Goal: Task Accomplishment & Management: Manage account settings

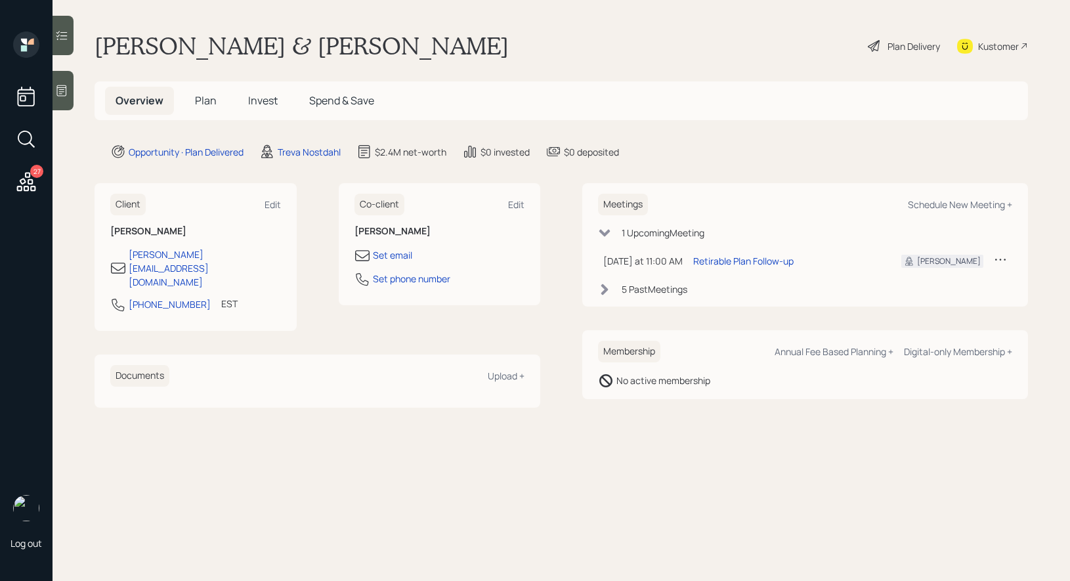
click at [62, 92] on icon at bounding box center [61, 90] width 13 height 13
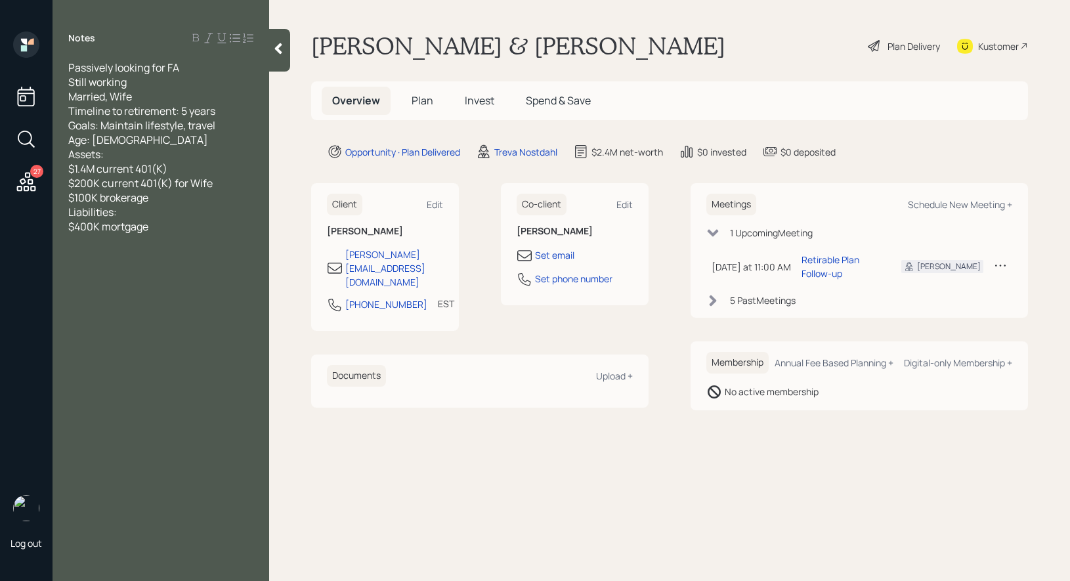
click at [417, 100] on span "Plan" at bounding box center [422, 100] width 22 height 14
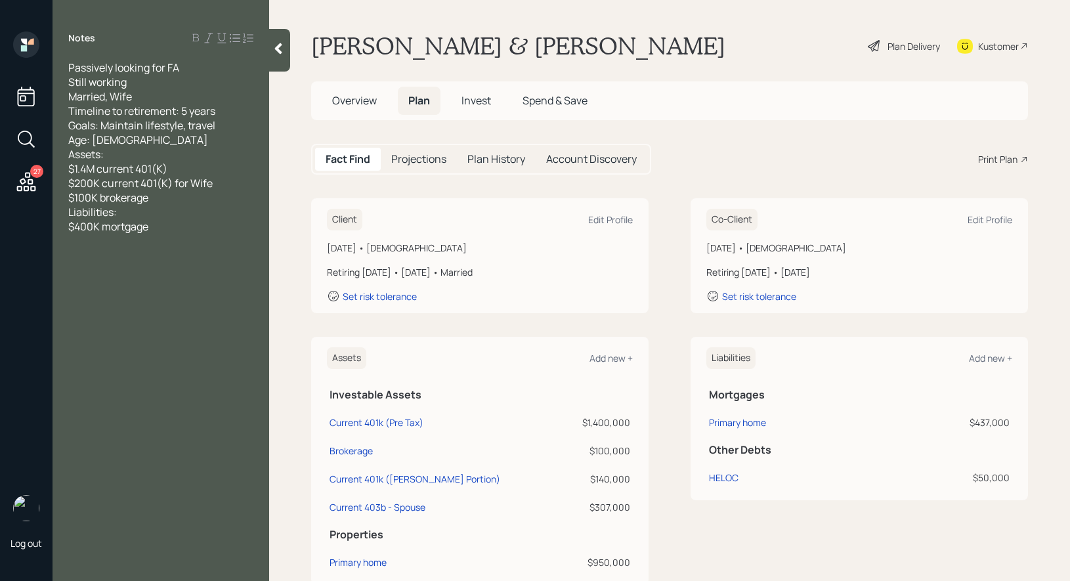
click at [888, 41] on div "Plan Delivery" at bounding box center [913, 46] width 52 height 14
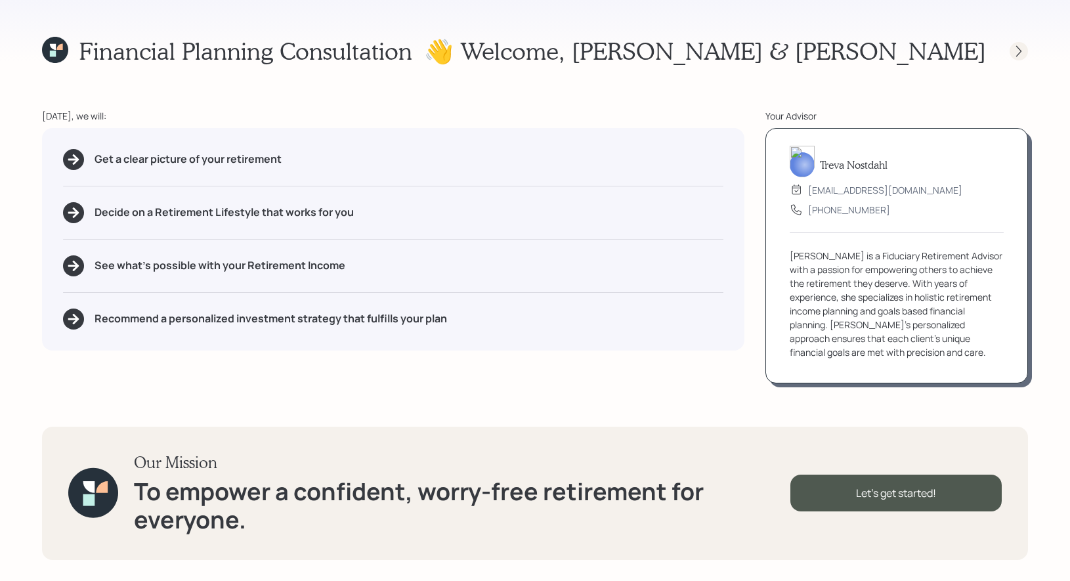
click at [1021, 56] on icon at bounding box center [1018, 51] width 13 height 13
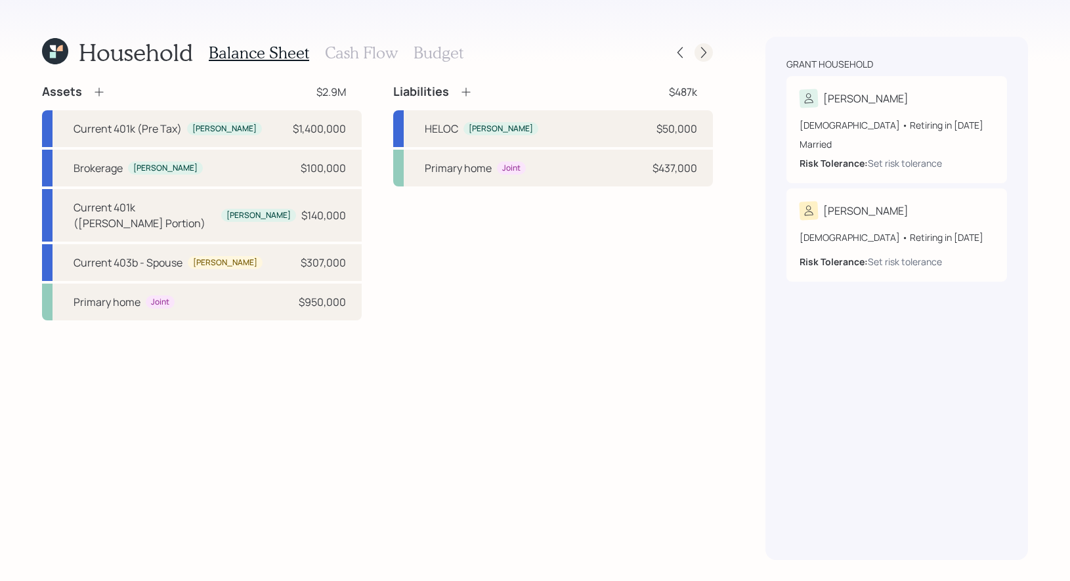
click at [701, 52] on icon at bounding box center [703, 52] width 13 height 13
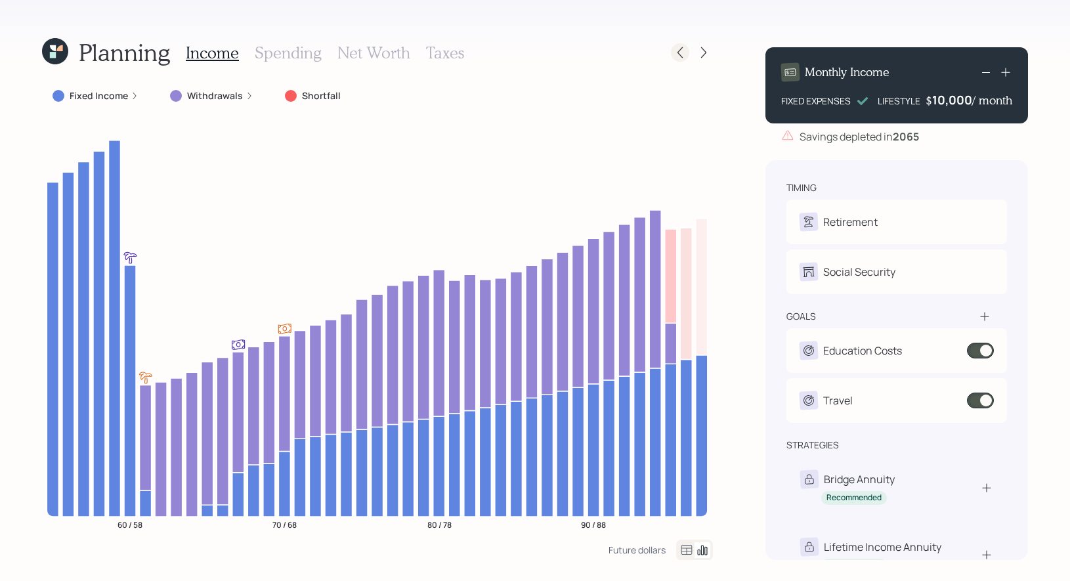
click at [678, 49] on icon at bounding box center [679, 52] width 13 height 13
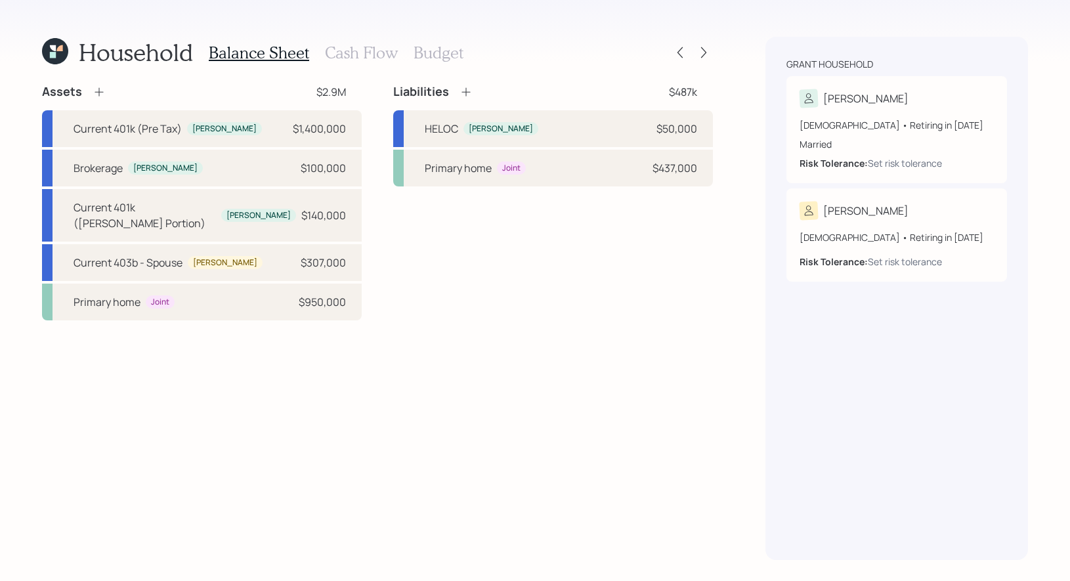
click at [355, 47] on h3 "Cash Flow" at bounding box center [361, 52] width 73 height 19
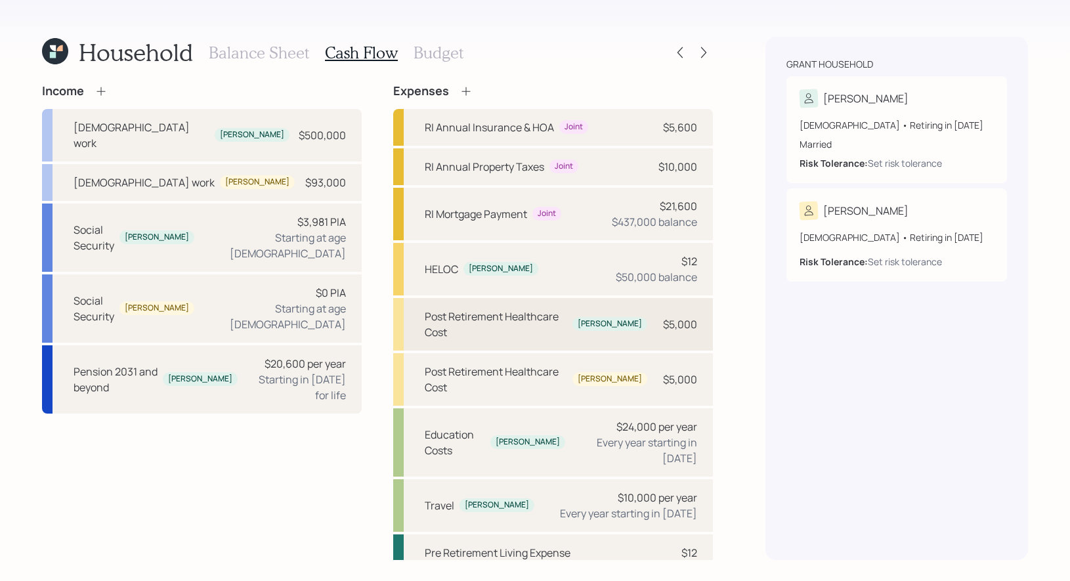
scroll to position [2, 0]
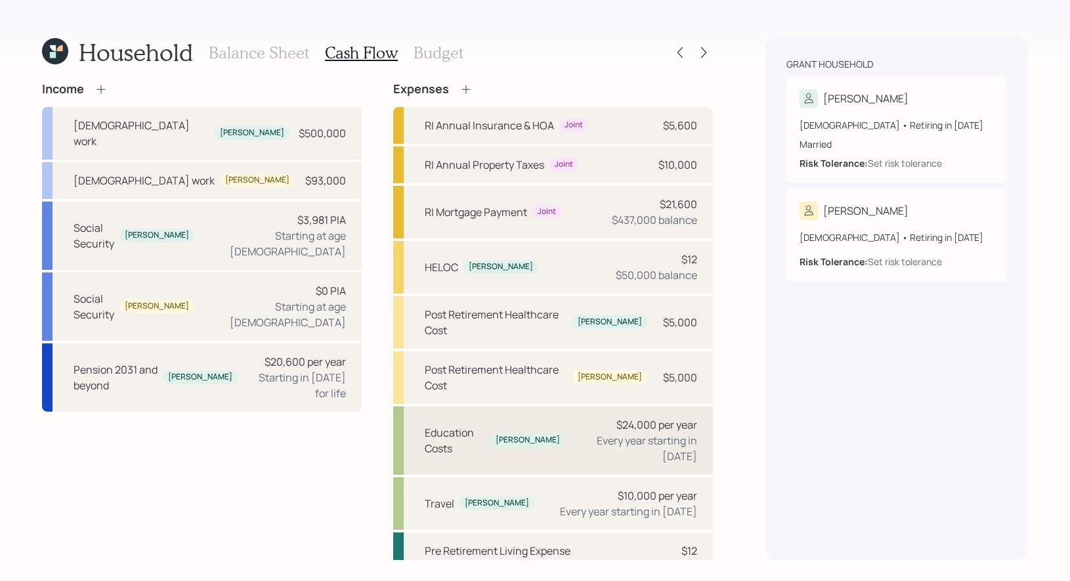
click at [473, 425] on div "Education Costs" at bounding box center [455, 440] width 60 height 31
select select "1"
select select "2030"
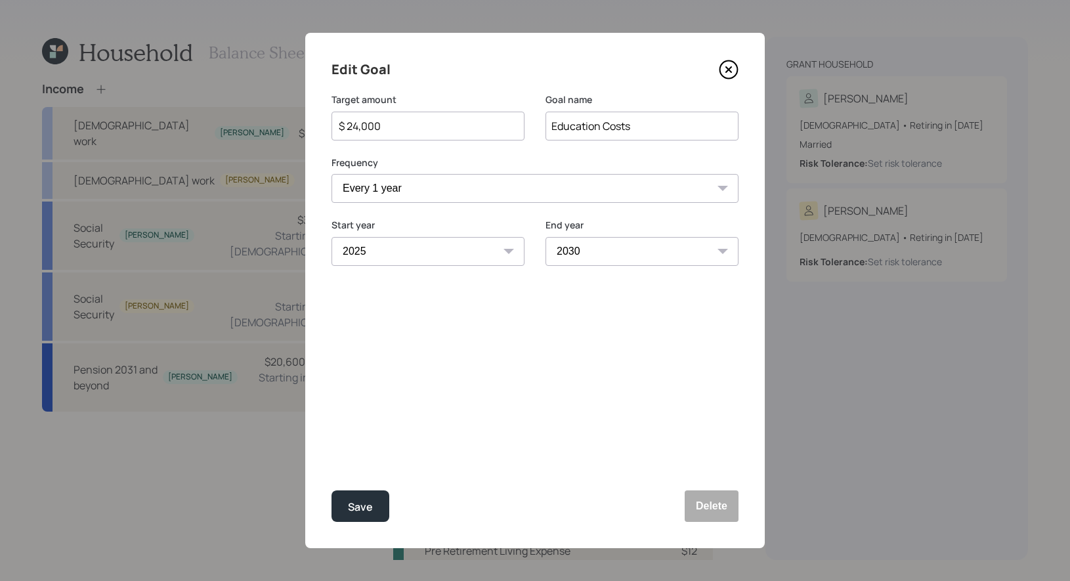
click at [737, 71] on icon at bounding box center [729, 70] width 18 height 18
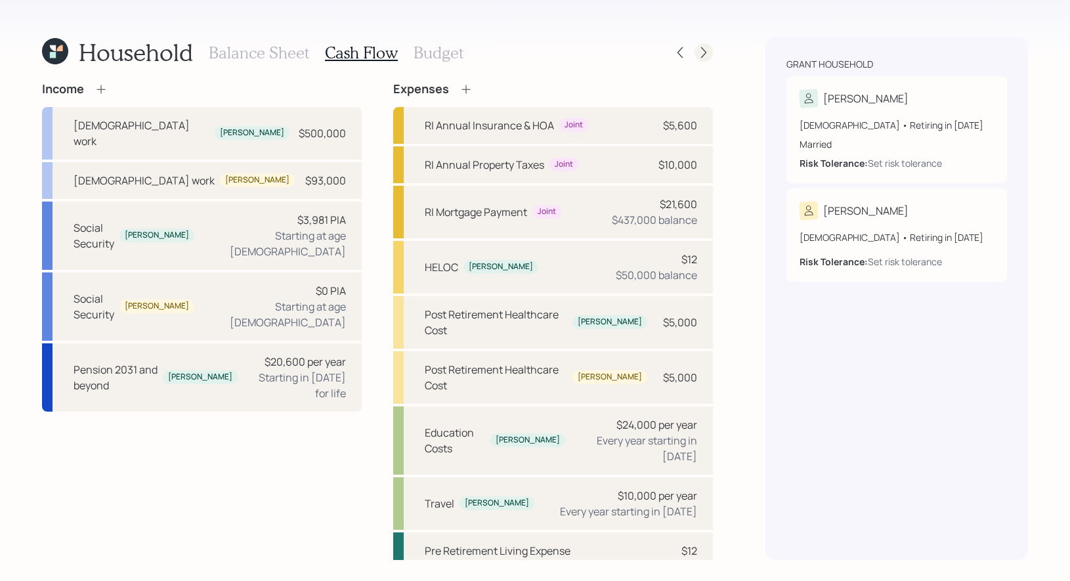
click at [705, 45] on div at bounding box center [703, 52] width 18 height 18
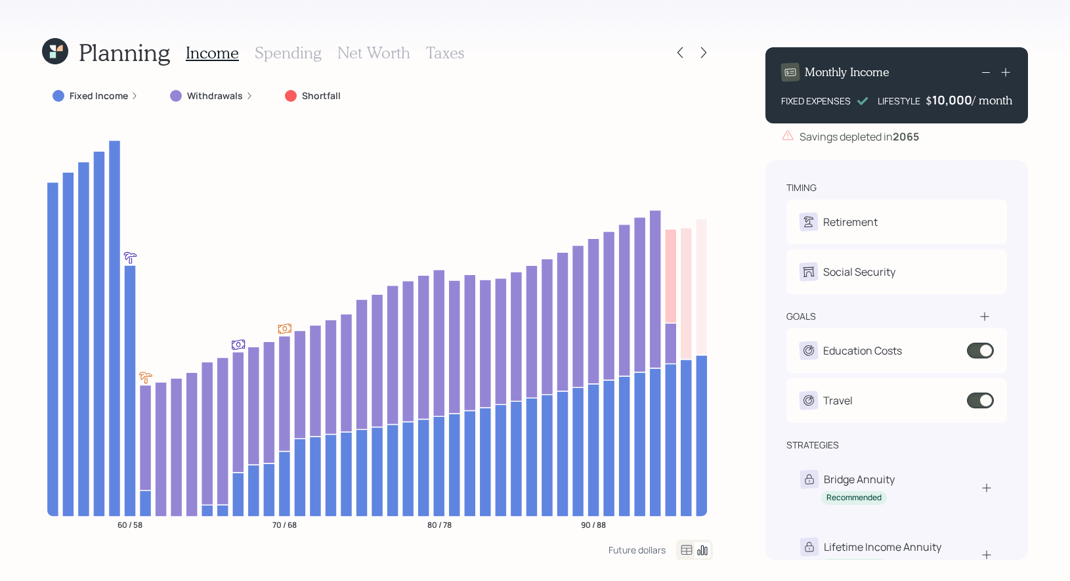
click at [367, 51] on h3 "Net Worth" at bounding box center [373, 52] width 73 height 19
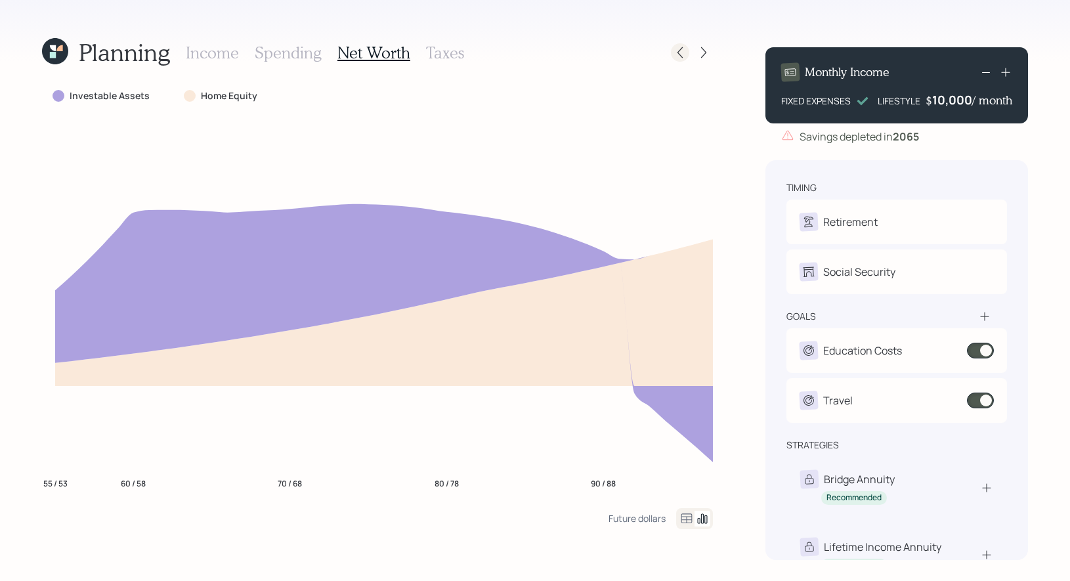
click at [680, 56] on icon at bounding box center [679, 52] width 13 height 13
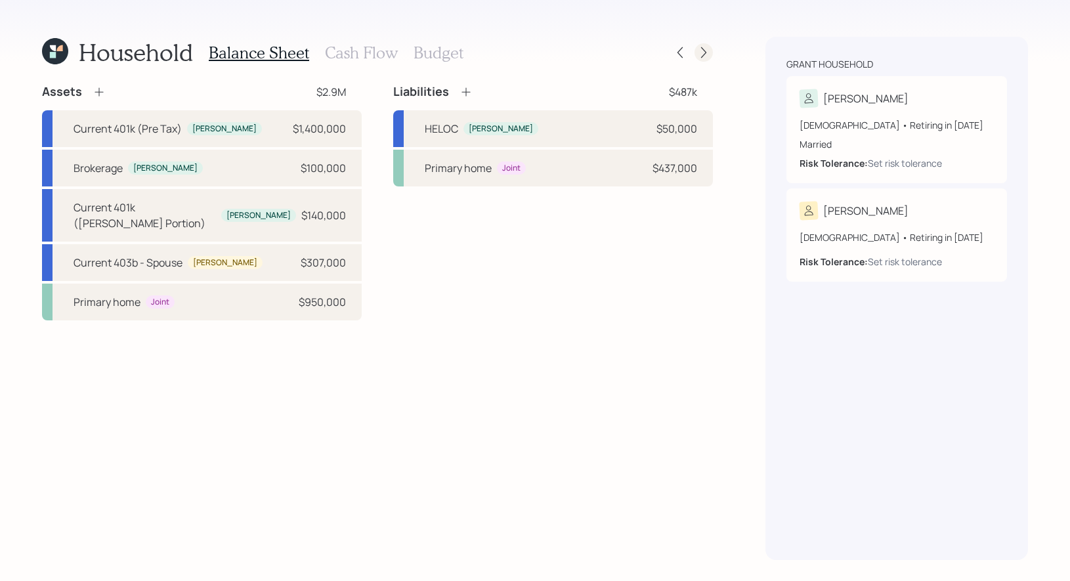
click at [699, 53] on icon at bounding box center [703, 52] width 13 height 13
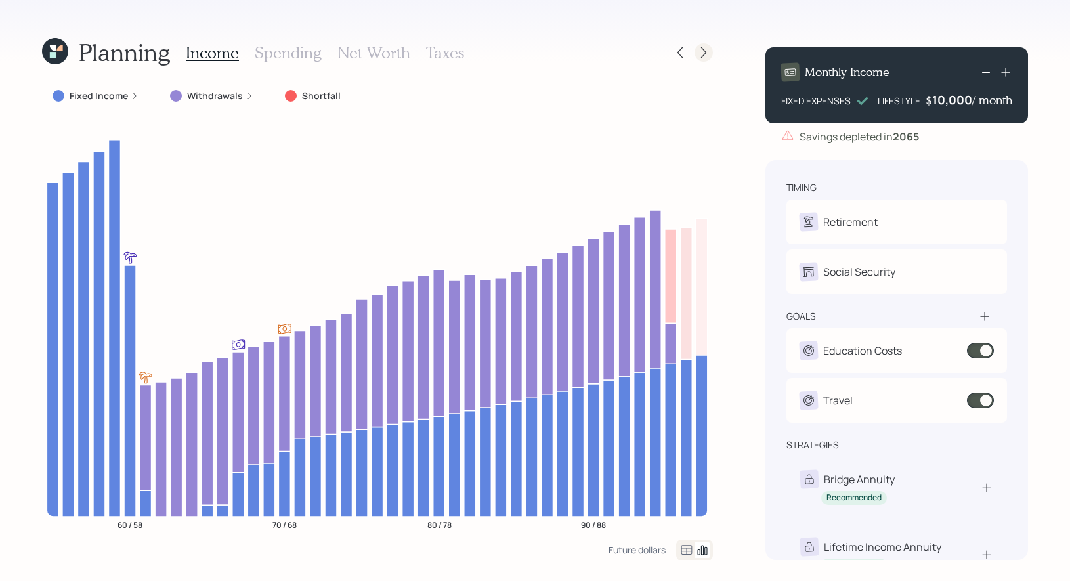
click at [703, 49] on icon at bounding box center [703, 52] width 13 height 13
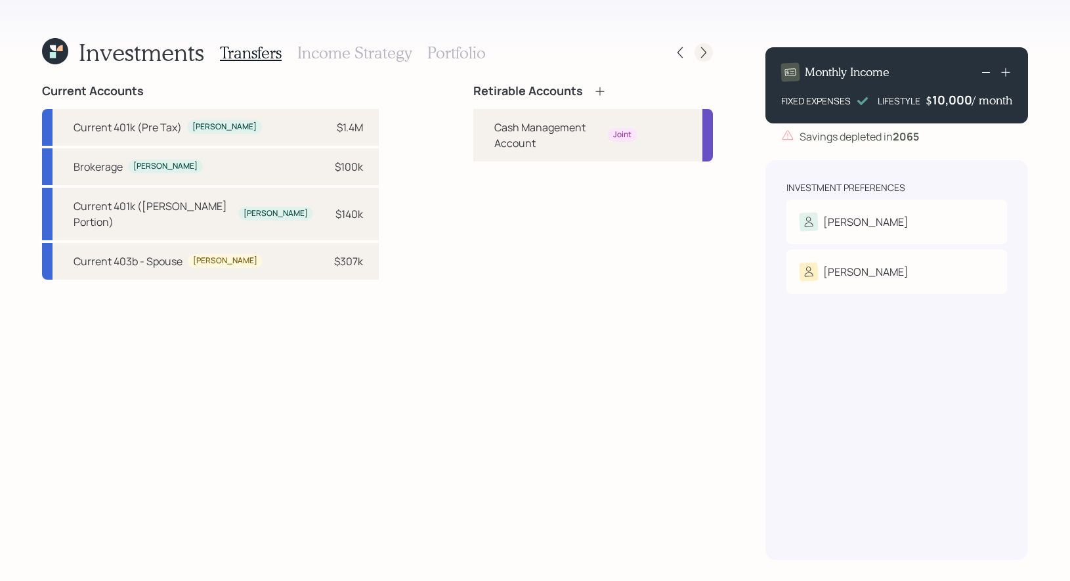
click at [703, 54] on icon at bounding box center [703, 52] width 5 height 11
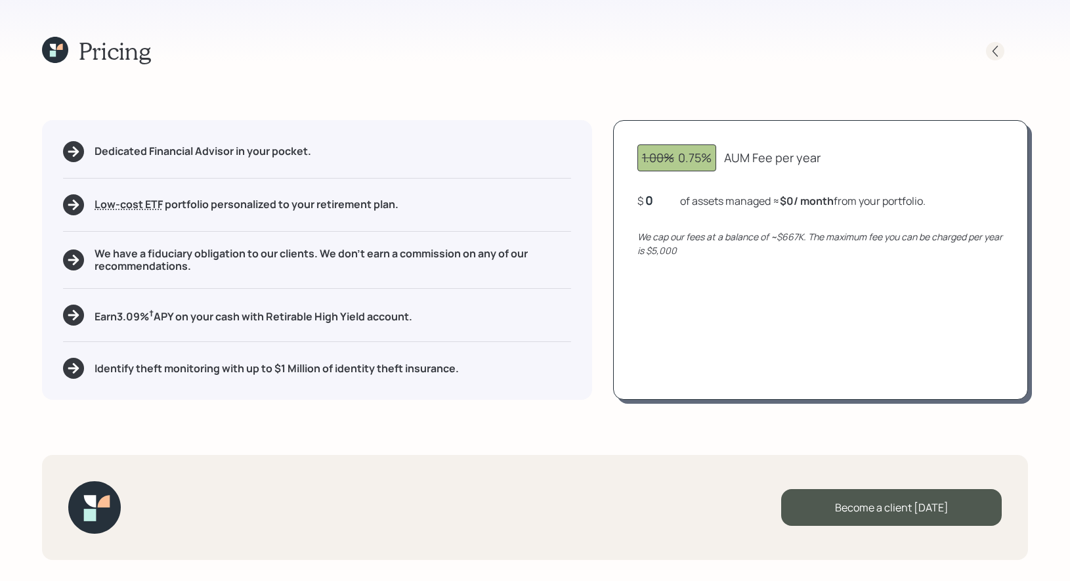
click at [995, 54] on icon at bounding box center [994, 50] width 5 height 11
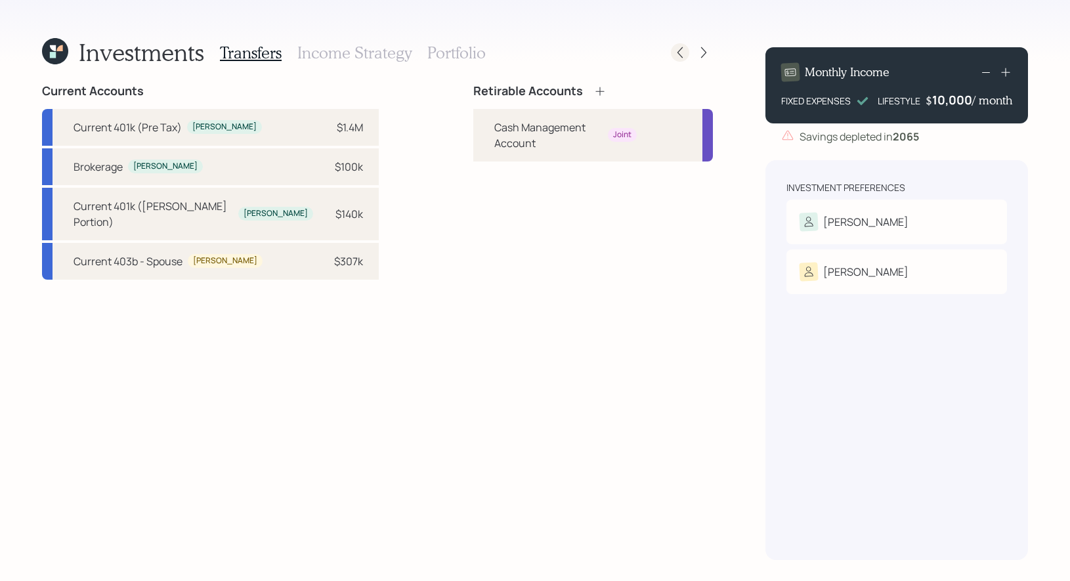
click at [681, 52] on icon at bounding box center [679, 52] width 13 height 13
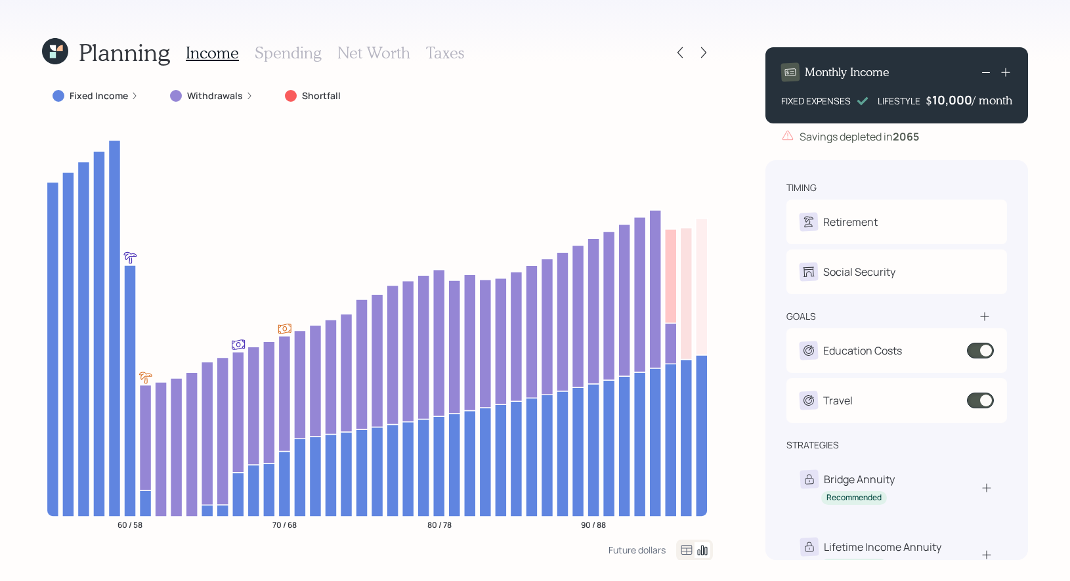
click at [386, 55] on h3 "Net Worth" at bounding box center [373, 52] width 73 height 19
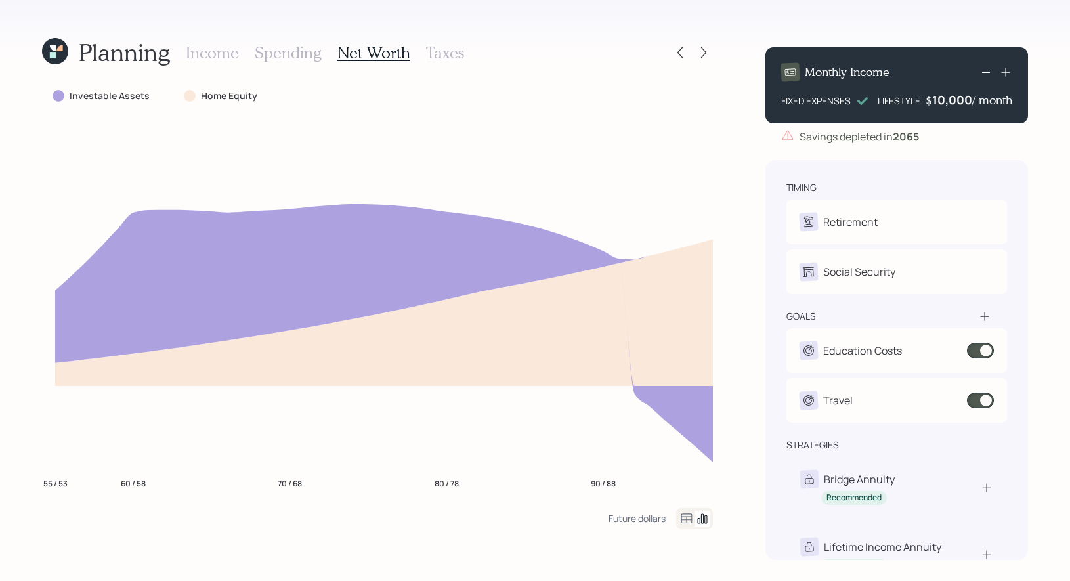
click at [283, 51] on h3 "Spending" at bounding box center [288, 52] width 67 height 19
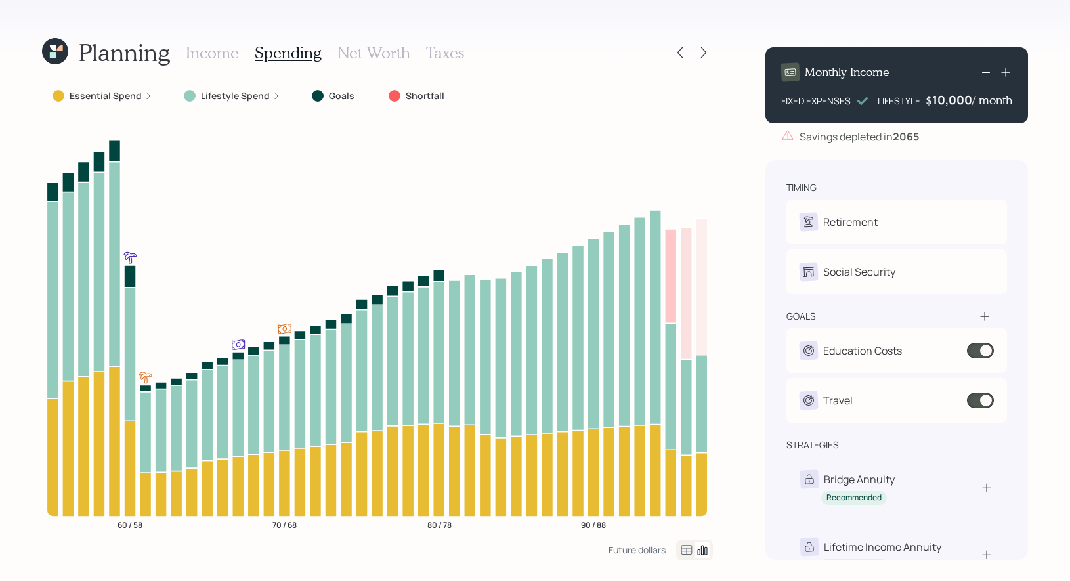
click at [684, 551] on icon at bounding box center [686, 550] width 11 height 10
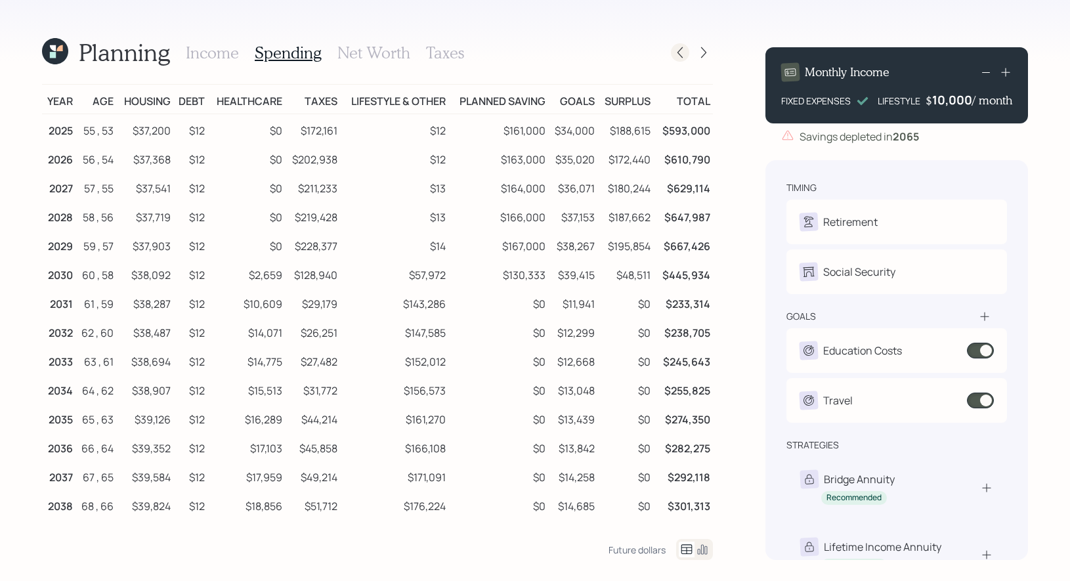
click at [679, 51] on icon at bounding box center [679, 52] width 13 height 13
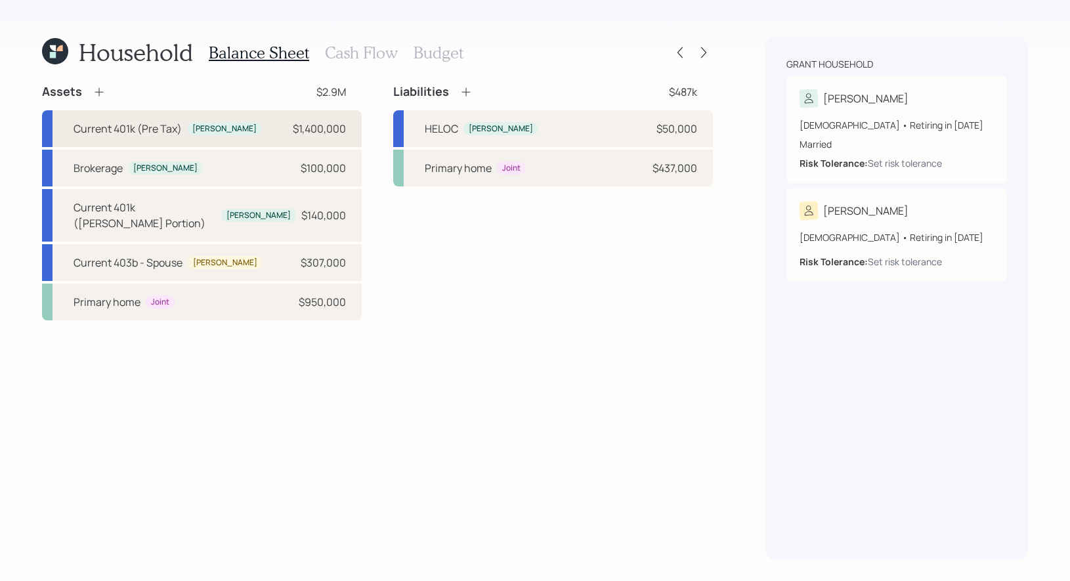
click at [270, 131] on div "Current 401k (Pre Tax) Greg $1,400,000" at bounding box center [202, 128] width 320 height 37
select select "company_sponsored"
select select "balanced"
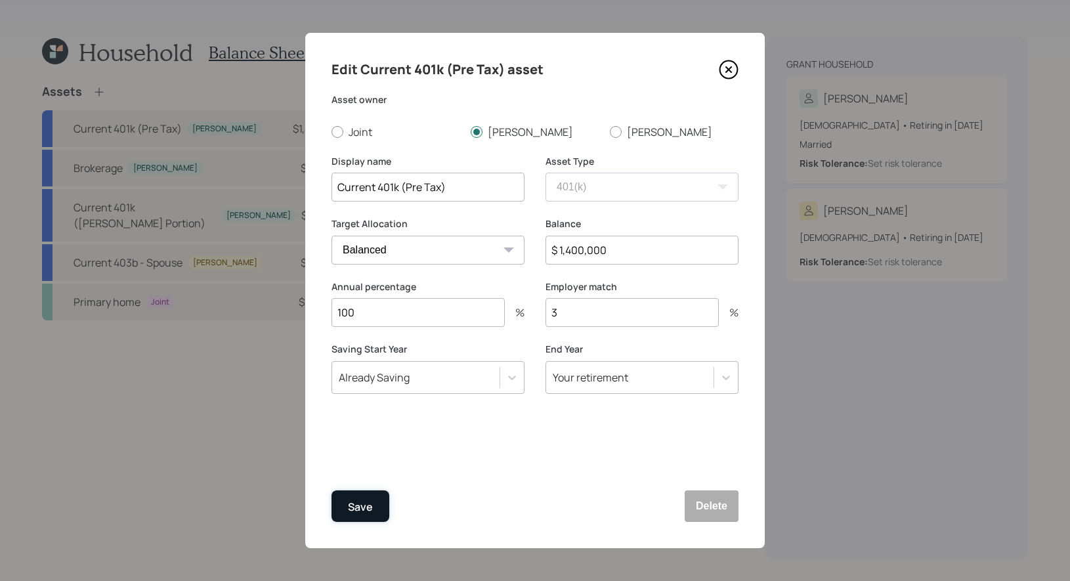
click at [374, 507] on button "Save" at bounding box center [360, 505] width 58 height 31
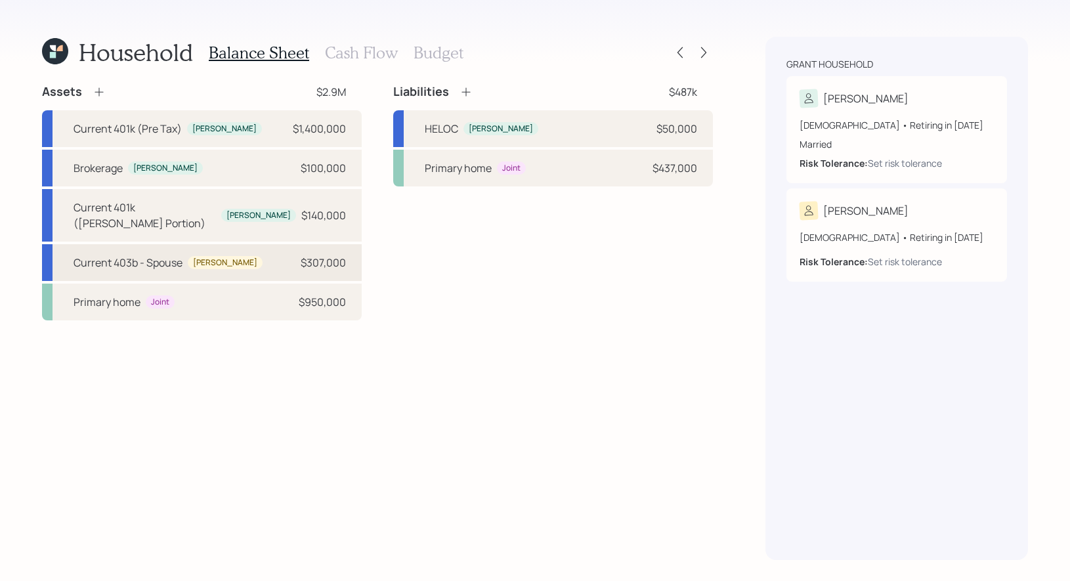
click at [247, 244] on div "Current 403b - Spouse Jennifer $307,000" at bounding box center [202, 262] width 320 height 37
select select "company_sponsored"
select select "balanced"
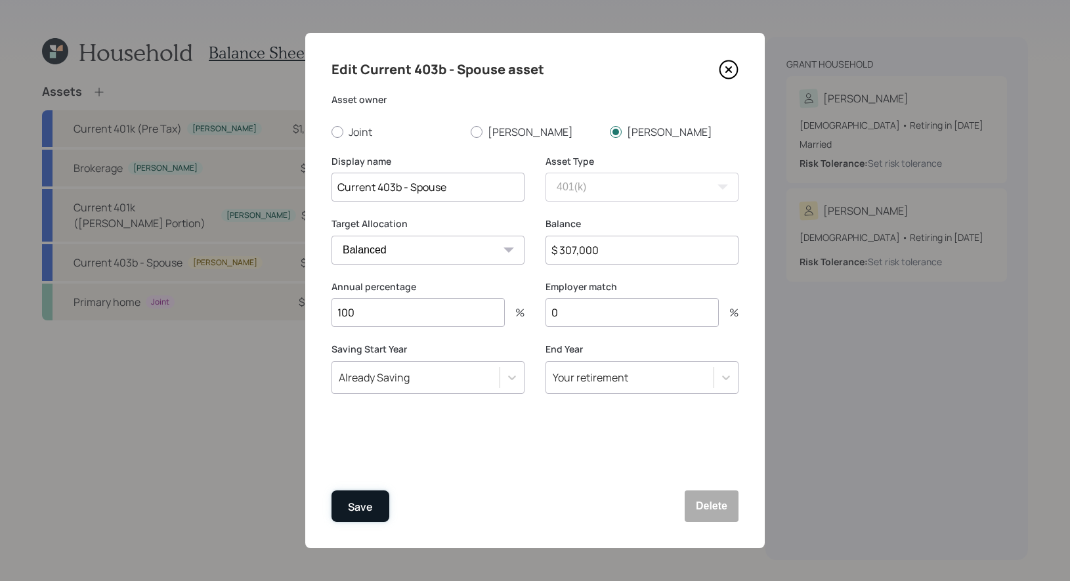
click at [369, 501] on div "Save" at bounding box center [360, 507] width 25 height 18
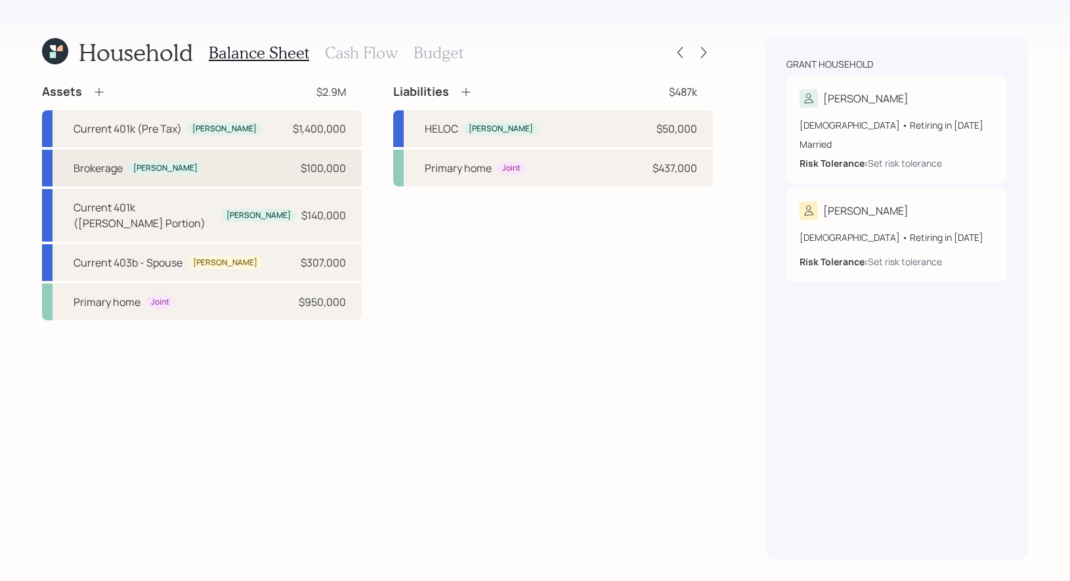
click at [272, 162] on div "Brokerage Greg $100,000" at bounding box center [202, 168] width 320 height 37
select select "taxable"
select select "balanced"
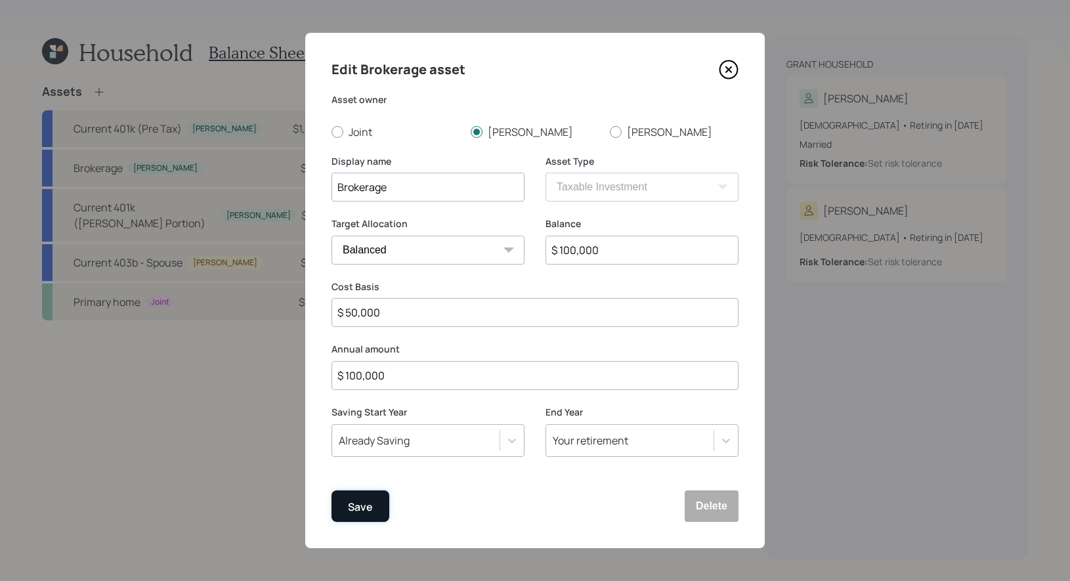
click at [359, 501] on div "Save" at bounding box center [360, 507] width 25 height 18
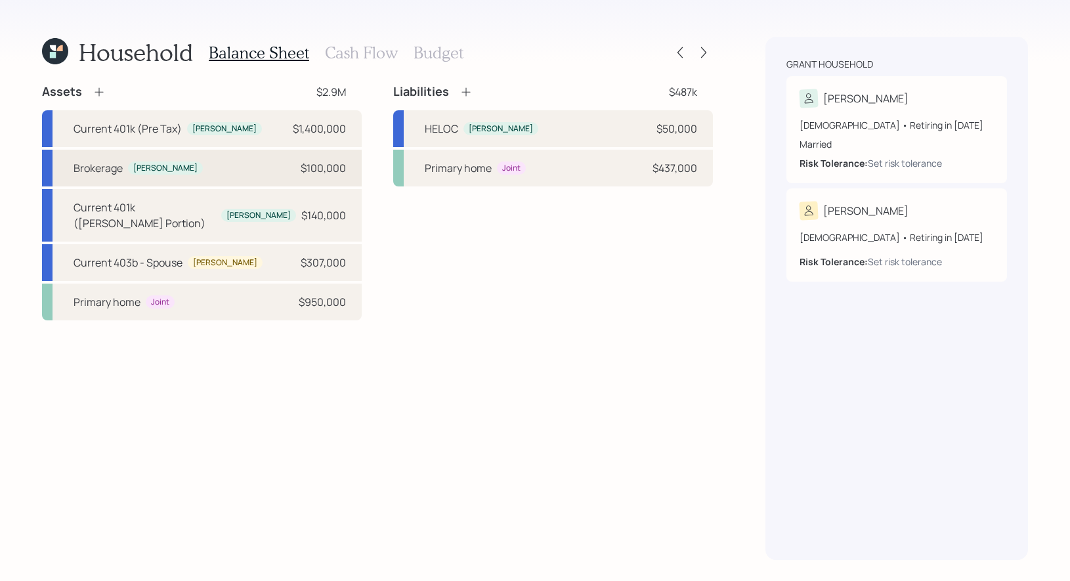
click at [279, 168] on div "Brokerage Greg $100,000" at bounding box center [202, 168] width 320 height 37
select select "taxable"
select select "balanced"
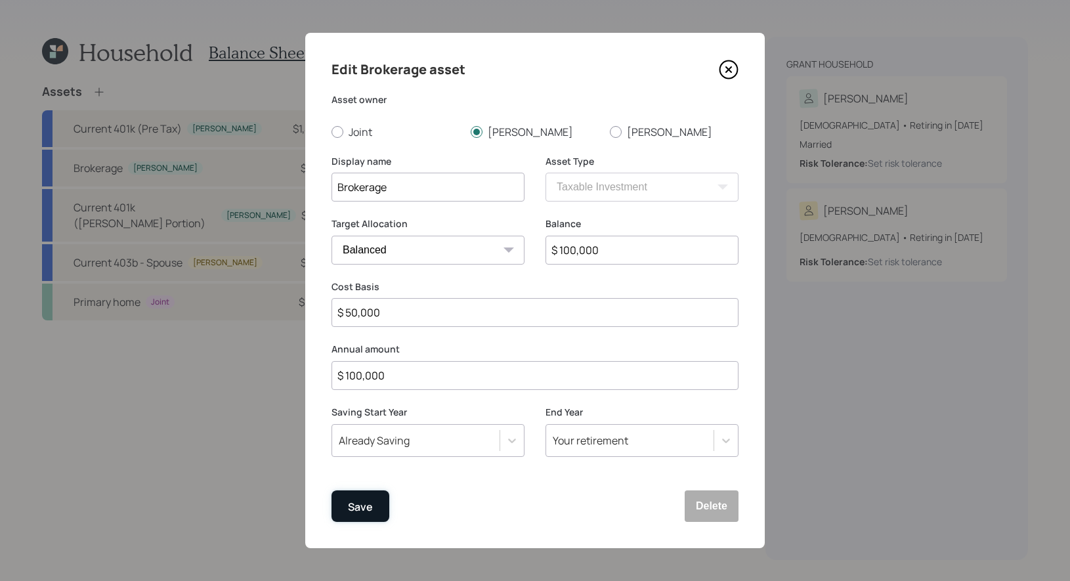
click at [365, 501] on div "Save" at bounding box center [360, 507] width 25 height 18
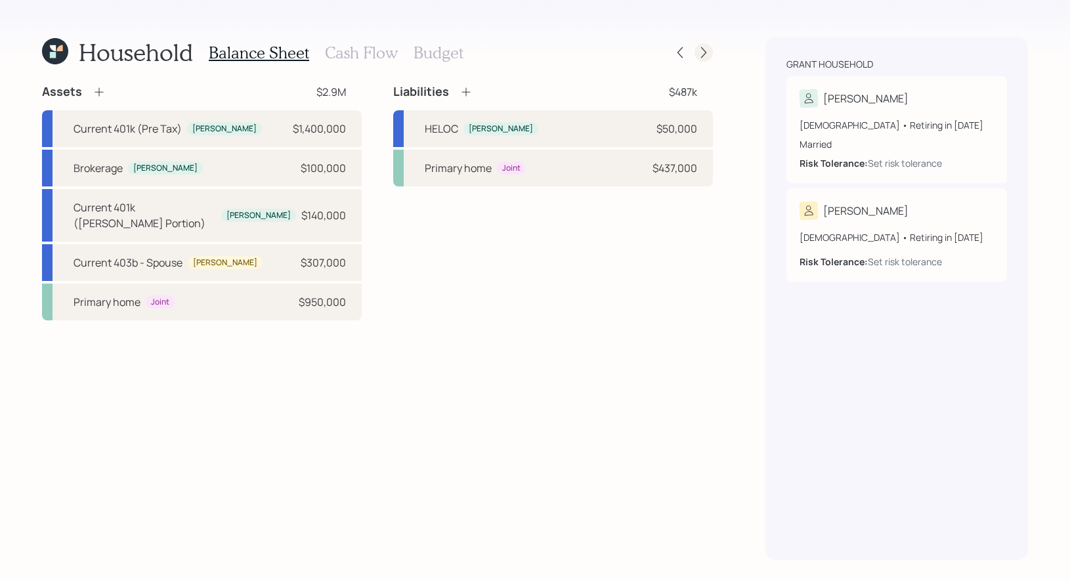
click at [705, 55] on icon at bounding box center [703, 52] width 13 height 13
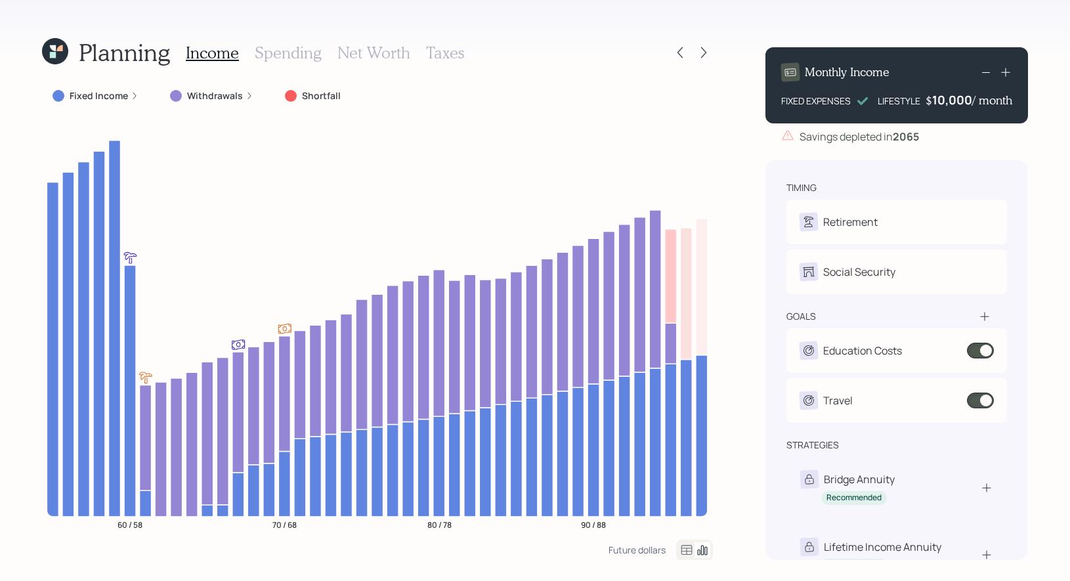
click at [386, 45] on h3 "Net Worth" at bounding box center [373, 52] width 73 height 19
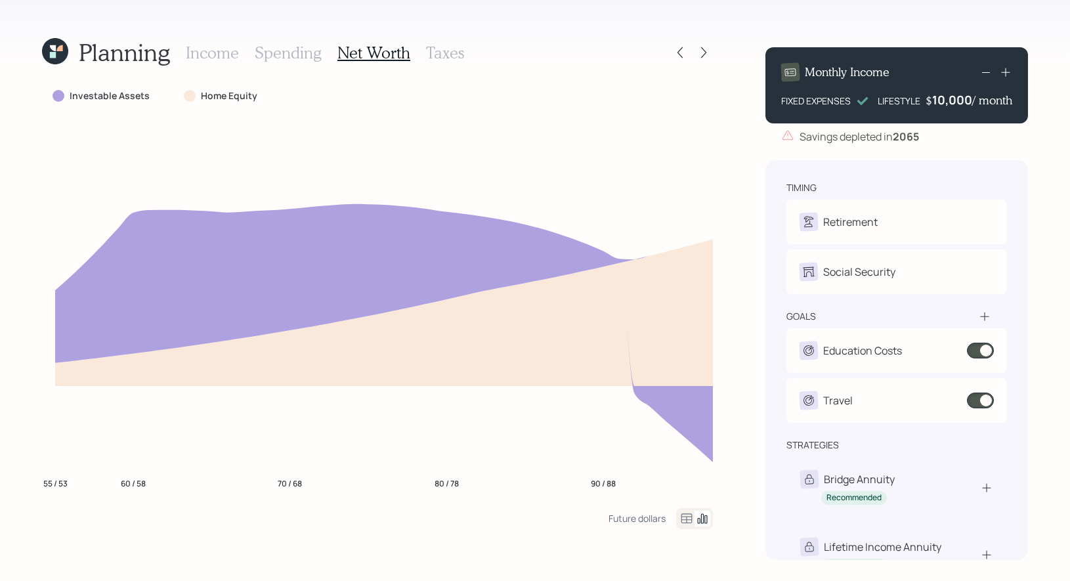
click at [293, 50] on h3 "Spending" at bounding box center [288, 52] width 67 height 19
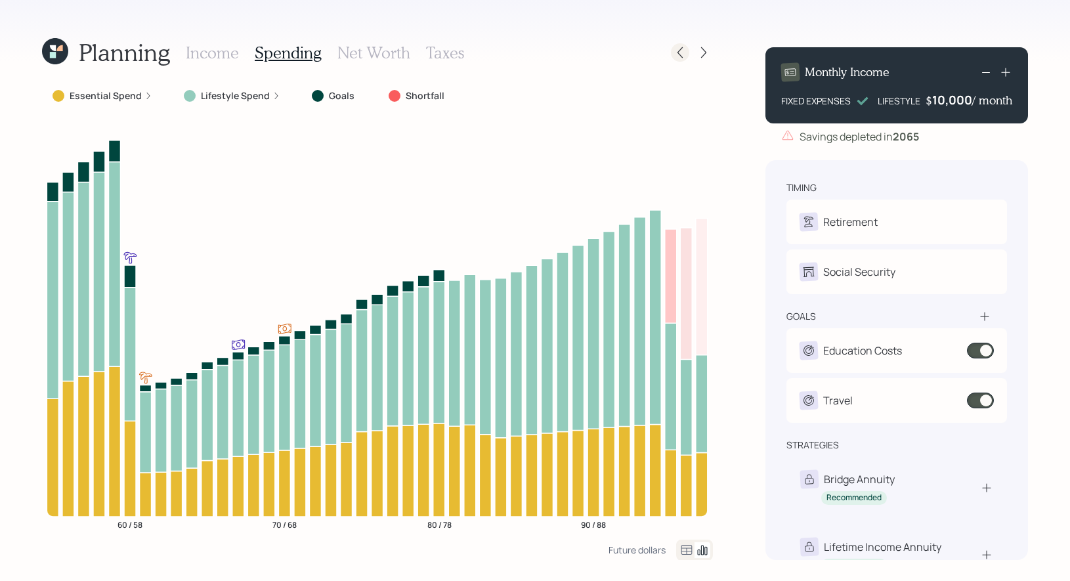
click at [681, 52] on icon at bounding box center [679, 52] width 13 height 13
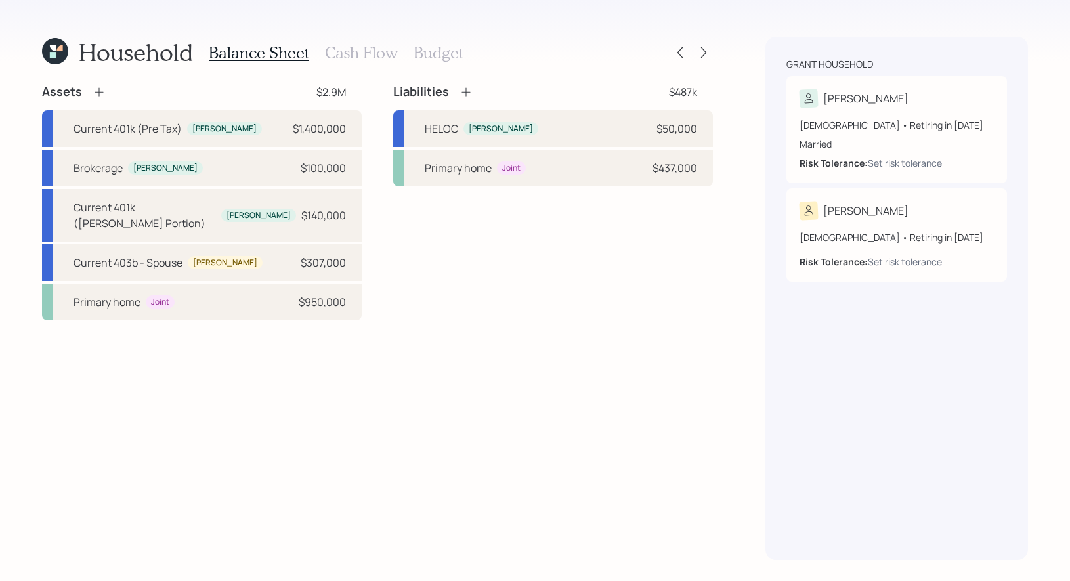
click at [355, 51] on h3 "Cash Flow" at bounding box center [361, 52] width 73 height 19
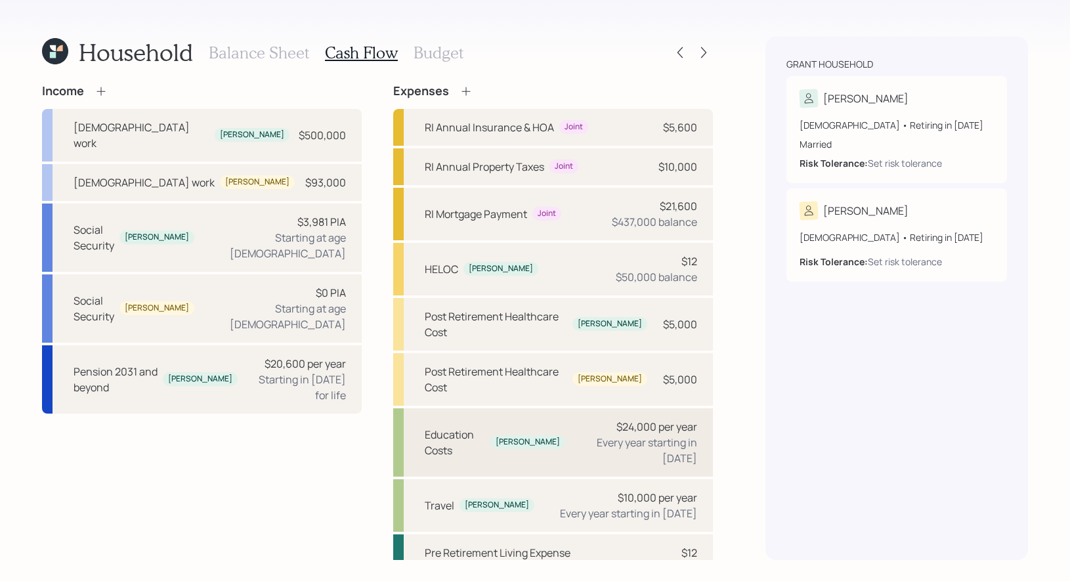
scroll to position [2, 0]
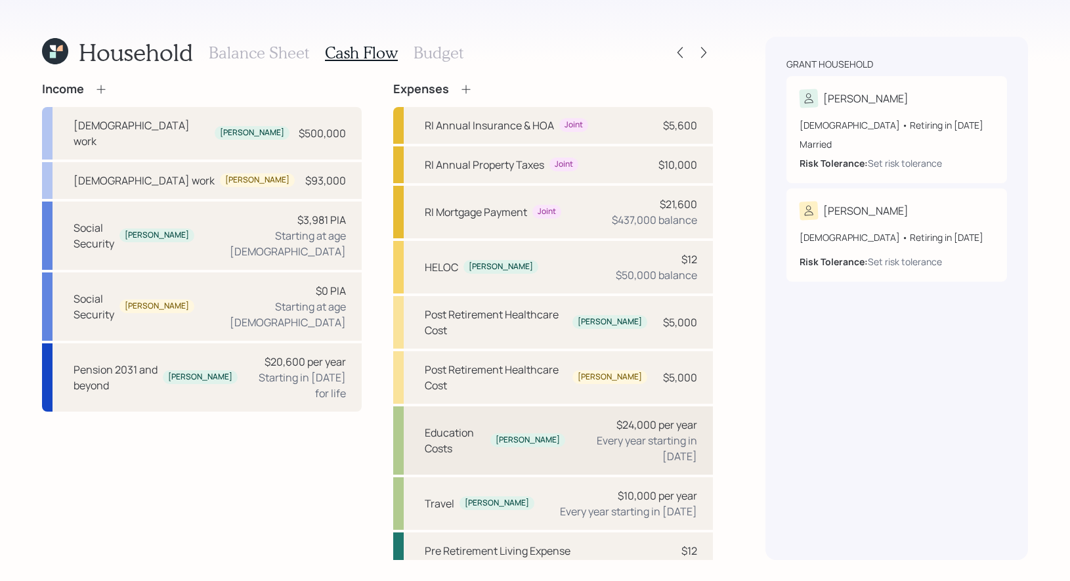
click at [659, 432] on div "Every year starting in 2025" at bounding box center [635, 447] width 121 height 31
select select "1"
select select "2030"
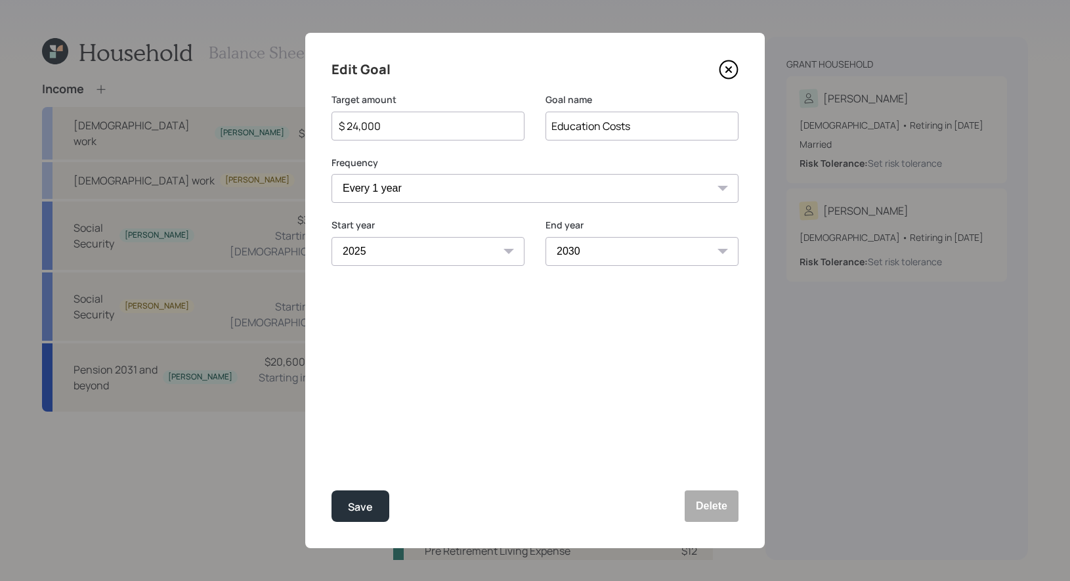
click at [432, 129] on input "$ 24,000" at bounding box center [422, 126] width 171 height 16
click at [615, 249] on select "2025 2026 2027 2028 2029 2030 2031 2032 2033 2034 2035 2036 2037 2038 2039 2040…" at bounding box center [641, 251] width 193 height 29
click at [545, 237] on select "2025 2026 2027 2028 2029 2030 2031 2032 2033 2034 2035 2036 2037 2038 2039 2040…" at bounding box center [641, 251] width 193 height 29
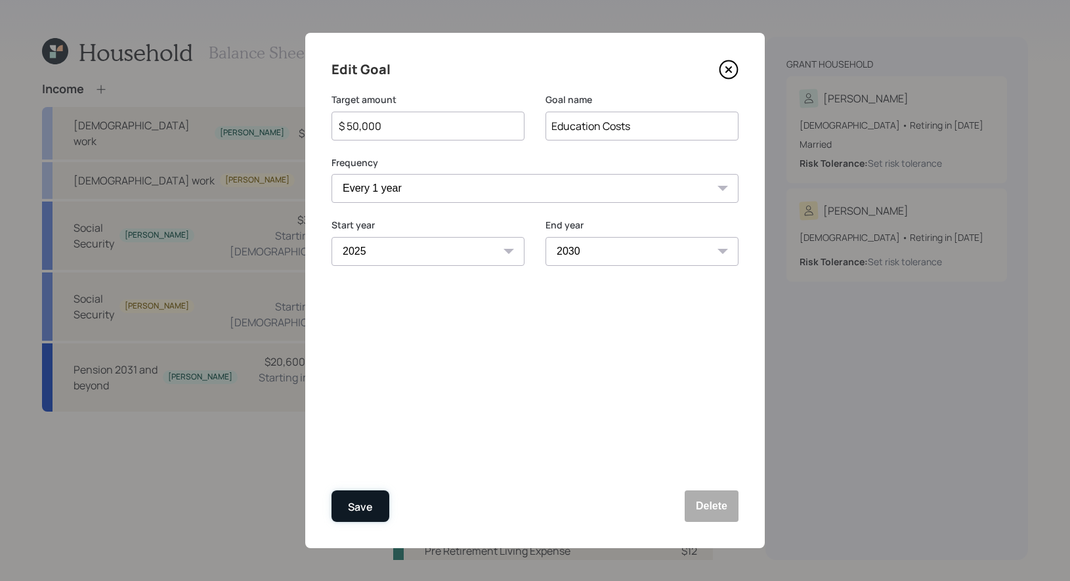
click at [366, 508] on div "Save" at bounding box center [360, 507] width 25 height 18
type input "$ 24,000"
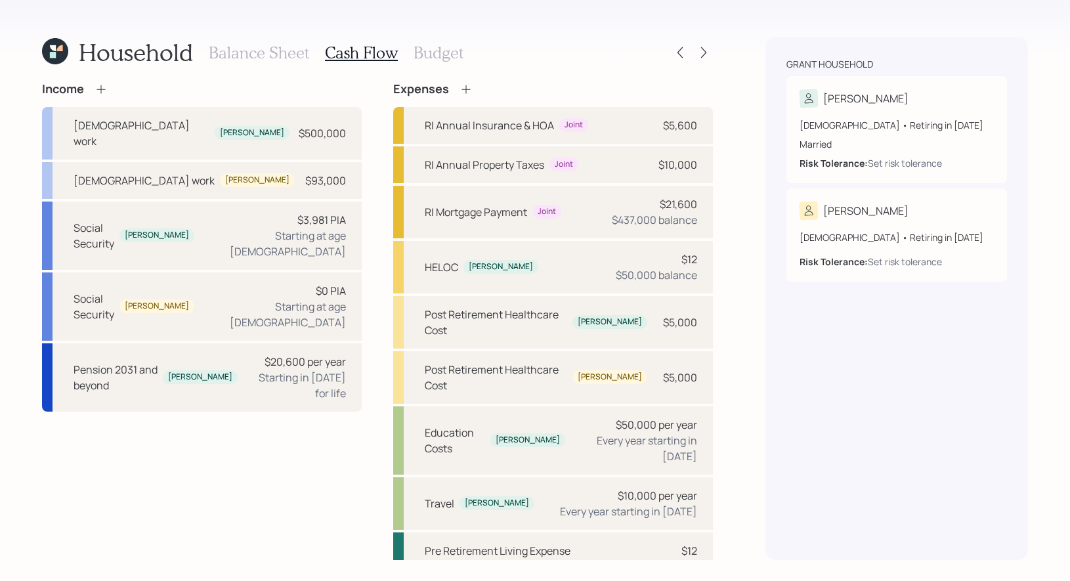
click at [436, 44] on h3 "Budget" at bounding box center [438, 52] width 50 height 19
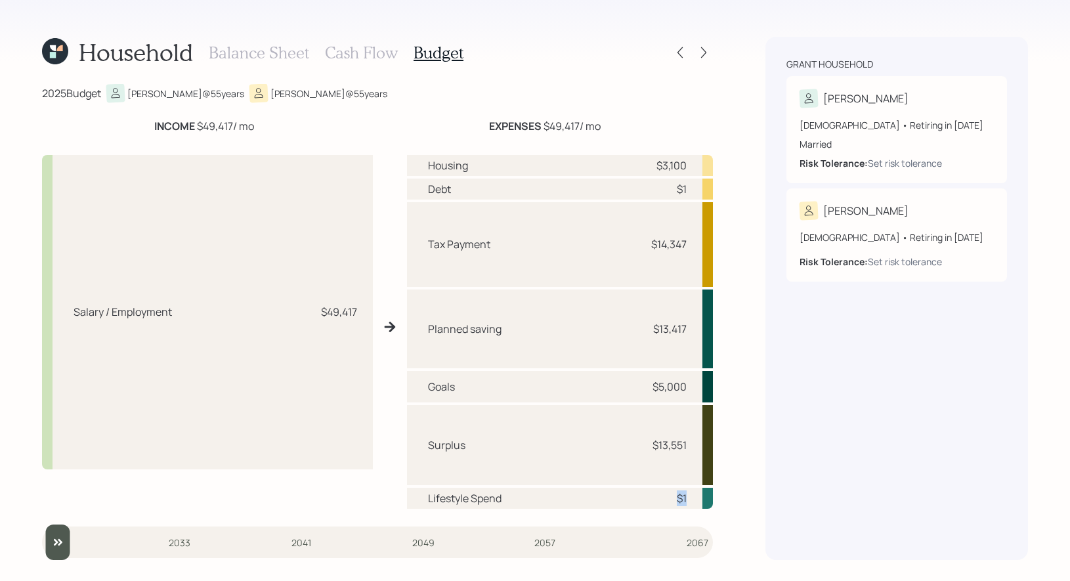
drag, startPoint x: 686, startPoint y: 498, endPoint x: 673, endPoint y: 497, distance: 13.1
click at [673, 497] on div "$1" at bounding box center [666, 498] width 39 height 16
drag, startPoint x: 690, startPoint y: 449, endPoint x: 643, endPoint y: 449, distance: 46.6
click at [643, 449] on div "Surplus $13,551" at bounding box center [560, 445] width 306 height 80
click at [370, 52] on h3 "Cash Flow" at bounding box center [361, 52] width 73 height 19
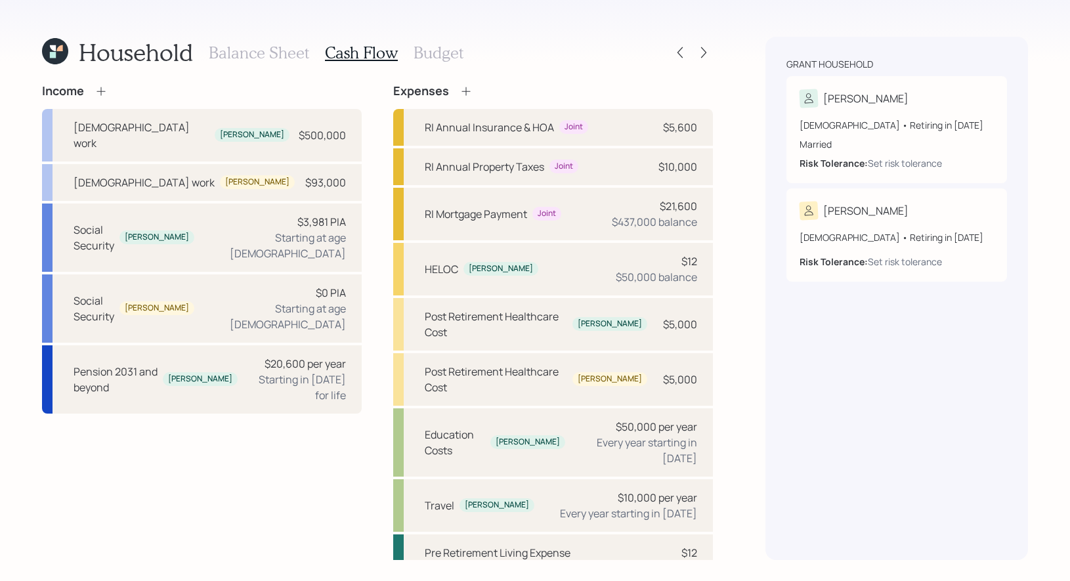
click at [422, 51] on h3 "Budget" at bounding box center [438, 52] width 50 height 19
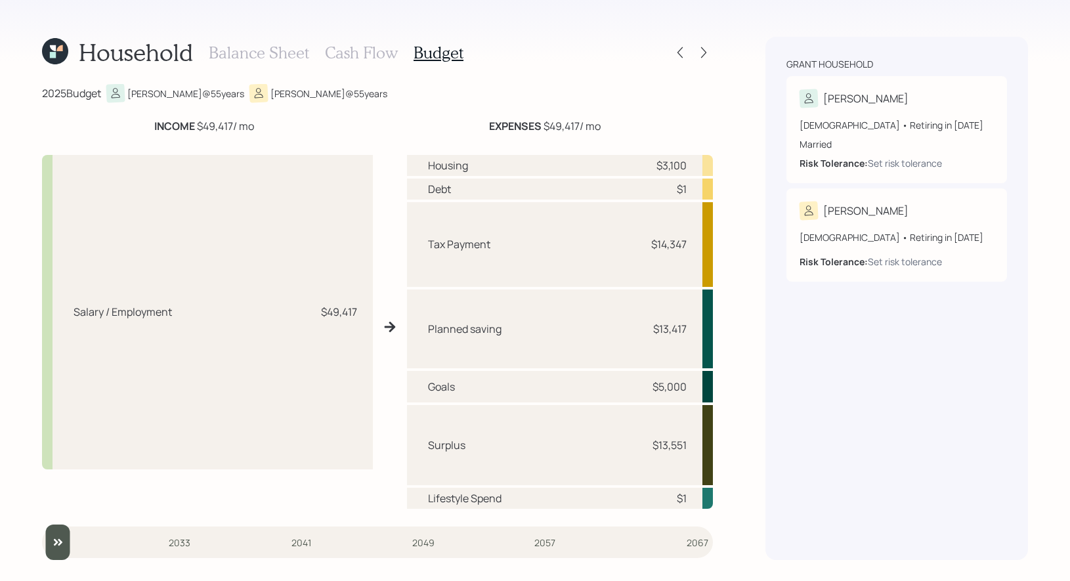
click at [274, 47] on h3 "Balance Sheet" at bounding box center [259, 52] width 100 height 19
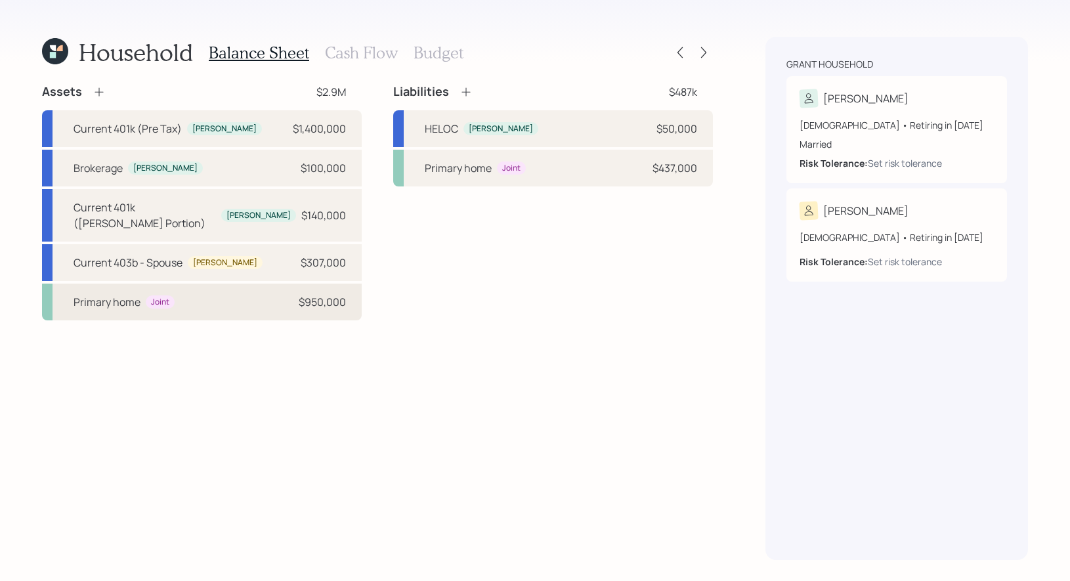
click at [229, 289] on div "Primary home Joint $950,000" at bounding box center [202, 301] width 320 height 37
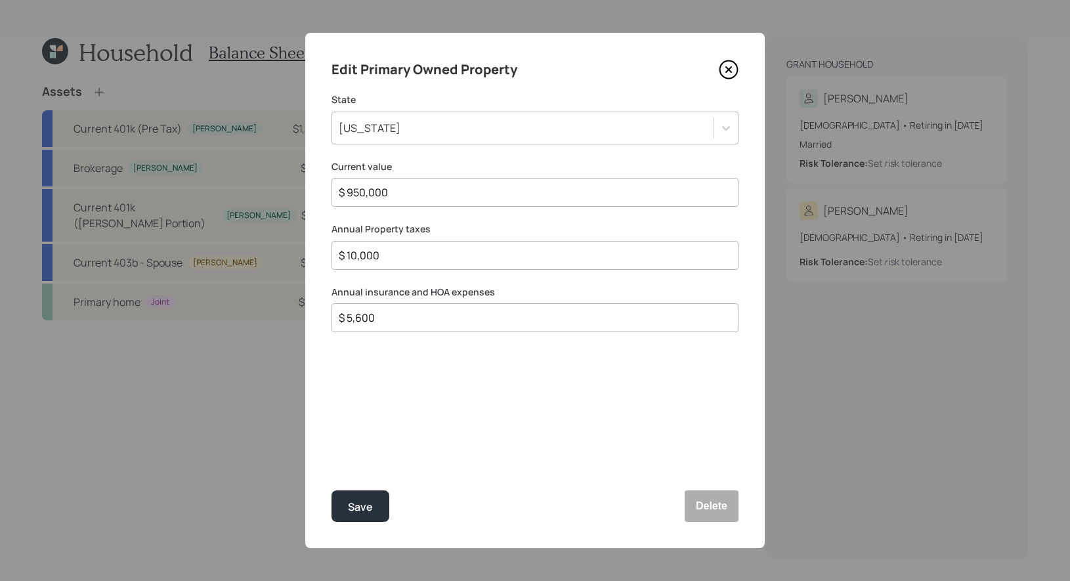
click at [417, 241] on div "$ 10,000" at bounding box center [534, 255] width 407 height 29
click at [406, 255] on input "$ 10,000" at bounding box center [529, 255] width 385 height 16
type input "$ 12,794"
click at [361, 501] on div "Save" at bounding box center [360, 507] width 25 height 18
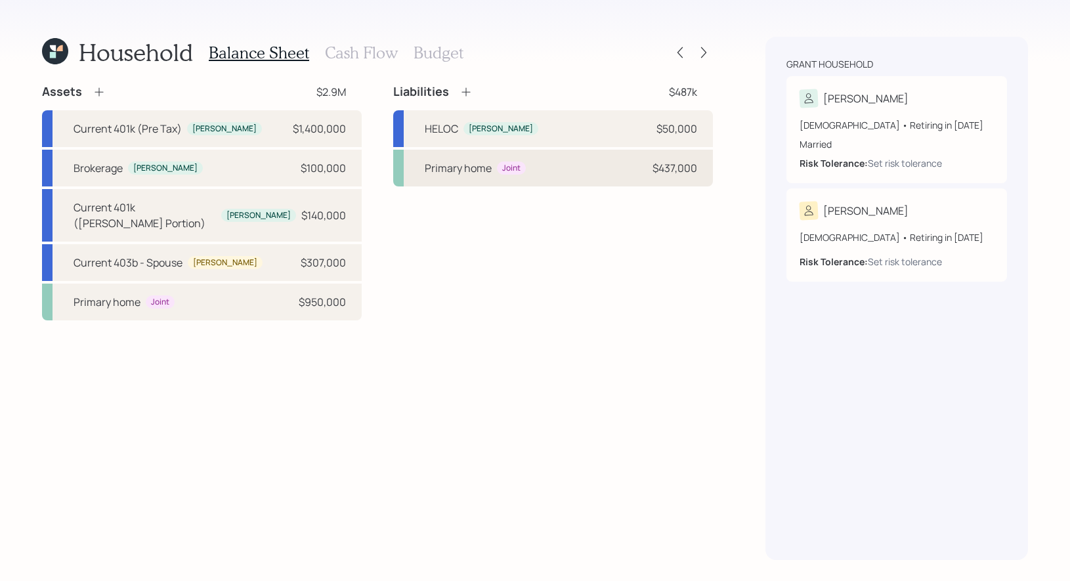
click at [442, 165] on div "Primary home" at bounding box center [458, 168] width 67 height 16
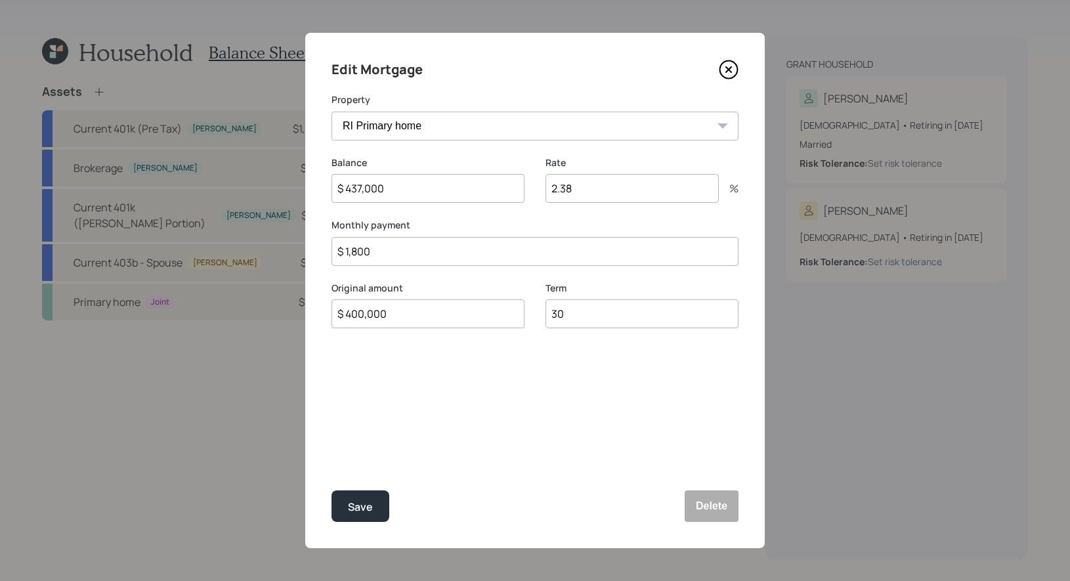
click at [379, 259] on input "$ 1,800" at bounding box center [534, 251] width 407 height 29
type input "$ 1,804"
click at [368, 505] on div "Save" at bounding box center [360, 507] width 25 height 18
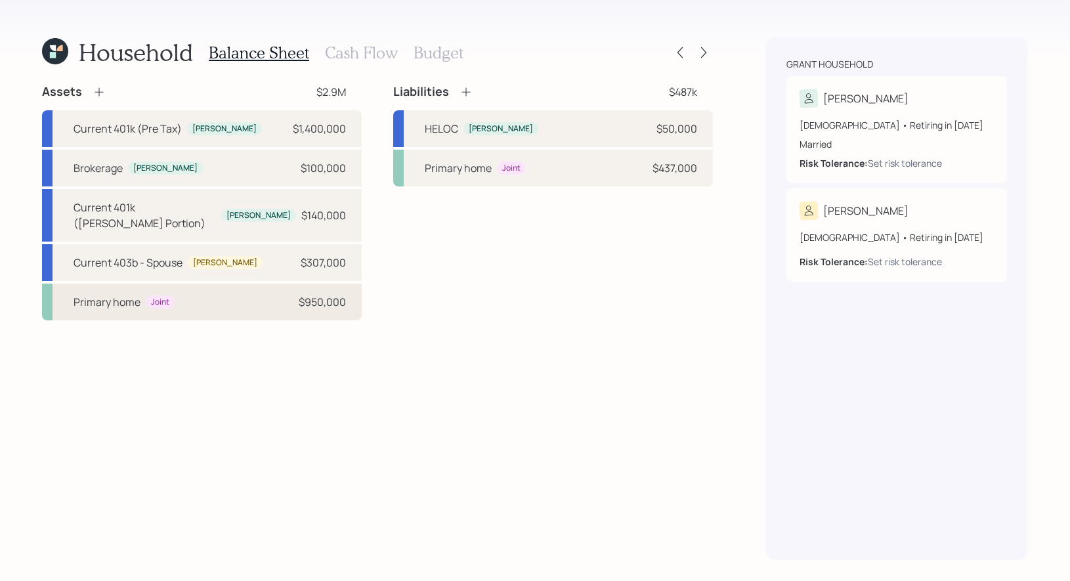
click at [210, 288] on div "Primary home Joint $950,000" at bounding box center [202, 301] width 320 height 37
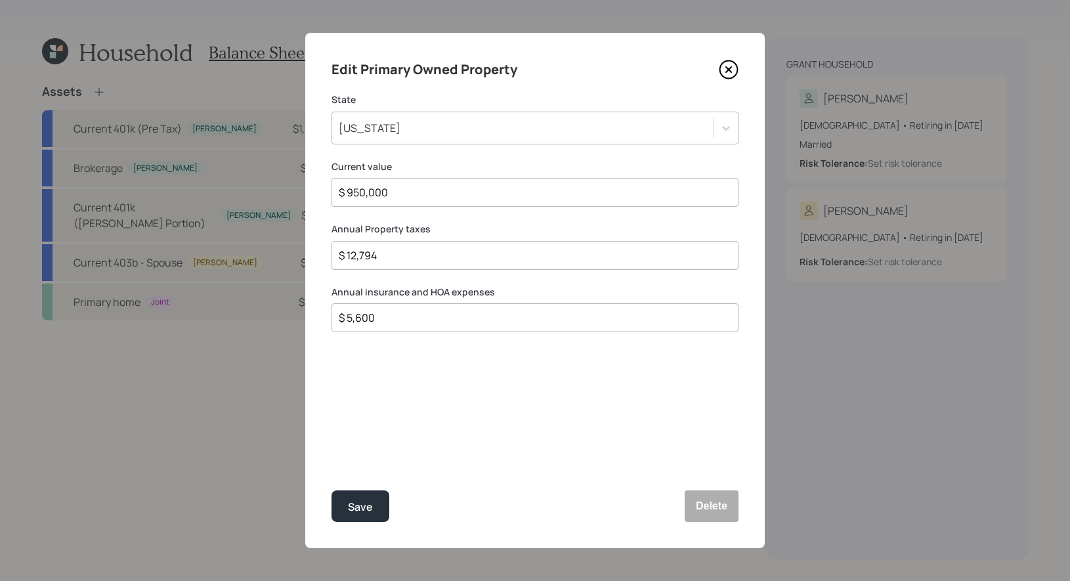
click at [404, 262] on input "$ 12,794" at bounding box center [529, 255] width 385 height 16
type input "$ 10,000"
click at [394, 327] on div "$ 5,600" at bounding box center [534, 317] width 407 height 29
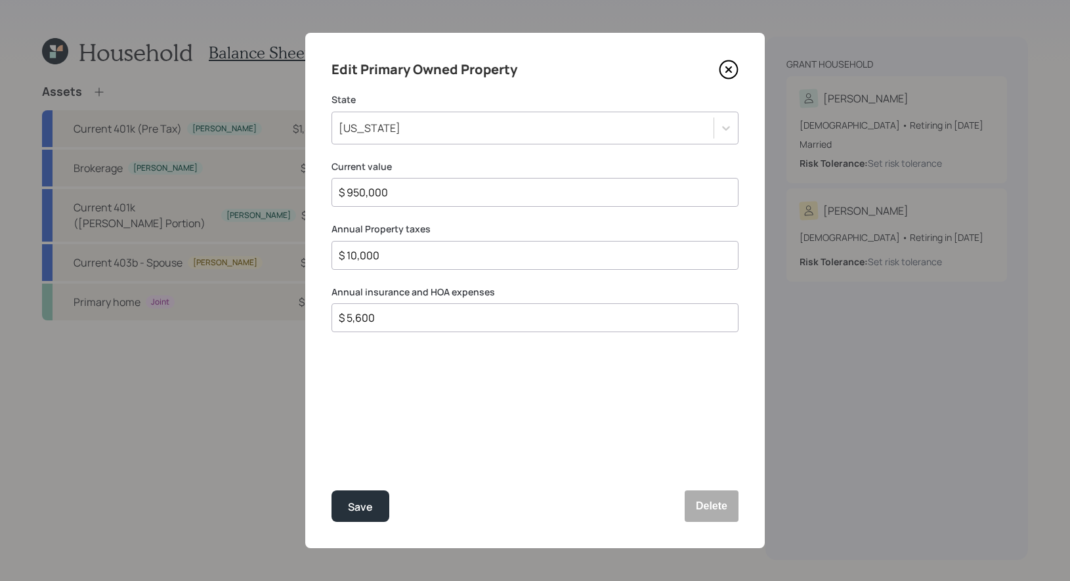
click at [378, 320] on input "$ 5,600" at bounding box center [529, 318] width 385 height 16
type input "$ 5,405"
click at [356, 507] on div "Save" at bounding box center [360, 507] width 25 height 18
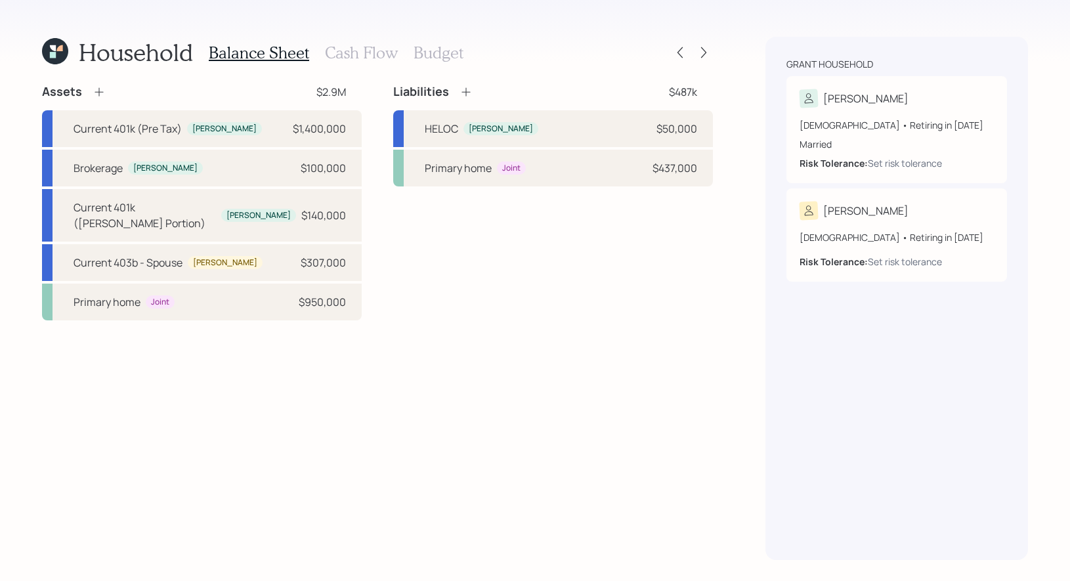
click at [445, 56] on h3 "Budget" at bounding box center [438, 52] width 50 height 19
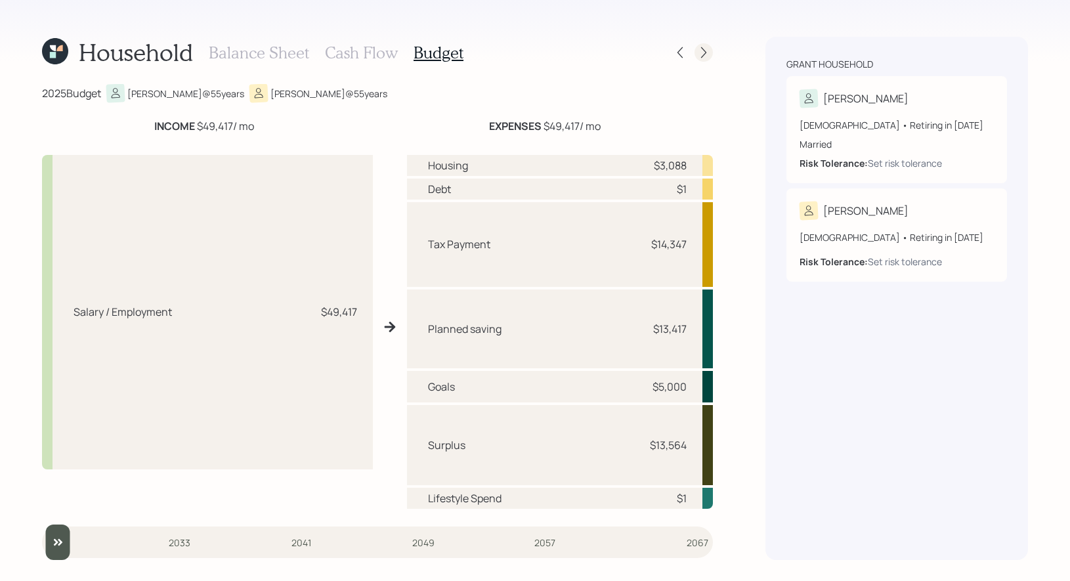
click at [699, 52] on icon at bounding box center [703, 52] width 13 height 13
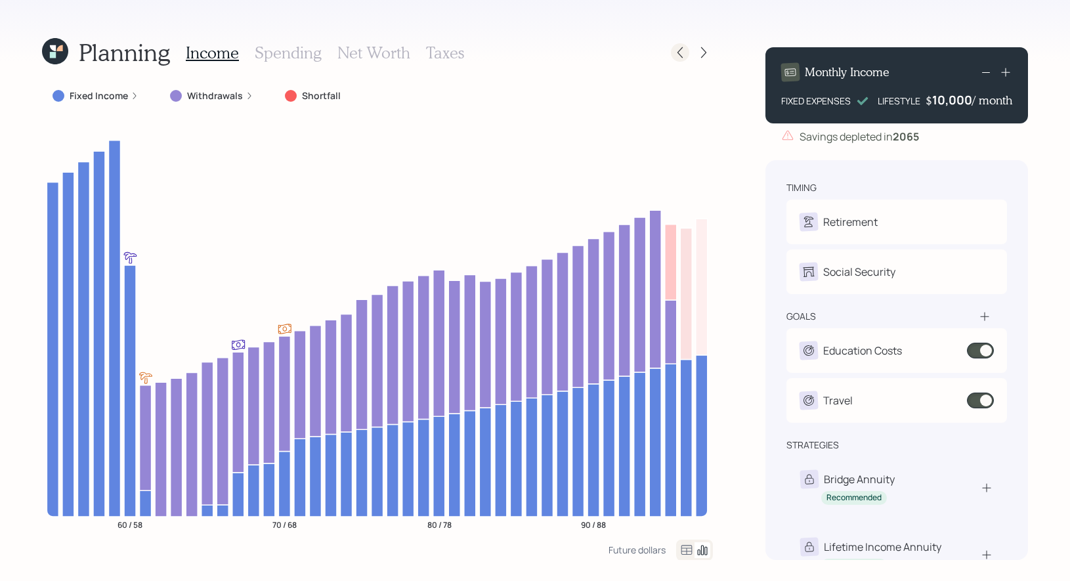
click at [682, 53] on icon at bounding box center [679, 52] width 13 height 13
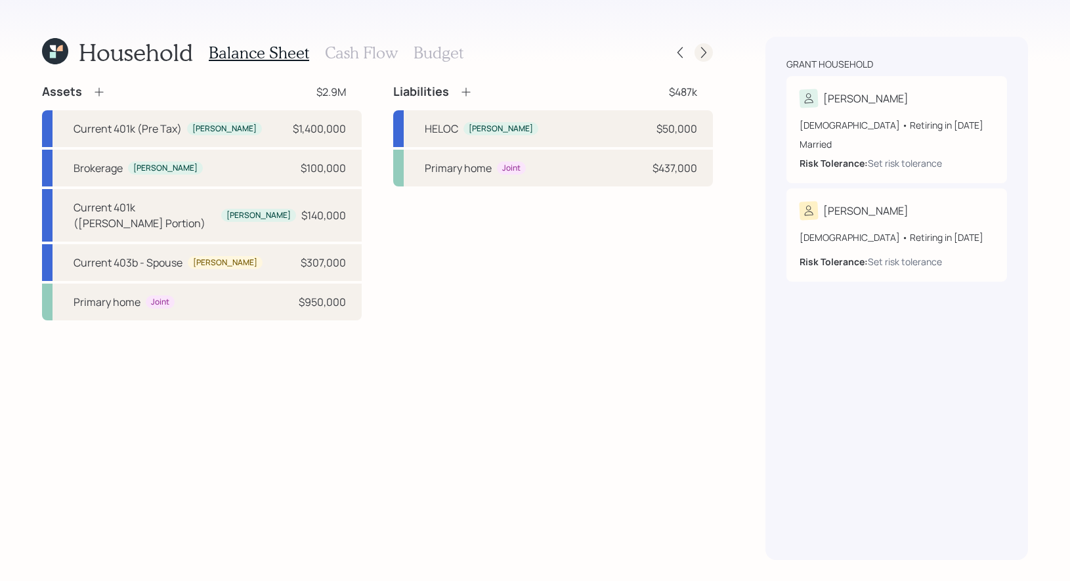
click at [706, 51] on icon at bounding box center [703, 52] width 13 height 13
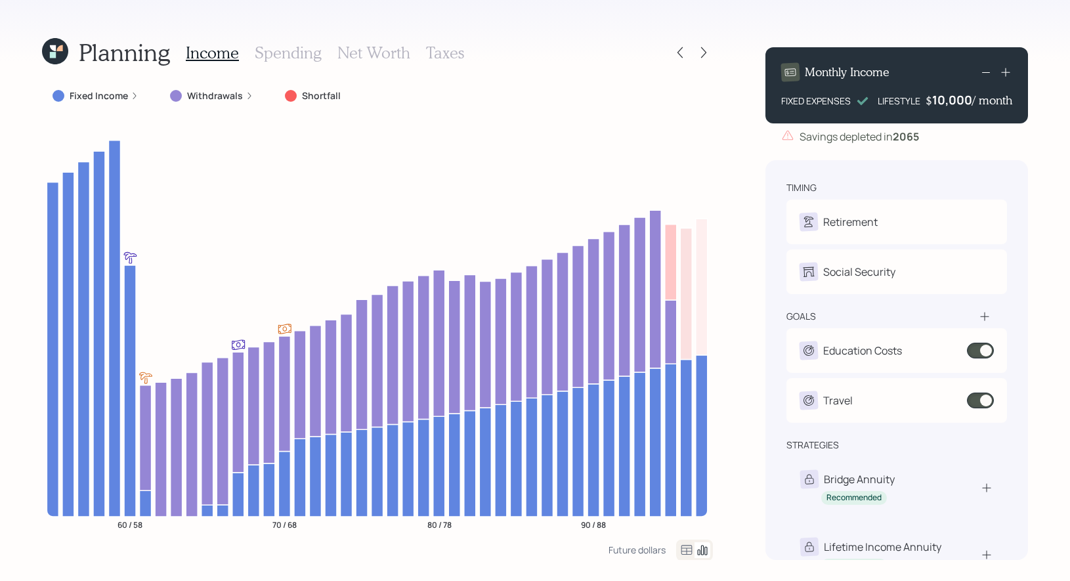
click at [375, 46] on h3 "Net Worth" at bounding box center [373, 52] width 73 height 19
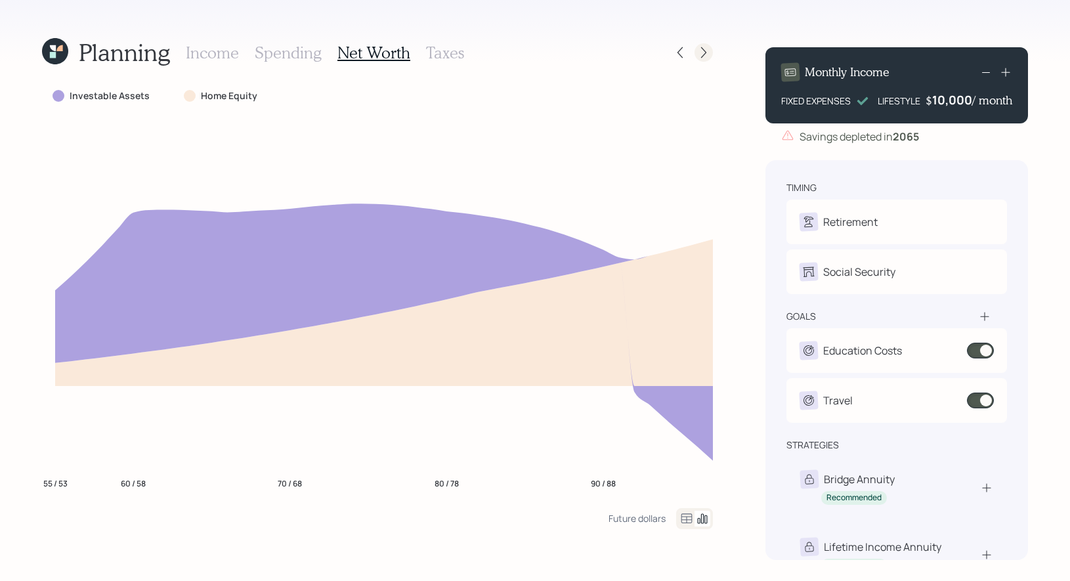
click at [703, 48] on icon at bounding box center [703, 52] width 13 height 13
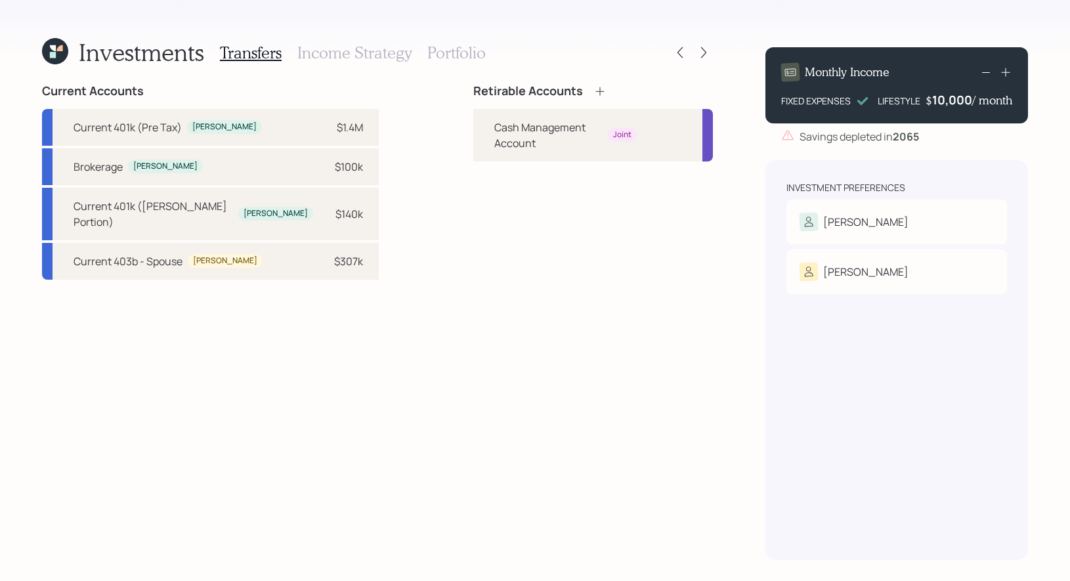
click at [595, 91] on icon at bounding box center [599, 91] width 9 height 9
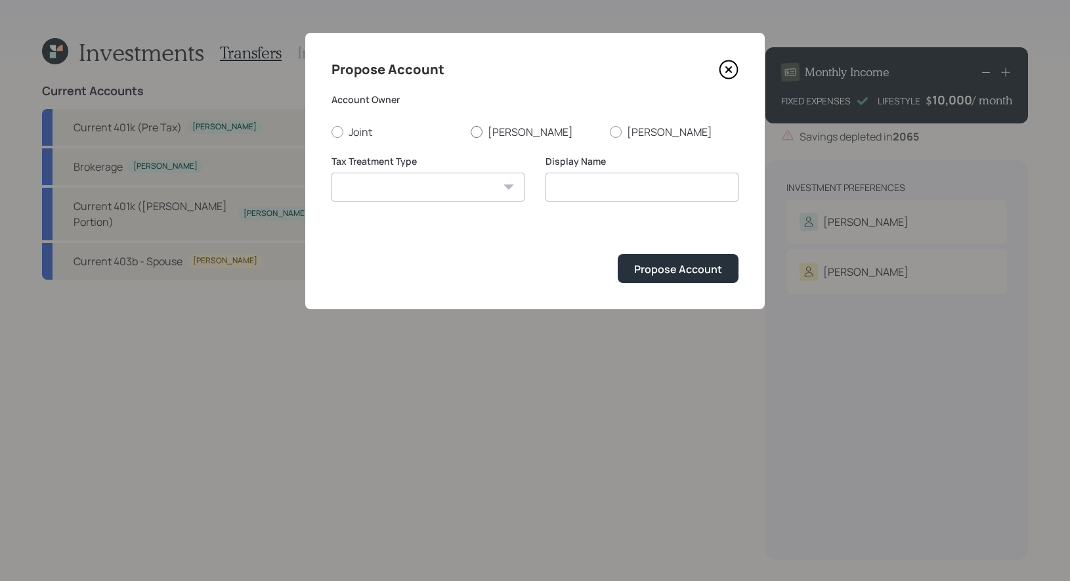
click at [475, 135] on div at bounding box center [476, 132] width 12 height 12
click at [470, 132] on input "Greg" at bounding box center [470, 131] width 1 height 1
radio input "true"
click at [457, 183] on select "Roth Taxable Traditional" at bounding box center [427, 187] width 193 height 29
select select "traditional"
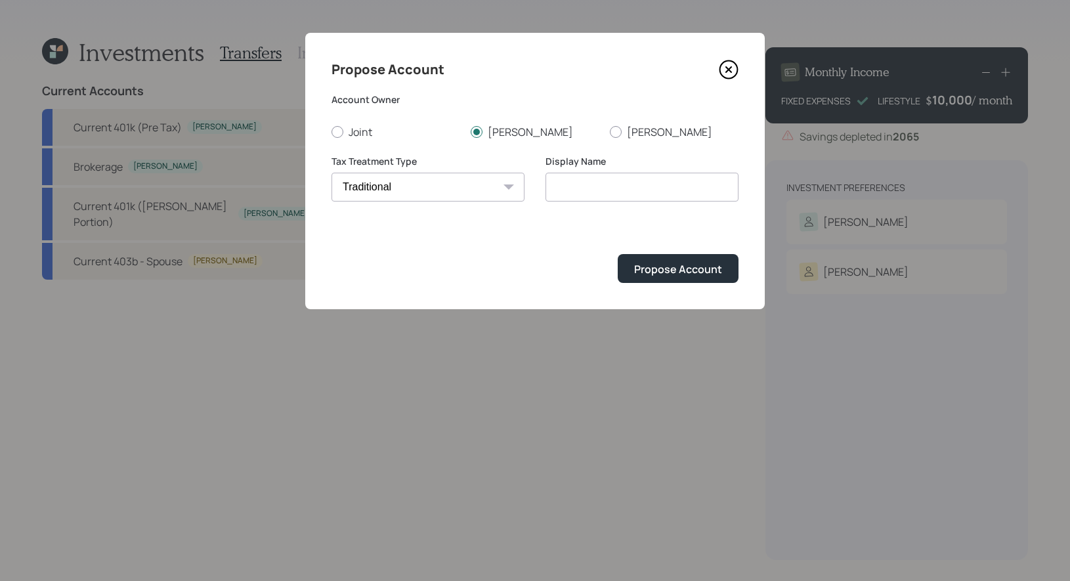
click at [331, 173] on select "Roth Taxable Traditional" at bounding box center [427, 187] width 193 height 29
click at [670, 196] on input "Traditional" at bounding box center [641, 187] width 193 height 29
type input "Rollover IRA"
click at [701, 265] on div "Propose Account" at bounding box center [678, 269] width 88 height 14
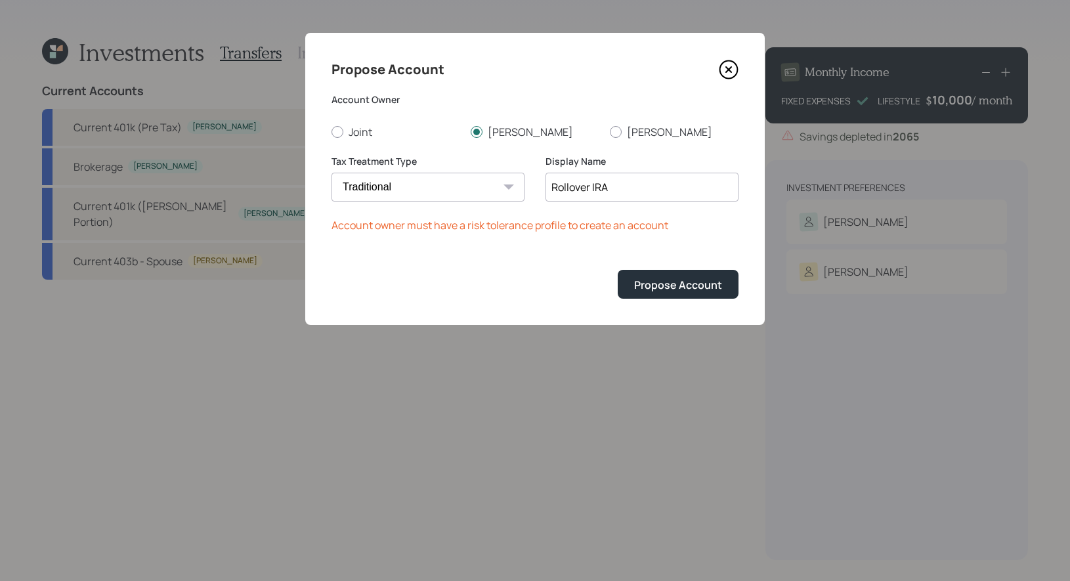
click at [727, 65] on icon at bounding box center [728, 70] width 20 height 20
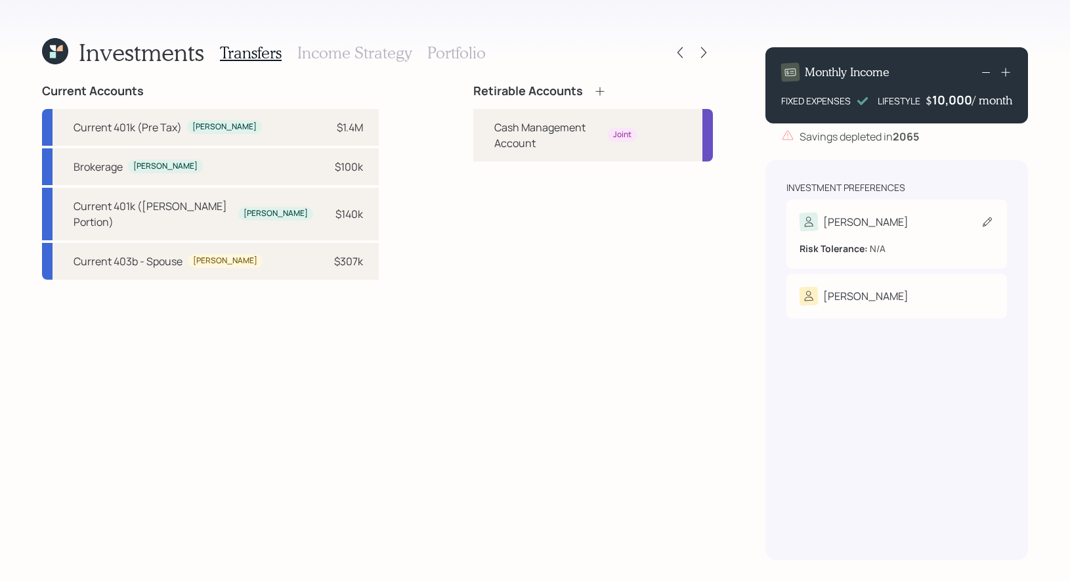
click at [989, 222] on icon at bounding box center [986, 221] width 13 height 13
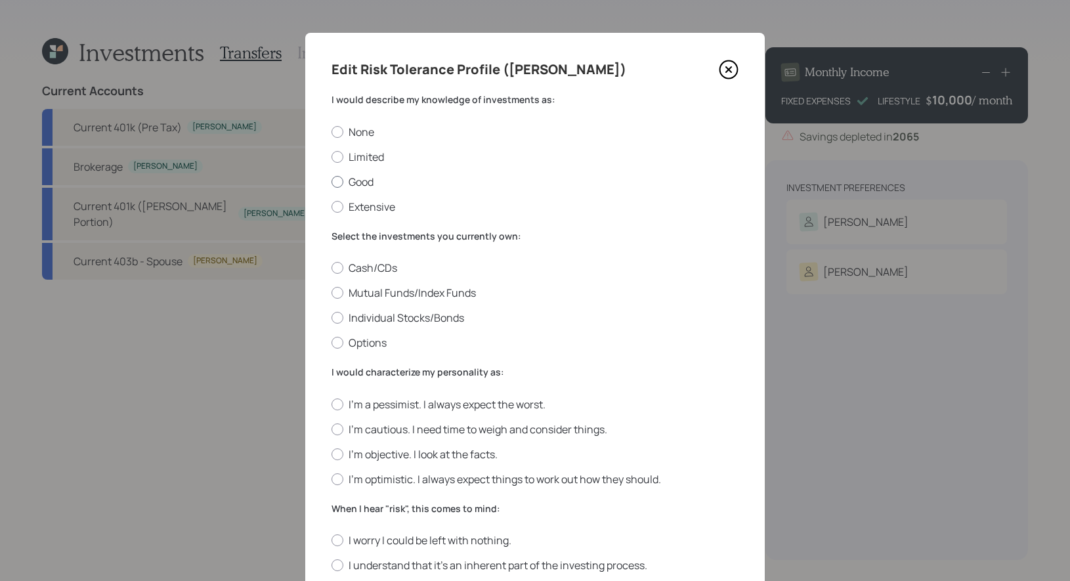
click at [373, 178] on label "Good" at bounding box center [534, 182] width 407 height 14
click at [331, 181] on input "Good" at bounding box center [331, 181] width 1 height 1
radio input "true"
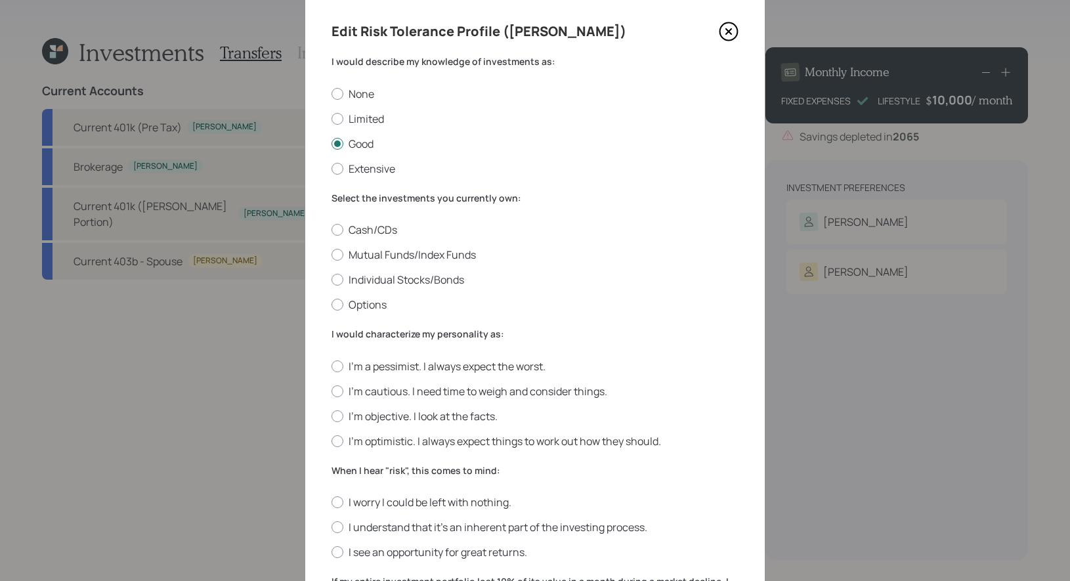
scroll to position [41, 0]
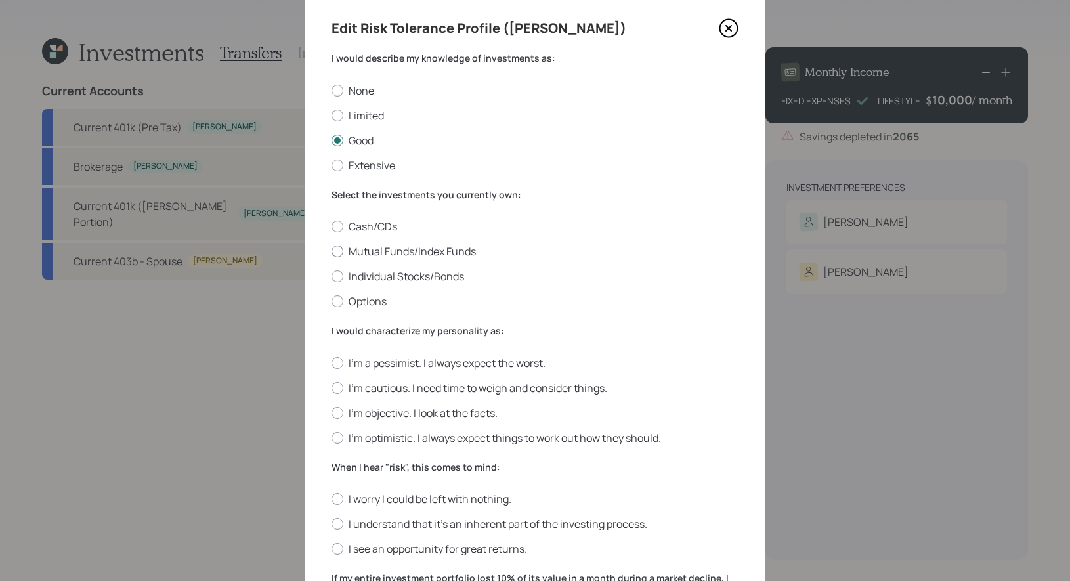
click at [456, 253] on label "Mutual Funds/Index Funds" at bounding box center [534, 251] width 407 height 14
click at [331, 252] on input "Mutual Funds/Index Funds" at bounding box center [331, 251] width 1 height 1
radio input "true"
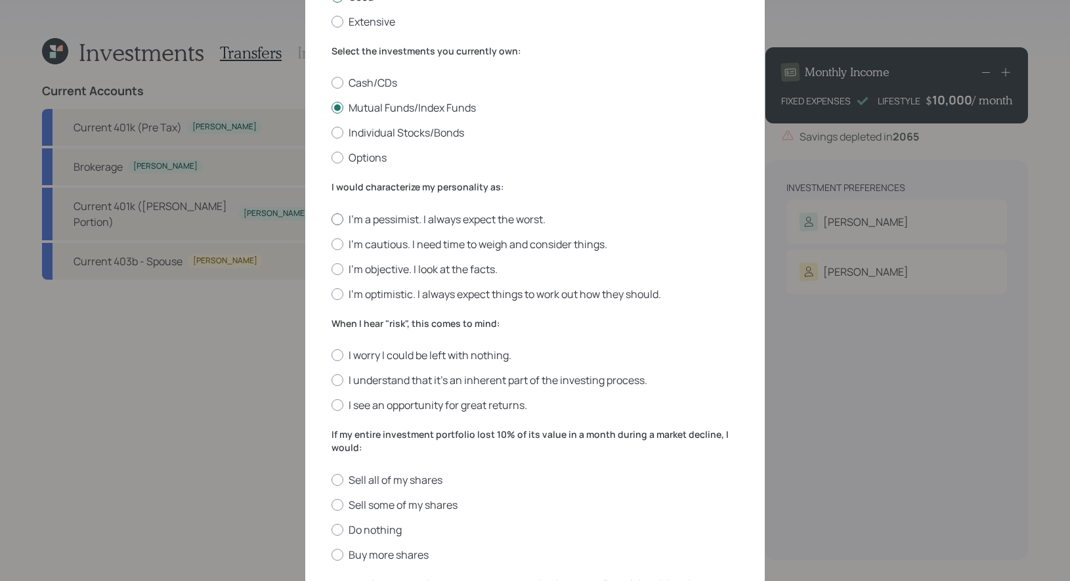
scroll to position [195, 0]
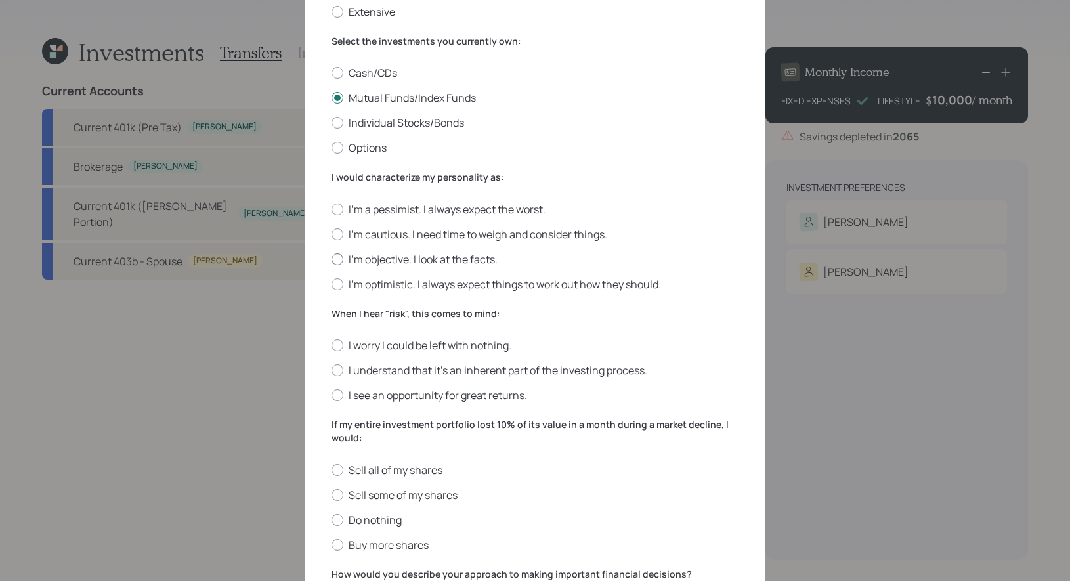
click at [463, 261] on label "I'm objective. I look at the facts." at bounding box center [534, 259] width 407 height 14
click at [331, 259] on input "I'm objective. I look at the facts." at bounding box center [331, 259] width 1 height 1
radio input "true"
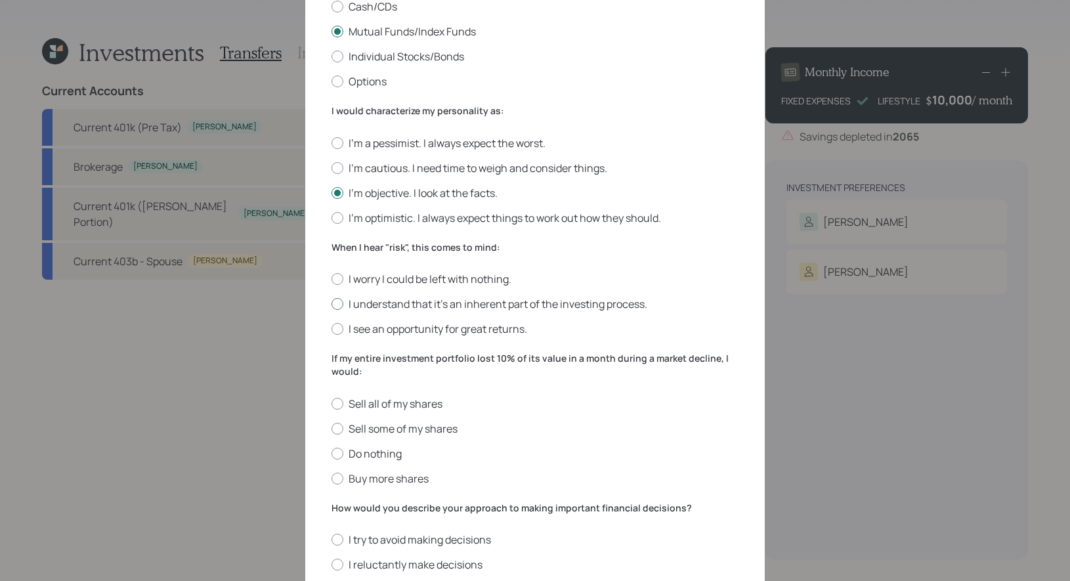
scroll to position [264, 0]
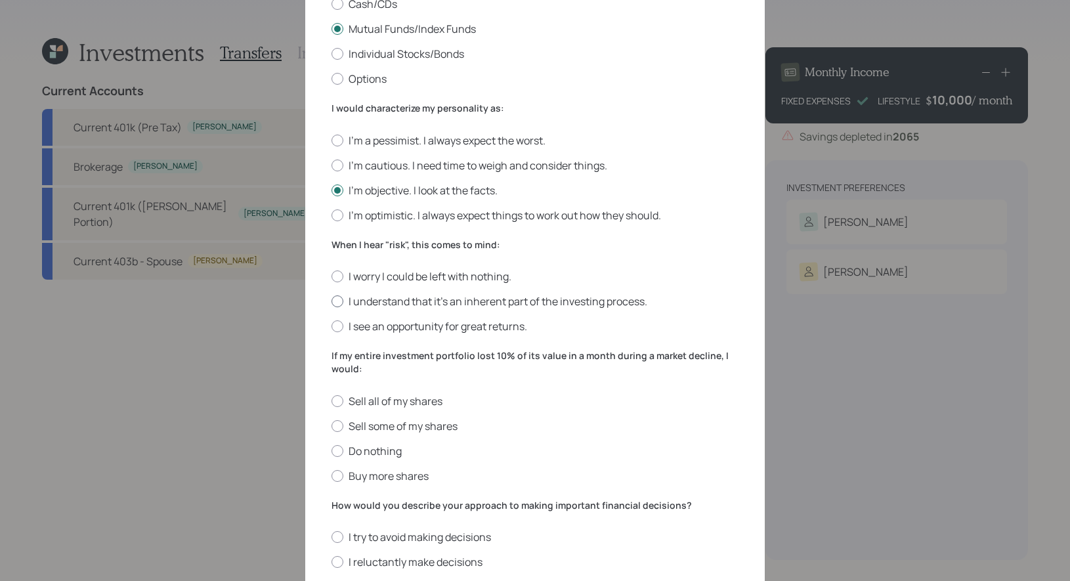
click at [527, 300] on label "I understand that it’s an inherent part of the investing process." at bounding box center [534, 301] width 407 height 14
click at [331, 301] on input "I understand that it’s an inherent part of the investing process." at bounding box center [331, 301] width 1 height 1
radio input "true"
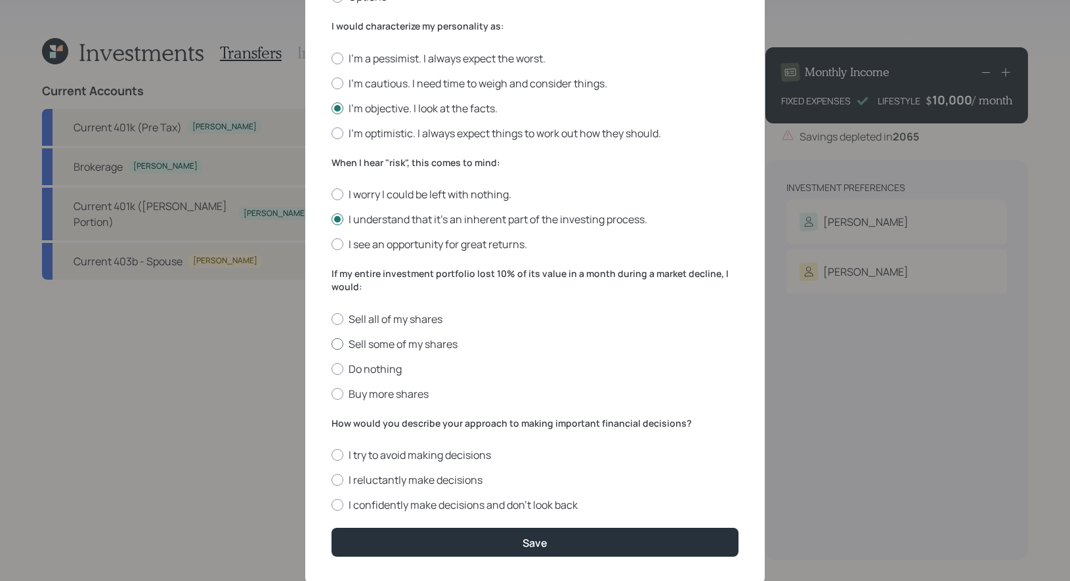
scroll to position [350, 0]
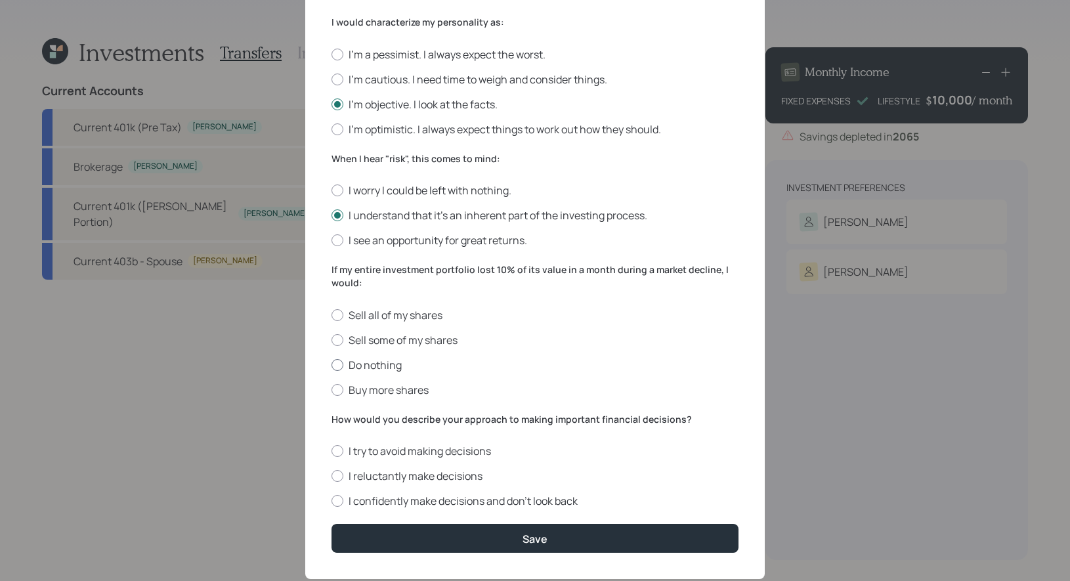
click at [379, 365] on label "Do nothing" at bounding box center [534, 365] width 407 height 14
click at [331, 365] on input "Do nothing" at bounding box center [331, 364] width 1 height 1
radio input "true"
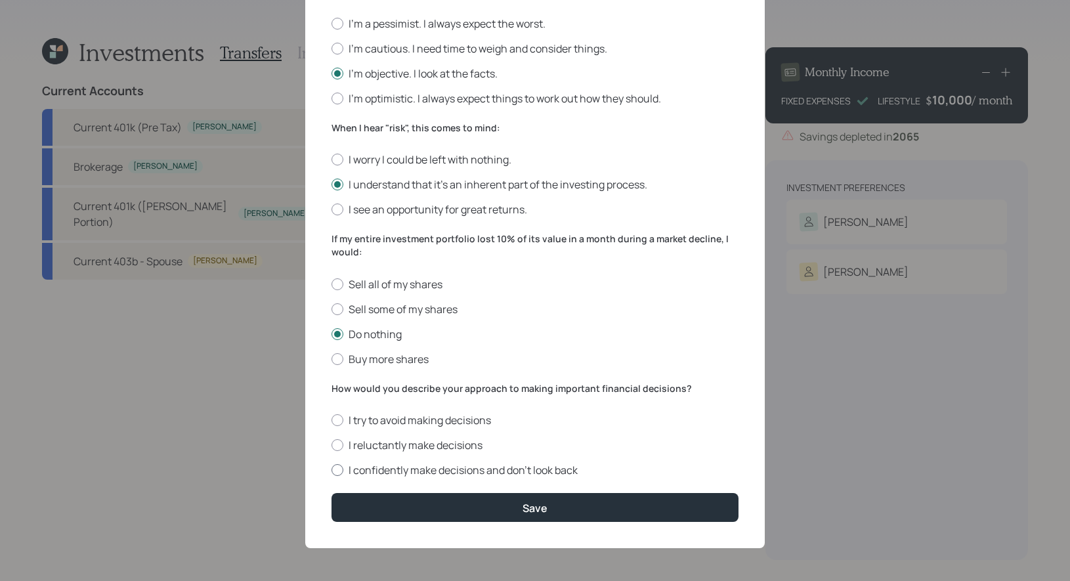
click at [467, 469] on label "I confidently make decisions and don’t look back" at bounding box center [534, 470] width 407 height 14
click at [331, 470] on input "I confidently make decisions and don’t look back" at bounding box center [331, 470] width 1 height 1
radio input "true"
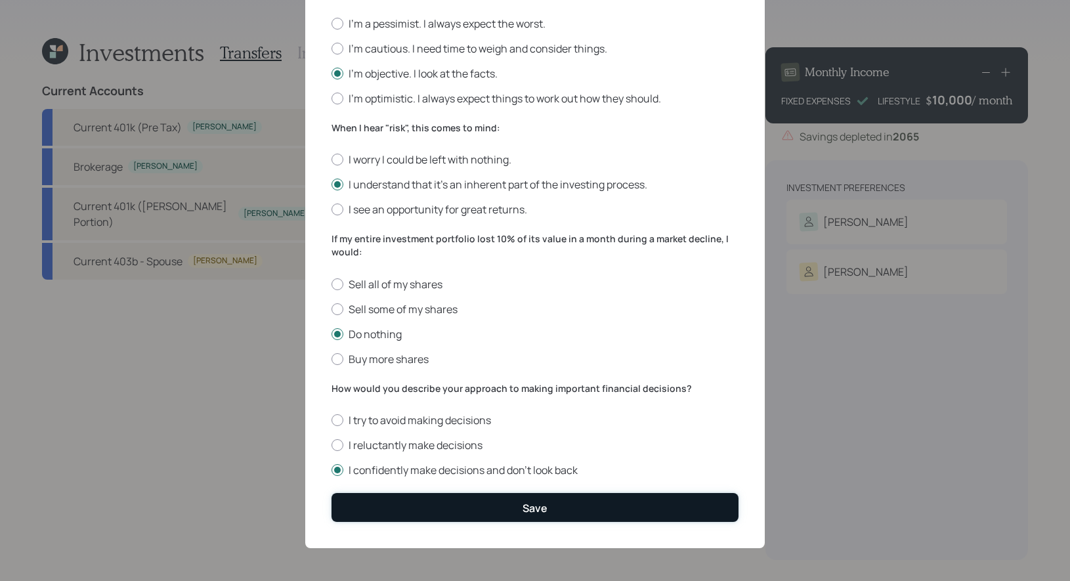
click at [468, 509] on button "Save" at bounding box center [534, 507] width 407 height 28
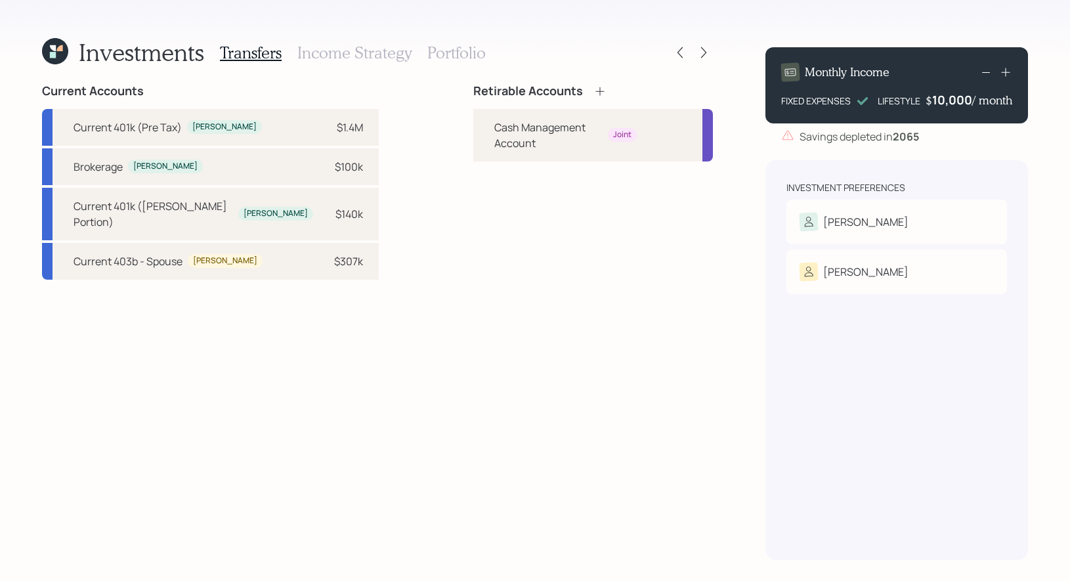
click at [593, 88] on icon at bounding box center [599, 91] width 13 height 13
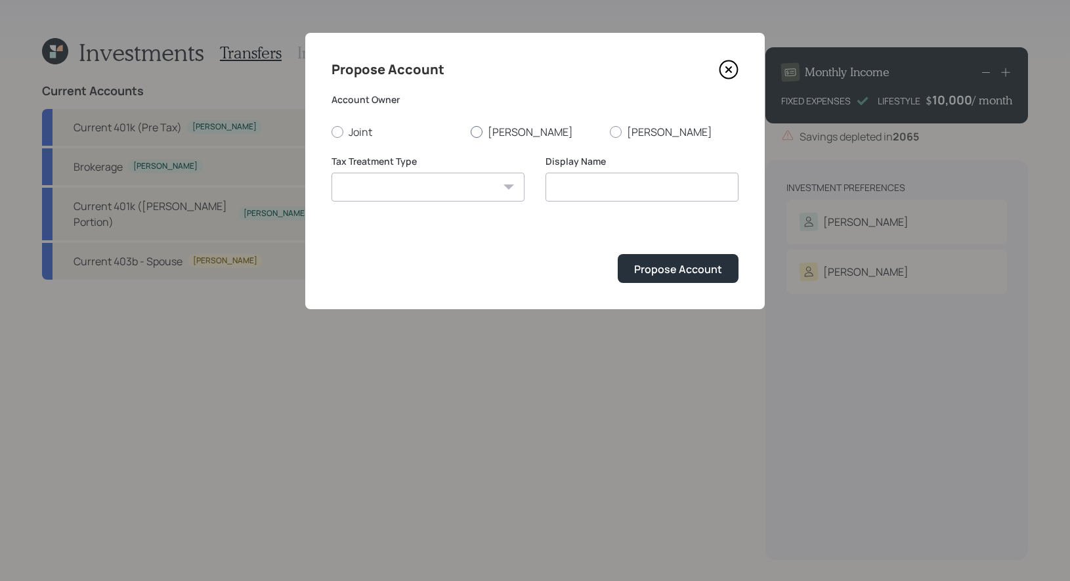
click at [477, 126] on div at bounding box center [476, 132] width 12 height 12
click at [470, 131] on input "Greg" at bounding box center [470, 131] width 1 height 1
radio input "true"
click at [474, 186] on select "Roth Taxable Traditional" at bounding box center [427, 187] width 193 height 29
select select "traditional"
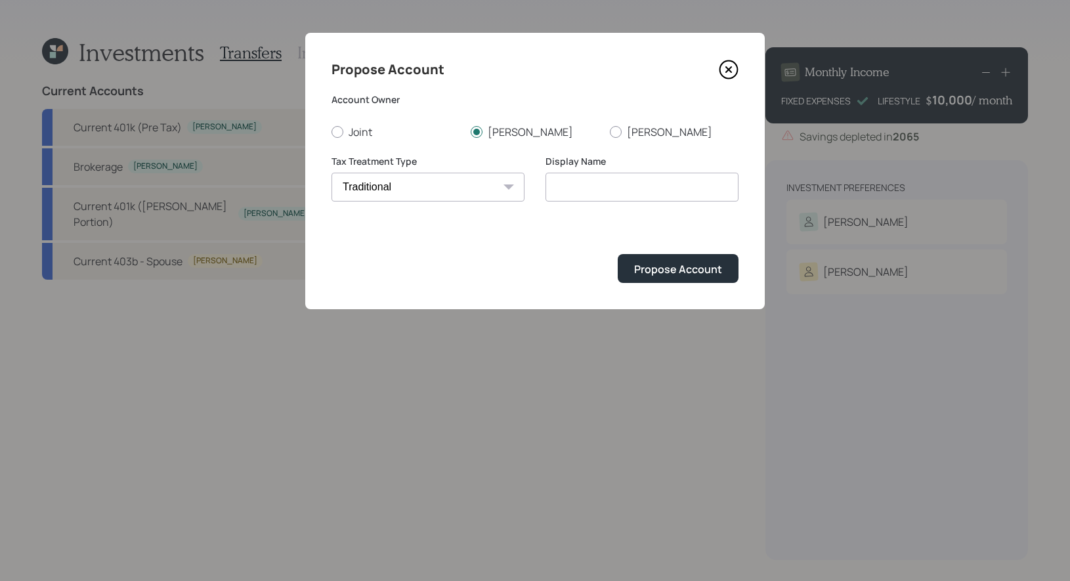
click at [331, 173] on select "Roth Taxable Traditional" at bounding box center [427, 187] width 193 height 29
click at [625, 190] on input "Traditional" at bounding box center [641, 187] width 193 height 29
type input "Rollover IRA"
click at [684, 274] on div "Propose Account" at bounding box center [678, 269] width 88 height 14
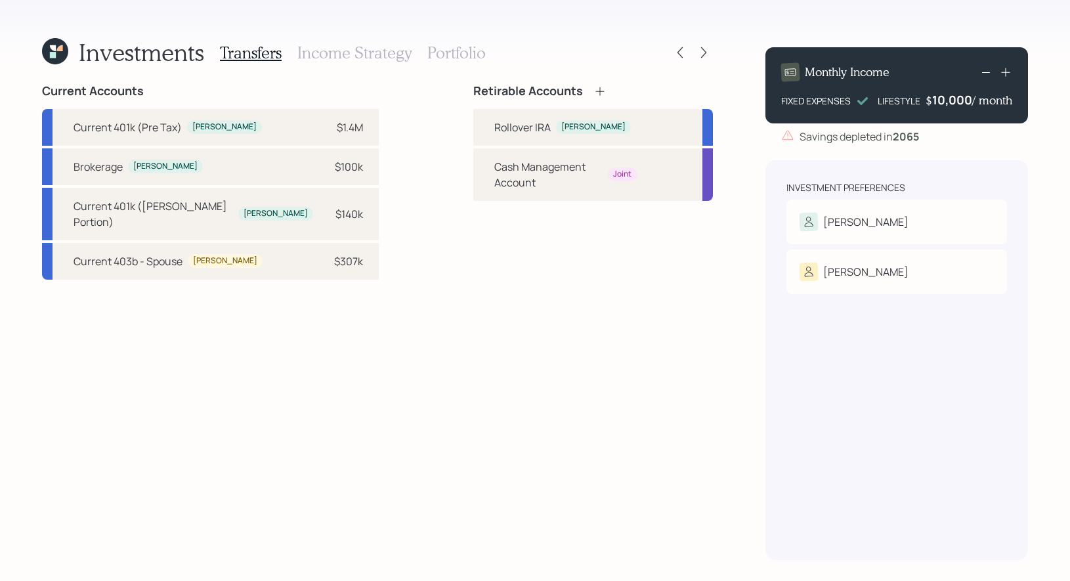
click at [595, 92] on icon at bounding box center [599, 91] width 9 height 9
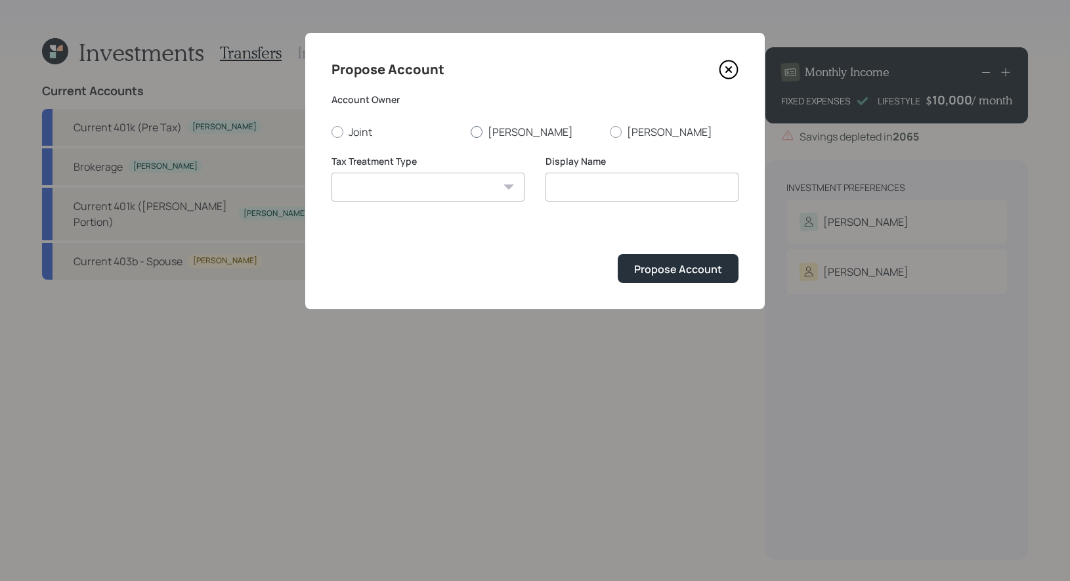
click at [476, 134] on div at bounding box center [476, 132] width 12 height 12
click at [470, 132] on input "Greg" at bounding box center [470, 131] width 1 height 1
radio input "true"
click at [472, 192] on select "Roth Taxable Traditional" at bounding box center [427, 187] width 193 height 29
select select "taxable"
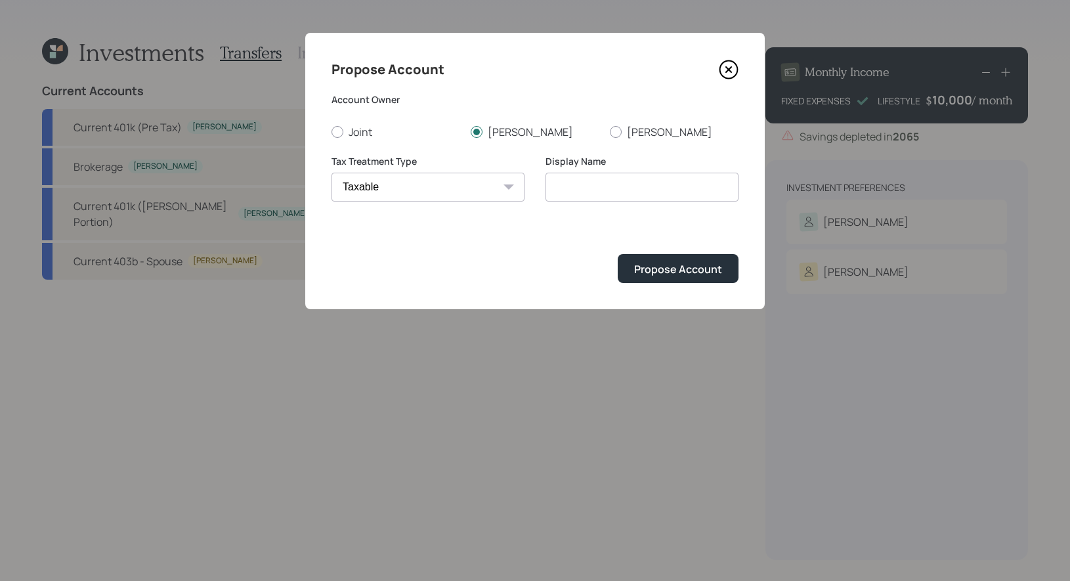
click at [331, 173] on select "Roth Taxable Traditional" at bounding box center [427, 187] width 193 height 29
click at [612, 192] on input "Taxable" at bounding box center [641, 187] width 193 height 29
type input "Taxable Brokerage"
click at [667, 267] on div "Propose Account" at bounding box center [678, 269] width 88 height 14
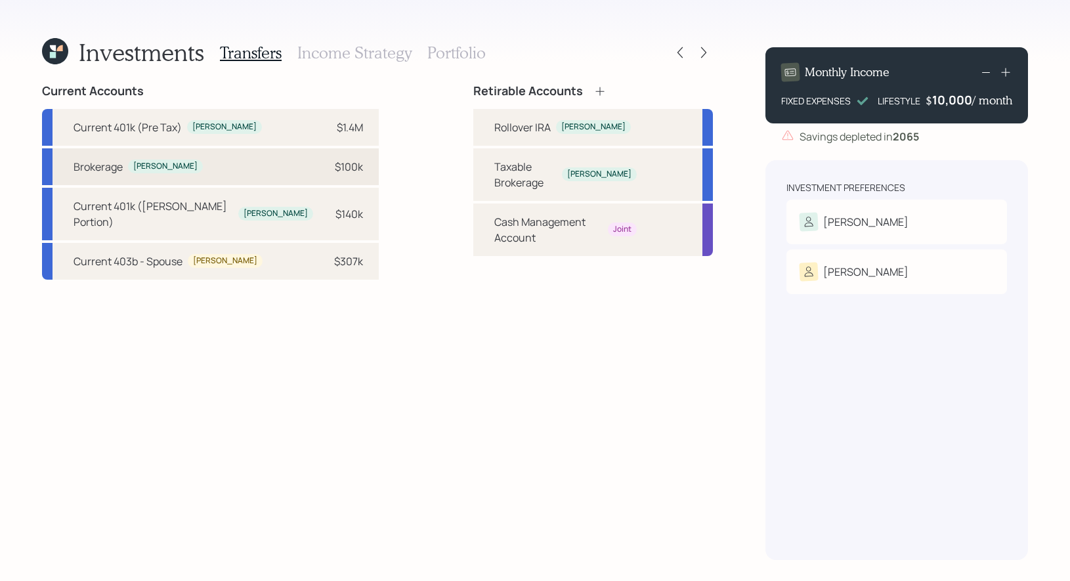
click at [335, 161] on div "$100k" at bounding box center [349, 167] width 28 height 16
click at [499, 173] on div "Taxable Brokerage" at bounding box center [525, 174] width 62 height 31
select select "948e7f50-b76b-4340-9b4f-e3032d4c80a5"
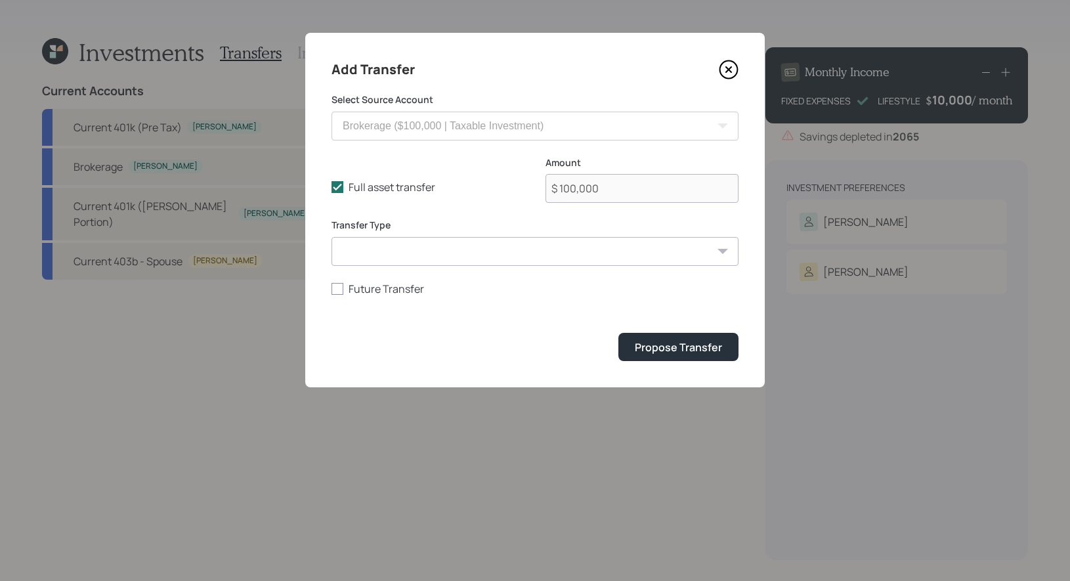
click at [446, 260] on select "ACAT Transfer Non ACAT Transfer Capitalize Rollover Rollover Deposit" at bounding box center [534, 251] width 407 height 29
select select "acat_transfer"
click at [331, 237] on select "ACAT Transfer Non ACAT Transfer Capitalize Rollover Rollover Deposit" at bounding box center [534, 251] width 407 height 29
click at [678, 346] on div "Propose Transfer" at bounding box center [678, 347] width 87 height 14
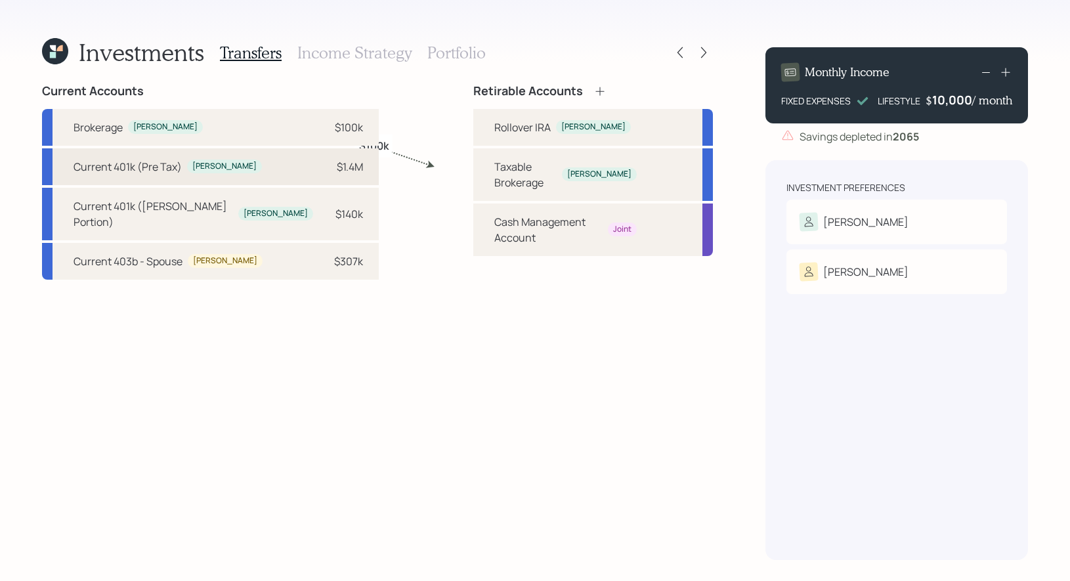
click at [298, 169] on div "Current 401k (Pre Tax) Greg $1.4M" at bounding box center [210, 166] width 337 height 37
click at [494, 129] on div "Rollover IRA" at bounding box center [522, 127] width 56 height 16
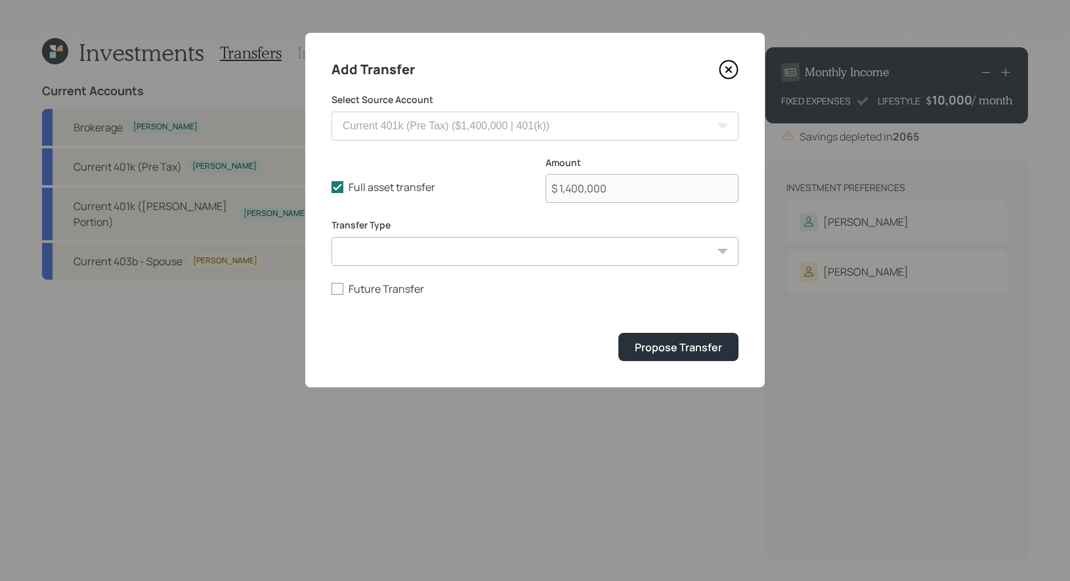
click at [428, 258] on select "ACAT Transfer Non ACAT Transfer Capitalize Rollover Rollover Deposit" at bounding box center [534, 251] width 407 height 29
select select "rollover"
click at [331, 237] on select "ACAT Transfer Non ACAT Transfer Capitalize Rollover Rollover Deposit" at bounding box center [534, 251] width 407 height 29
click at [333, 181] on icon at bounding box center [337, 187] width 12 height 12
click at [331, 187] on input "Full asset transfer" at bounding box center [331, 187] width 1 height 1
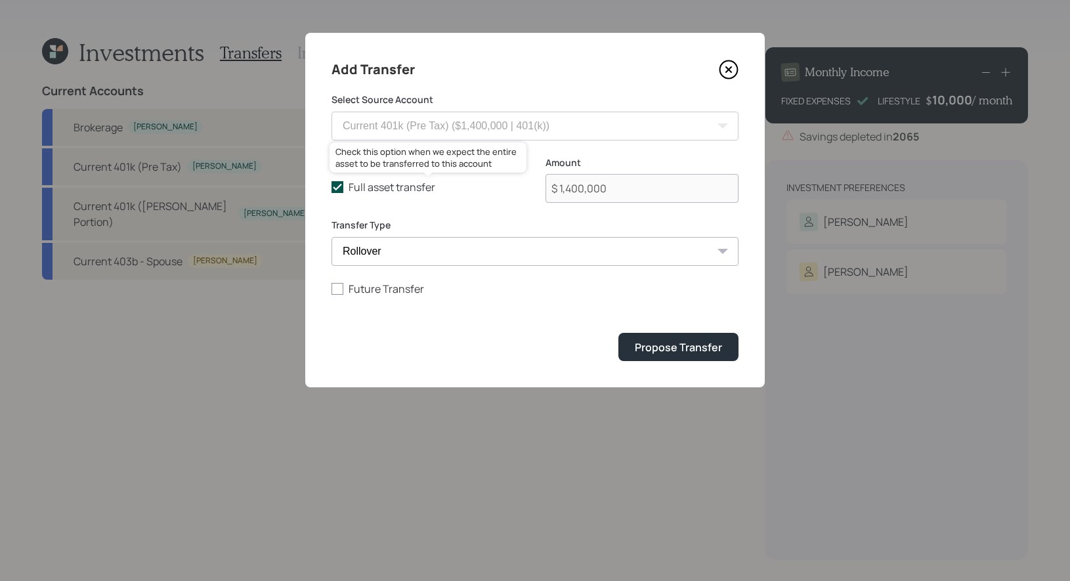
checkbox input "false"
click at [645, 190] on input "$ 1,400,000" at bounding box center [641, 188] width 193 height 29
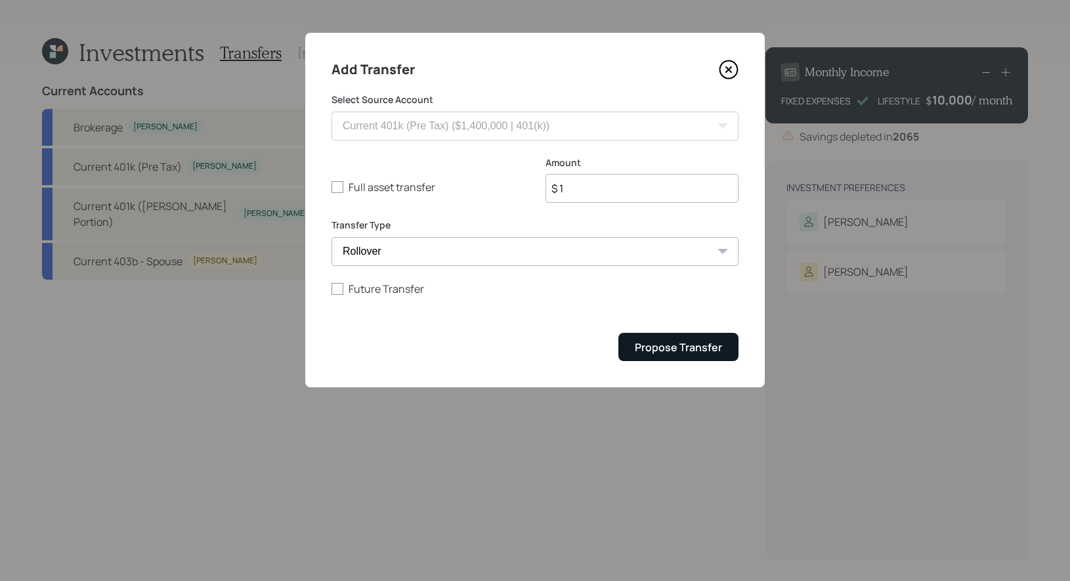
type input "$ 1"
click at [658, 343] on div "Propose Transfer" at bounding box center [678, 347] width 87 height 14
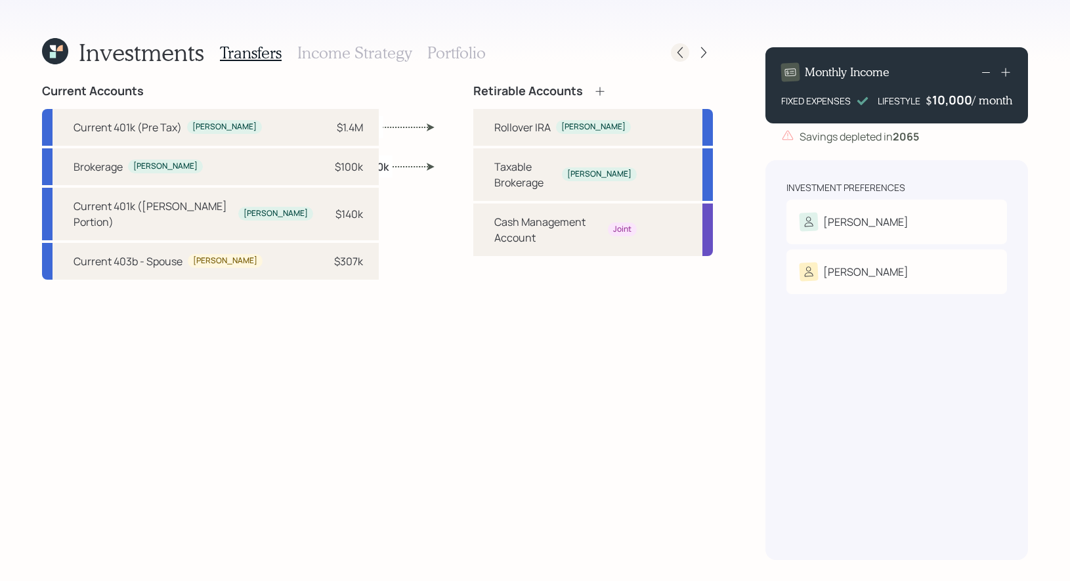
click at [678, 47] on icon at bounding box center [679, 52] width 13 height 13
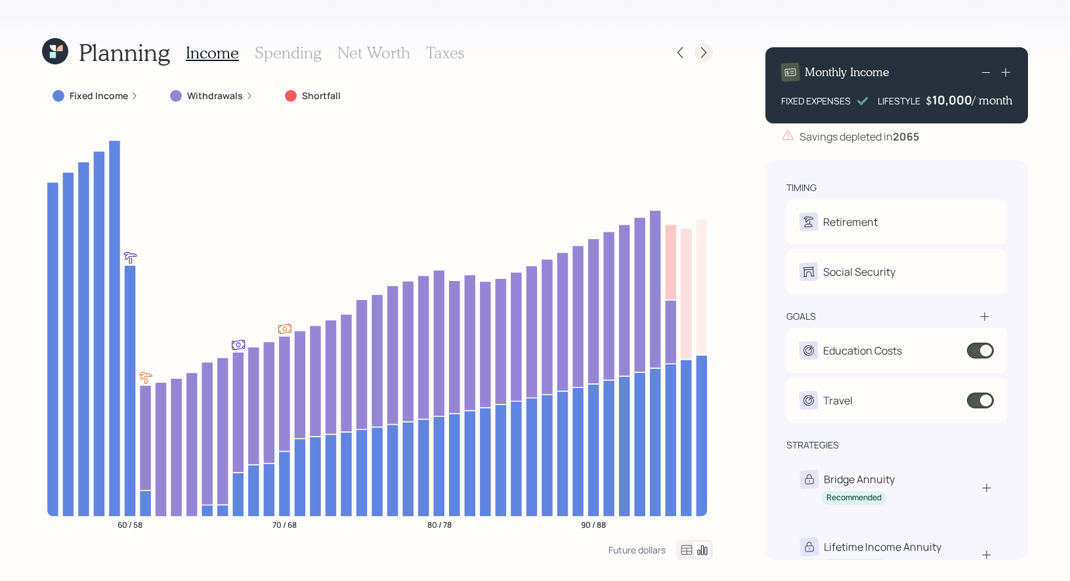
click at [706, 48] on icon at bounding box center [703, 52] width 13 height 13
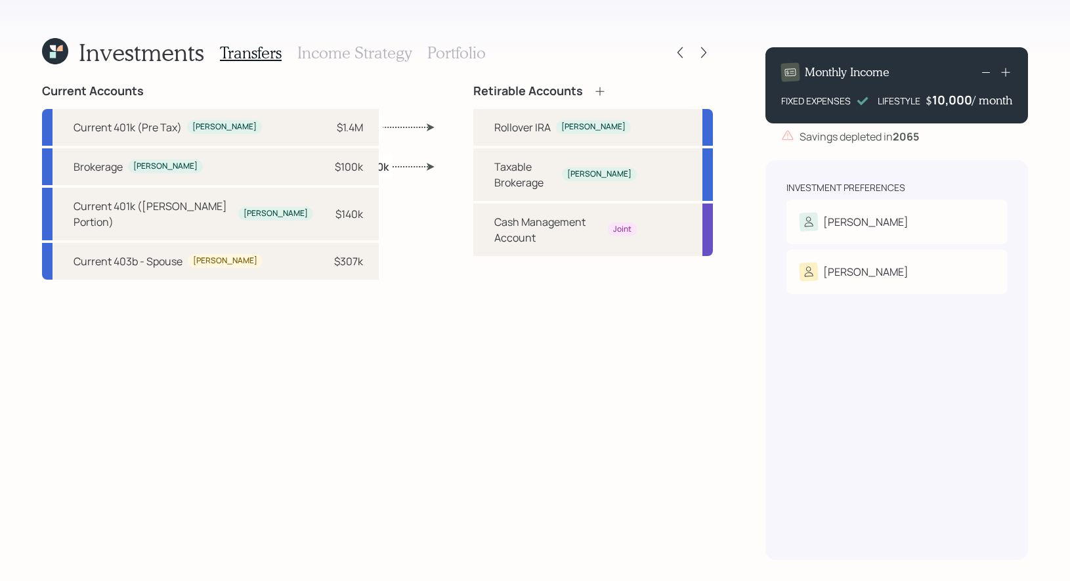
click at [377, 49] on h3 "Income Strategy" at bounding box center [354, 52] width 114 height 19
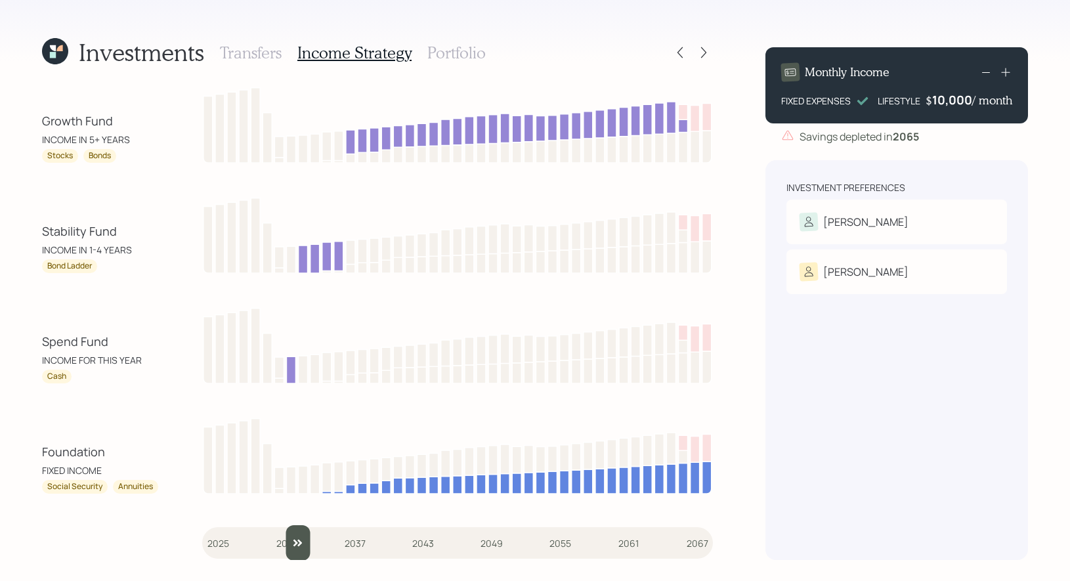
type input "2032"
drag, startPoint x: 220, startPoint y: 543, endPoint x: 285, endPoint y: 539, distance: 65.8
click at [286, 539] on input "slider" at bounding box center [457, 542] width 510 height 35
click at [682, 51] on icon at bounding box center [679, 52] width 13 height 13
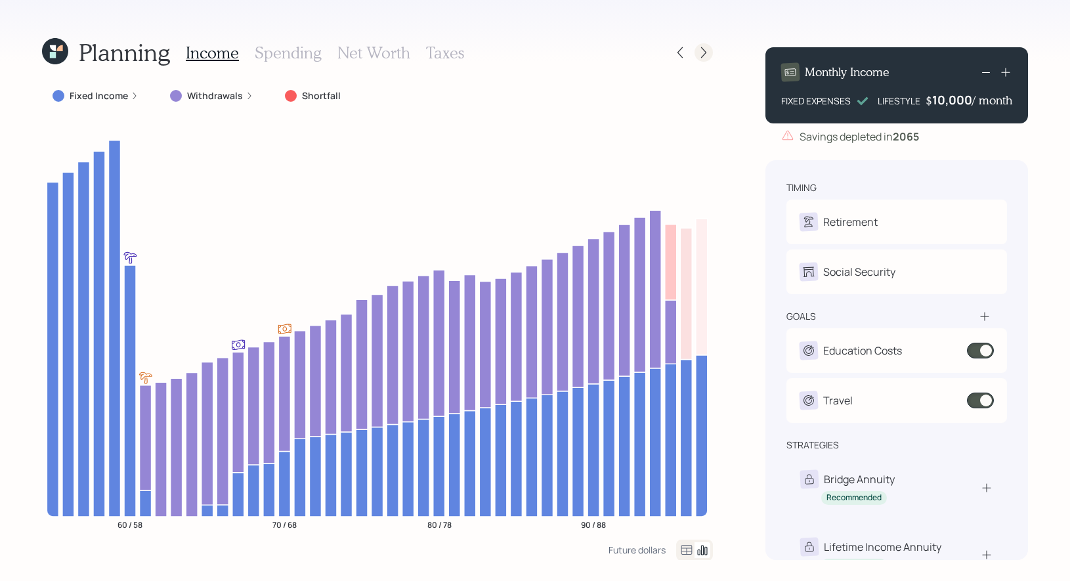
click at [703, 49] on icon at bounding box center [703, 52] width 13 height 13
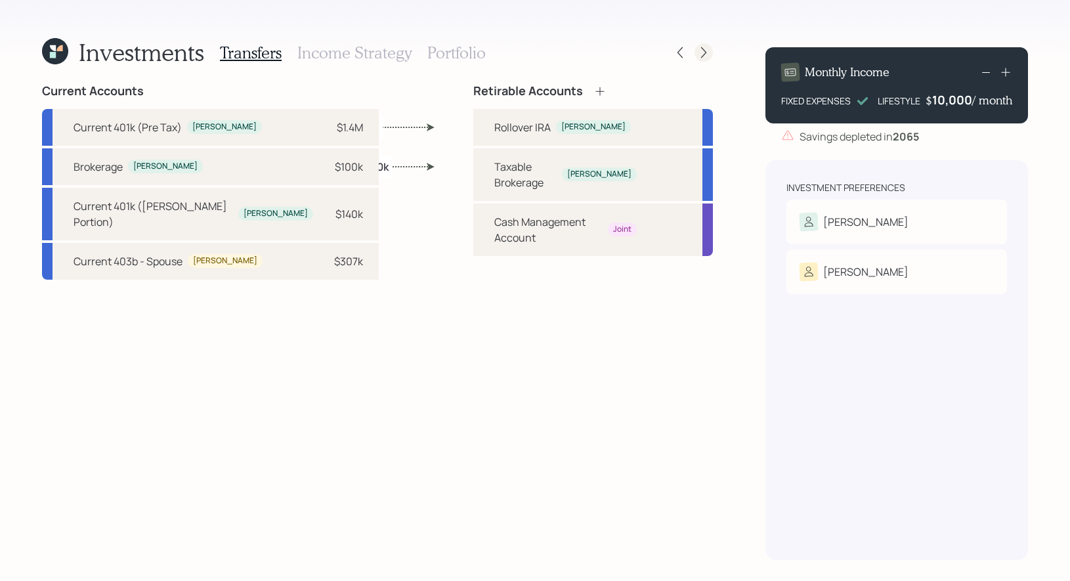
click at [703, 49] on icon at bounding box center [703, 52] width 13 height 13
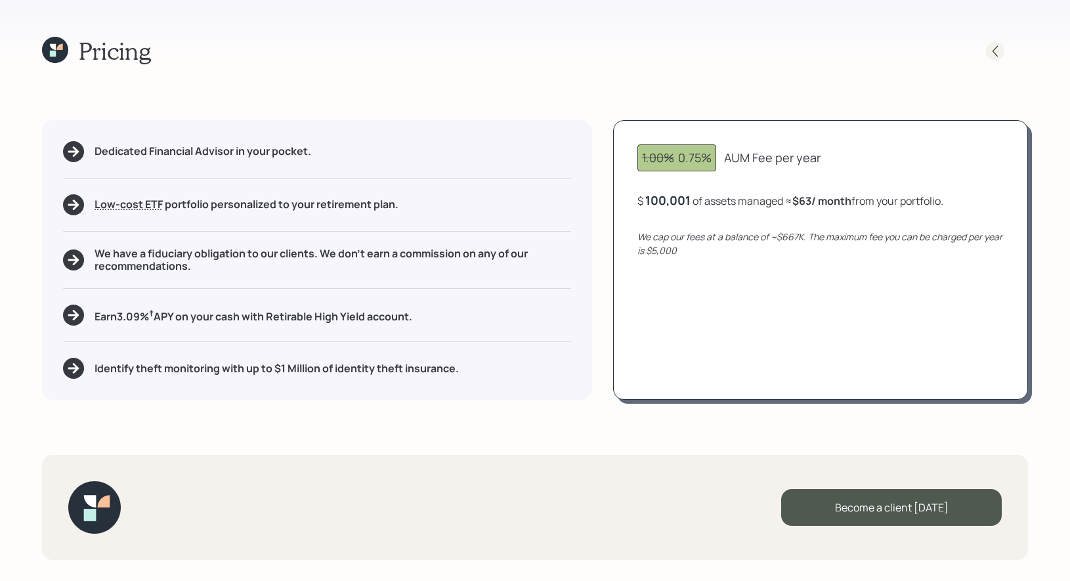
click at [995, 51] on icon at bounding box center [994, 51] width 13 height 13
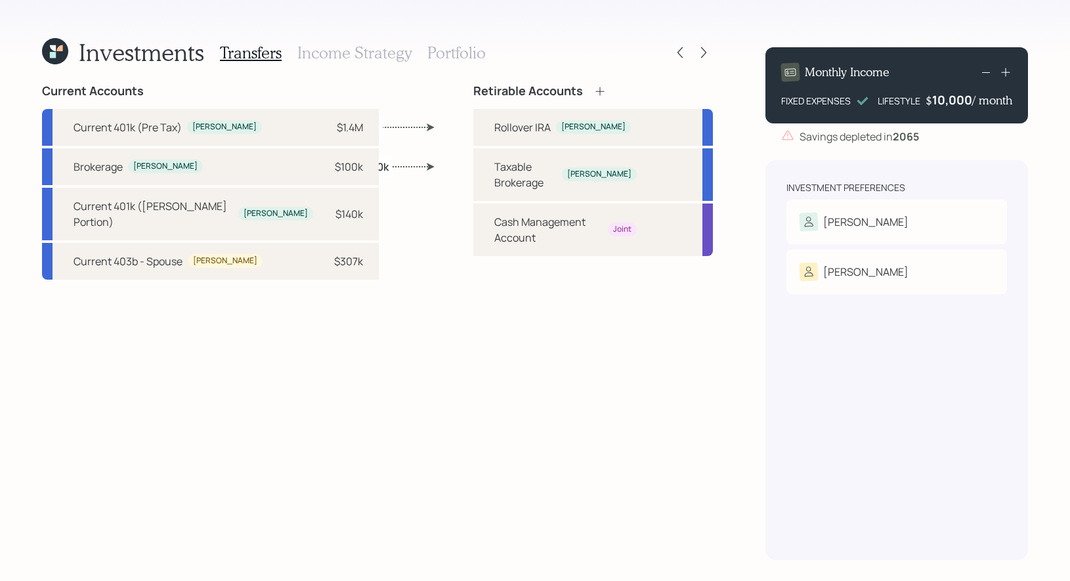
click at [395, 54] on h3 "Income Strategy" at bounding box center [354, 52] width 114 height 19
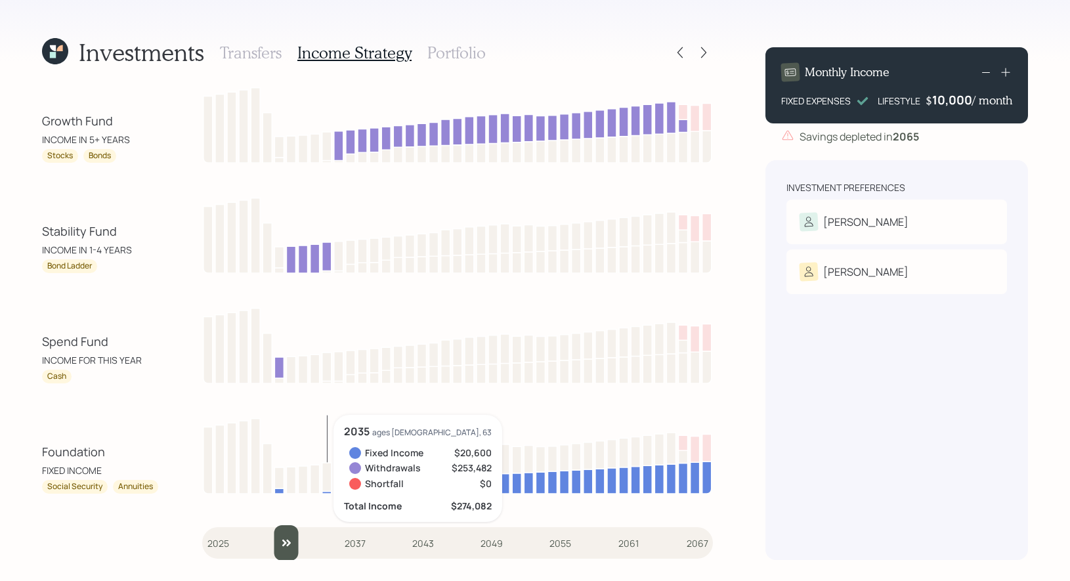
drag, startPoint x: 217, startPoint y: 545, endPoint x: 274, endPoint y: 546, distance: 57.7
type input "2031"
click at [274, 546] on input "slider" at bounding box center [457, 542] width 510 height 35
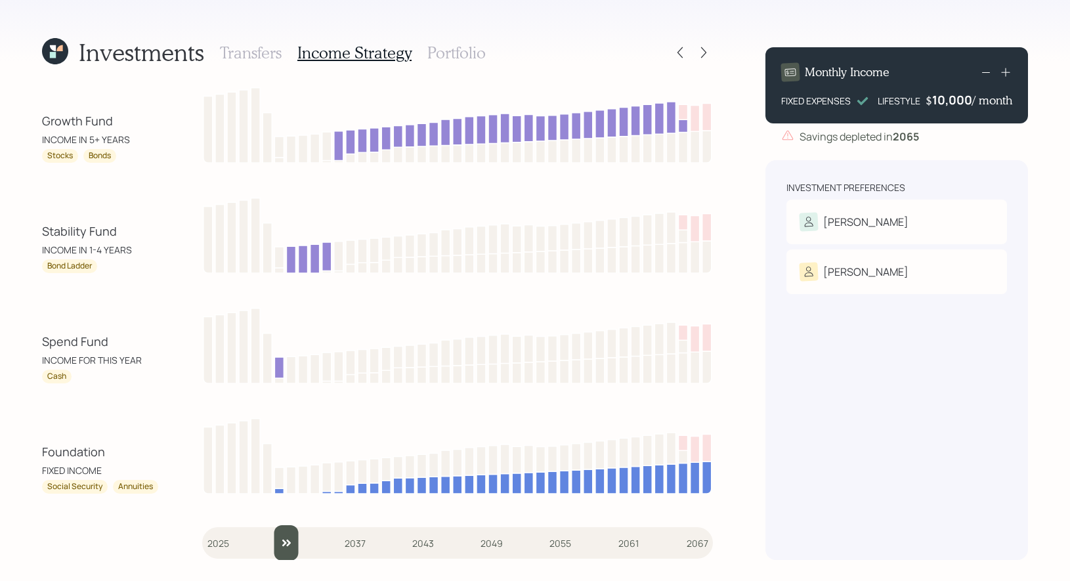
click at [735, 55] on div "Investments Transfers Income Strategy Portfolio Growth Fund INCOME IN 5+ YEARS …" at bounding box center [535, 290] width 1070 height 581
click at [703, 53] on icon at bounding box center [703, 52] width 13 height 13
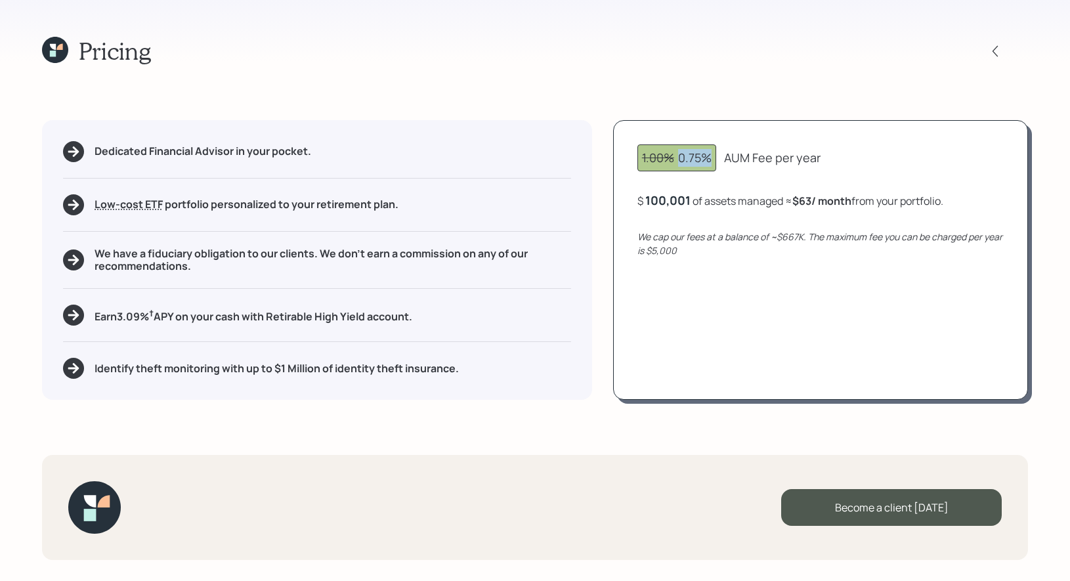
drag, startPoint x: 711, startPoint y: 156, endPoint x: 673, endPoint y: 156, distance: 38.1
click at [673, 156] on div "1.00% 0.75%" at bounding box center [677, 158] width 70 height 18
click at [809, 238] on icon "We cap our fees at a balance of ~$667K. The maximum fee you can be charged per …" at bounding box center [819, 243] width 365 height 26
drag, startPoint x: 809, startPoint y: 238, endPoint x: 636, endPoint y: 238, distance: 173.2
click at [636, 238] on div "1.00% 0.75% AUM Fee per year $ 100,001 of assets managed ≈ $63 / month from you…" at bounding box center [820, 260] width 415 height 280
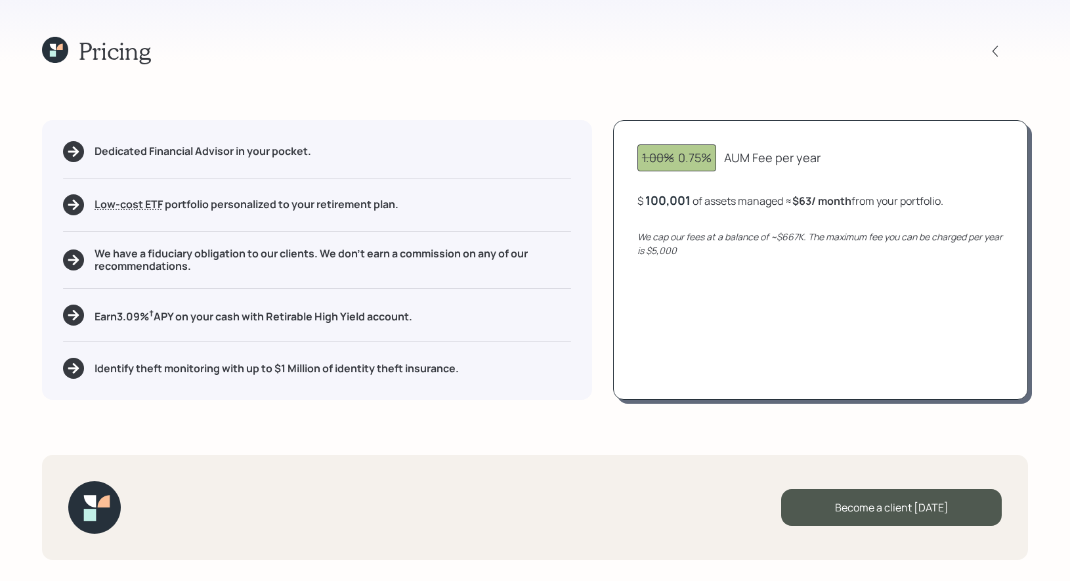
click at [650, 203] on div "100,001" at bounding box center [667, 200] width 45 height 16
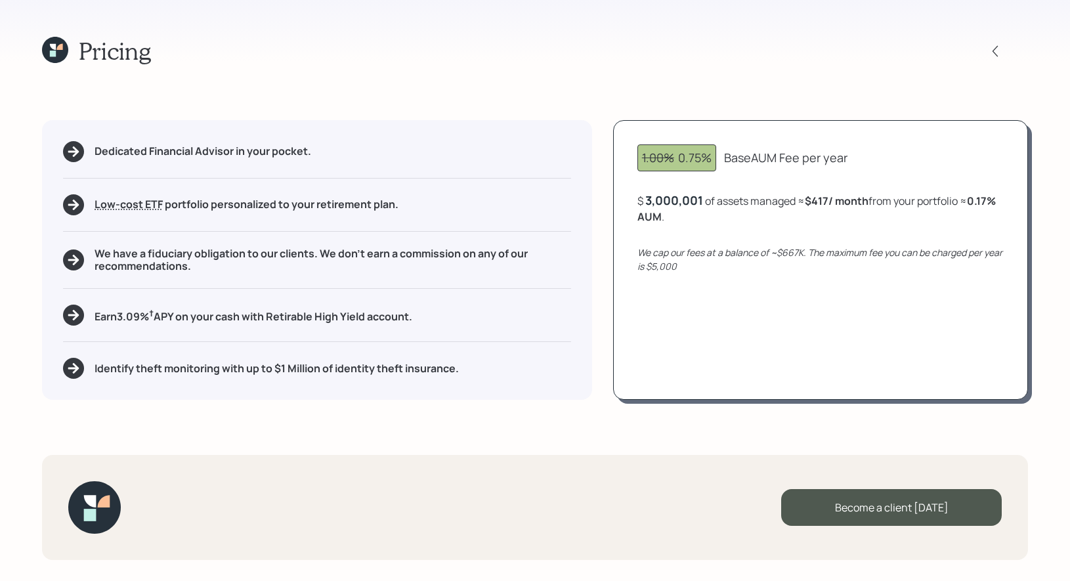
click at [747, 320] on div "1.00% 0.75% Base AUM Fee per year $ 3,000,001 of assets managed ≈ $417 / month …" at bounding box center [820, 260] width 415 height 280
drag, startPoint x: 691, startPoint y: 219, endPoint x: 636, endPoint y: 219, distance: 55.1
click at [636, 218] on div "1.00% 0.75% Base AUM Fee per year $ 3,000,001 of assets managed ≈ $417 / month …" at bounding box center [820, 260] width 415 height 280
drag, startPoint x: 430, startPoint y: 323, endPoint x: 91, endPoint y: 323, distance: 338.6
click at [91, 323] on div "Earn 3.09 % † APY on your cash with Retirable High Yield account." at bounding box center [317, 314] width 508 height 21
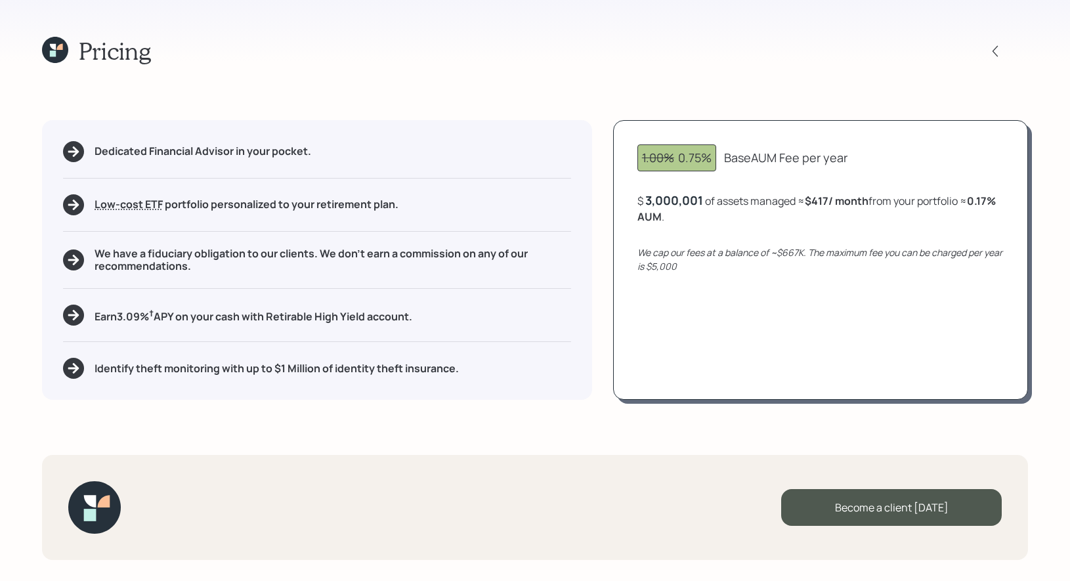
drag, startPoint x: 418, startPoint y: 323, endPoint x: 94, endPoint y: 322, distance: 324.1
click at [94, 322] on div "Earn 3.09 % † APY on your cash with Retirable High Yield account." at bounding box center [317, 314] width 508 height 21
click at [500, 374] on div "Identify theft monitoring with up to $1 Million of identity theft insurance." at bounding box center [317, 368] width 508 height 21
drag, startPoint x: 470, startPoint y: 371, endPoint x: 95, endPoint y: 370, distance: 374.7
click at [95, 370] on div "Identify theft monitoring with up to $1 Million of identity theft insurance." at bounding box center [317, 368] width 508 height 21
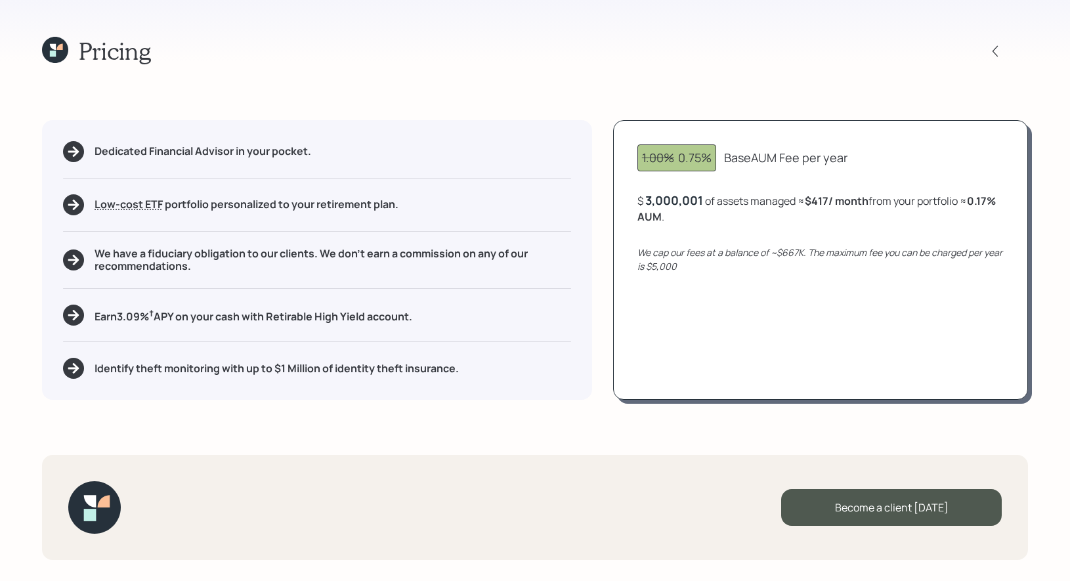
click at [524, 255] on h5 "We have a fiduciary obligation to our clients. We don't earn a commission on an…" at bounding box center [332, 259] width 476 height 25
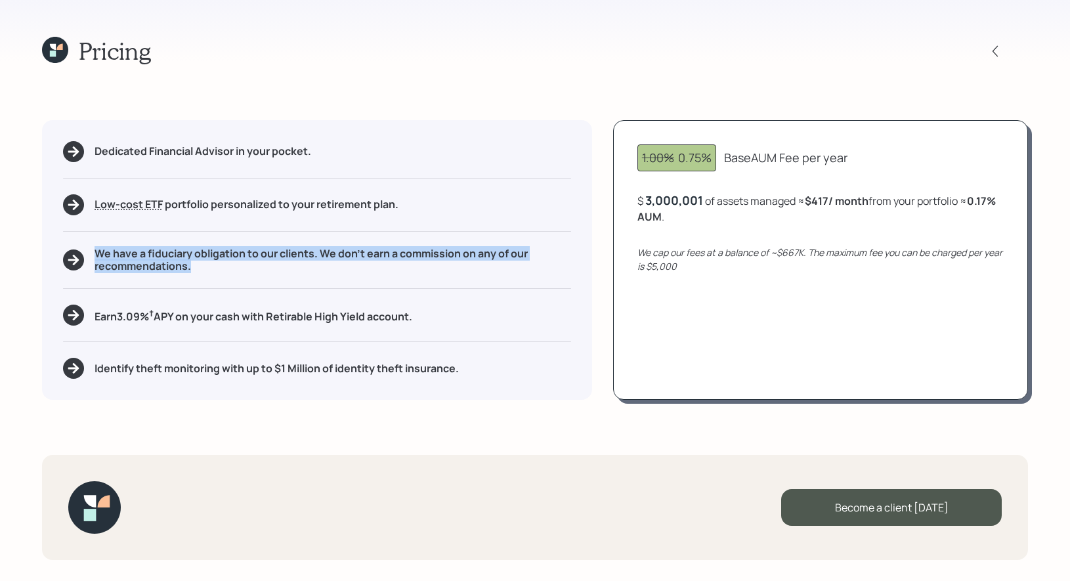
drag, startPoint x: 190, startPoint y: 266, endPoint x: 93, endPoint y: 250, distance: 99.0
click at [93, 250] on div "We have a fiduciary obligation to our clients. We don't earn a commission on an…" at bounding box center [317, 259] width 508 height 25
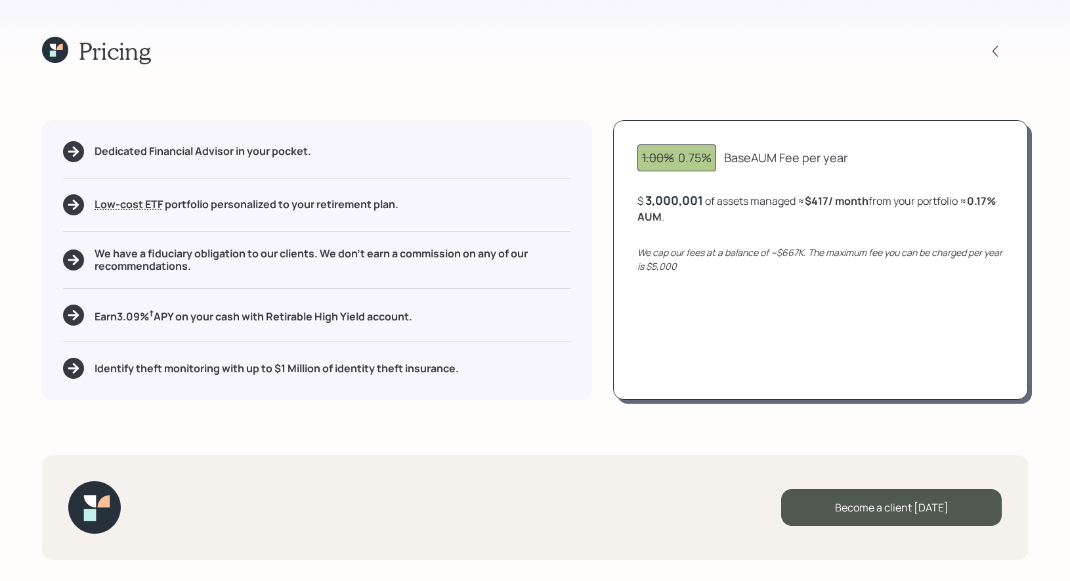
click at [222, 208] on h5 "Low-cost ETF Retirable uses diversified Exchange Traded Funds from trusted mana…" at bounding box center [246, 204] width 304 height 12
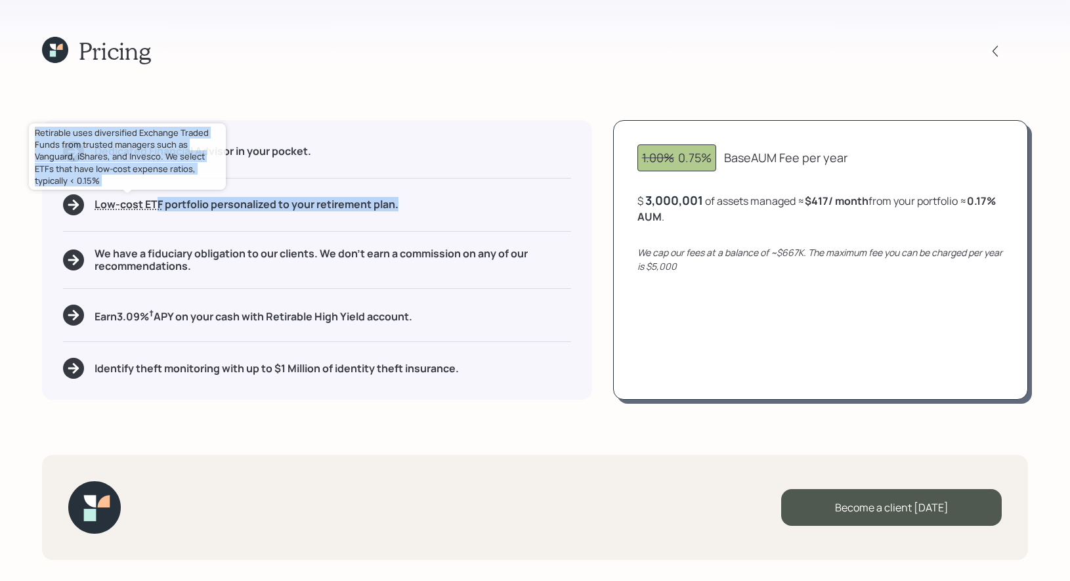
drag, startPoint x: 405, startPoint y: 207, endPoint x: 154, endPoint y: 207, distance: 251.3
click at [154, 207] on div "Low-cost ETF Retirable uses diversified Exchange Traded Funds from trusted mana…" at bounding box center [317, 204] width 508 height 21
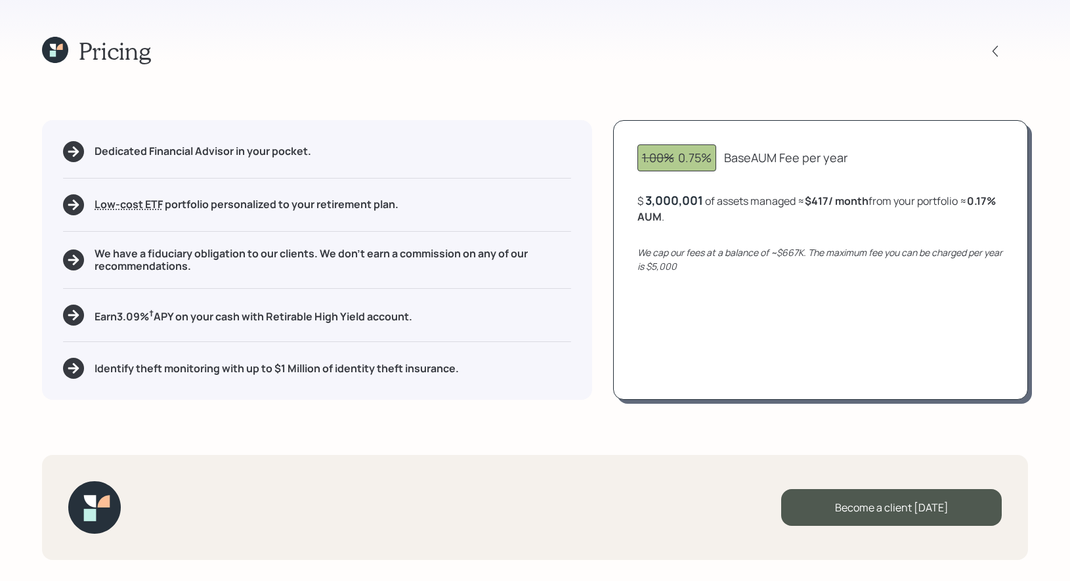
click at [249, 230] on div "Dedicated Financial Advisor in your pocket. Low-cost ETF Retirable uses diversi…" at bounding box center [317, 260] width 550 height 280
click at [50, 54] on icon at bounding box center [53, 54] width 6 height 6
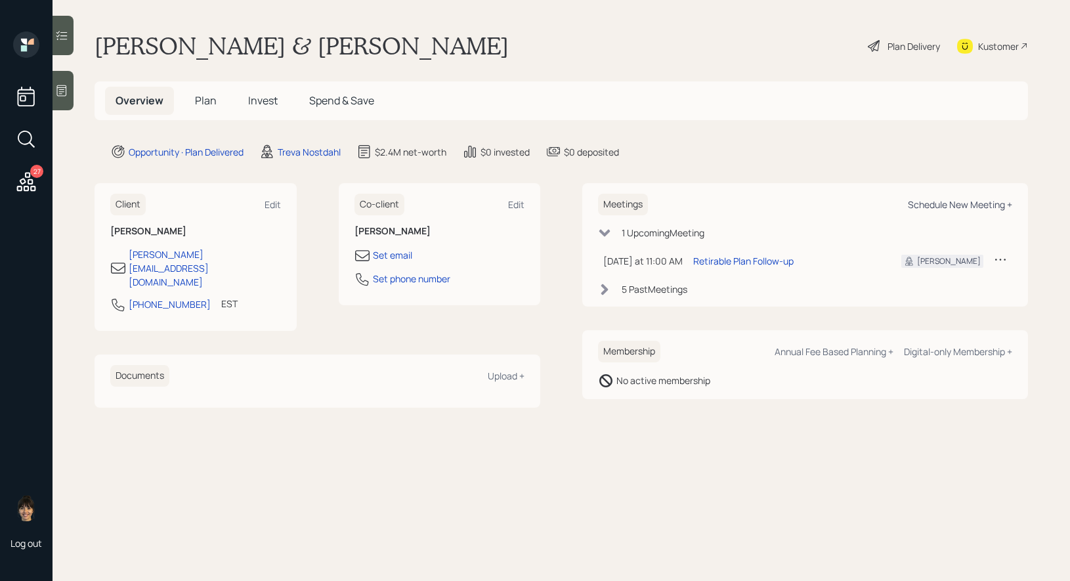
click at [951, 201] on div "Schedule New Meeting +" at bounding box center [959, 204] width 104 height 12
select select "8b79112e-3cfb-44f9-89e7-15267fe946c1"
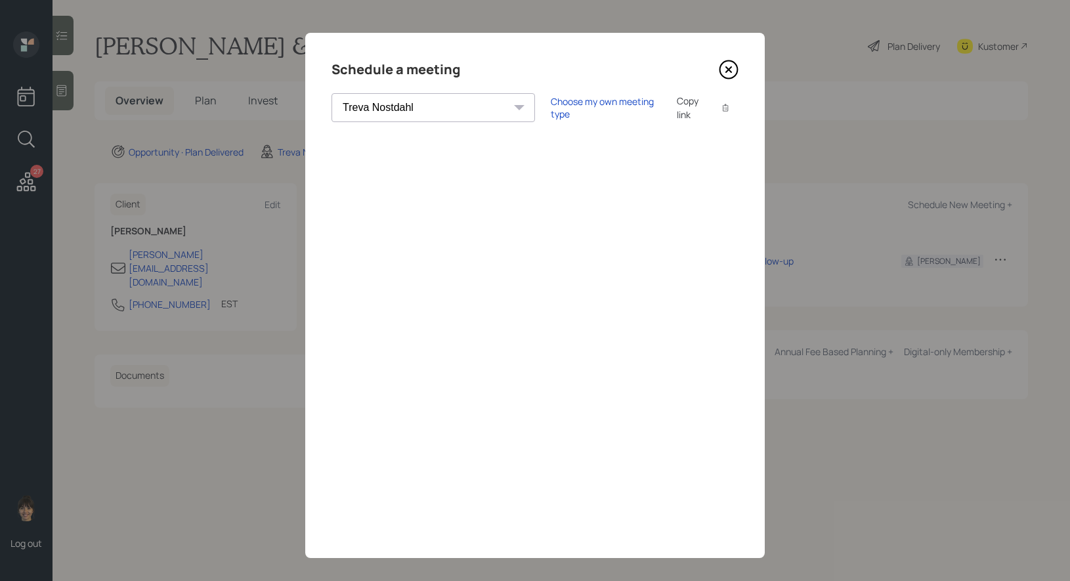
click at [730, 61] on icon at bounding box center [729, 70] width 18 height 18
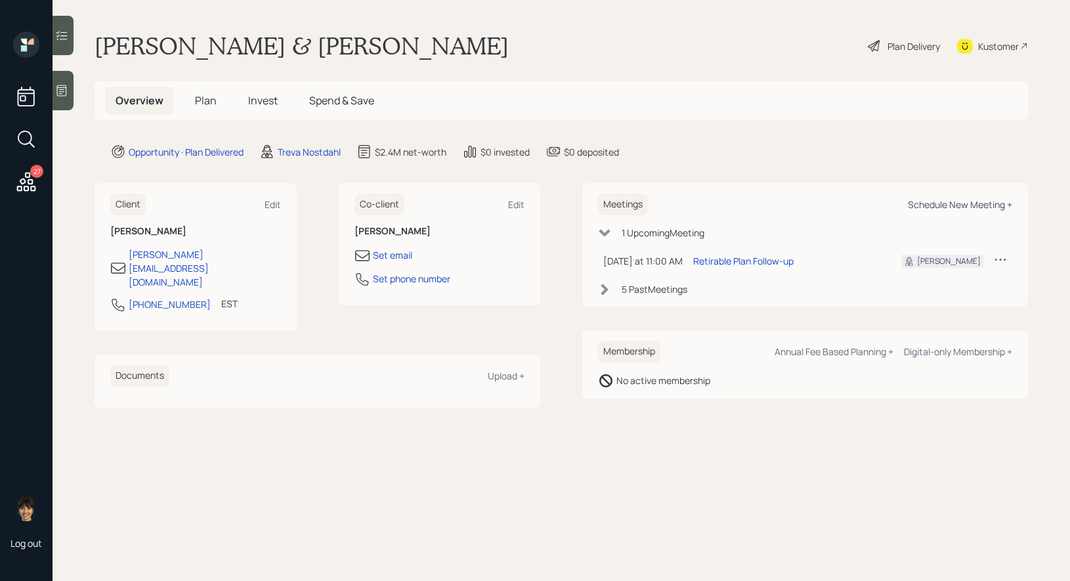
click at [957, 203] on div "Schedule New Meeting +" at bounding box center [959, 204] width 104 height 12
select select "8b79112e-3cfb-44f9-89e7-15267fe946c1"
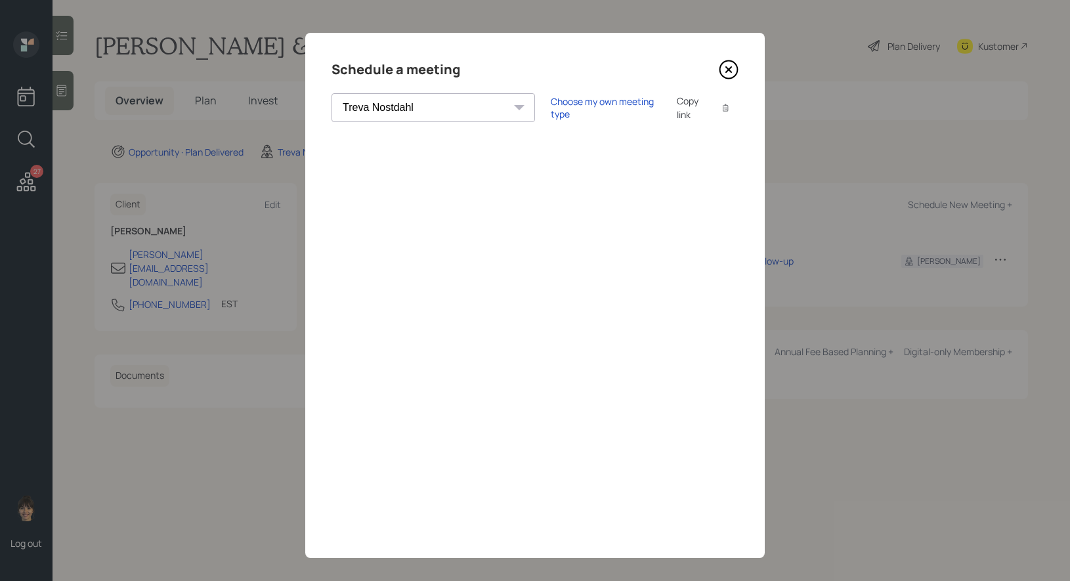
click at [728, 66] on icon at bounding box center [728, 70] width 20 height 20
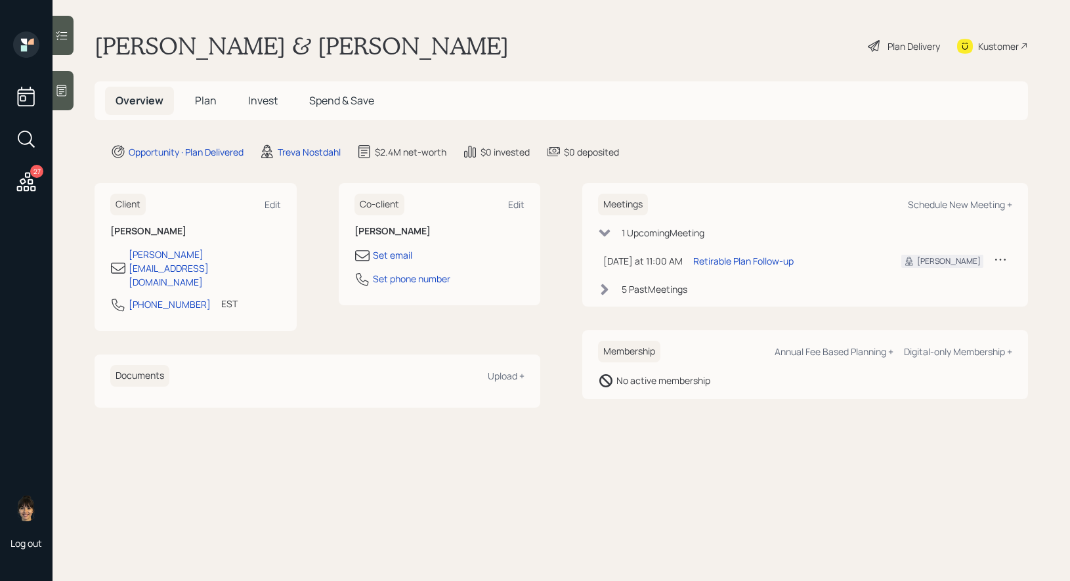
click at [205, 100] on span "Plan" at bounding box center [206, 100] width 22 height 14
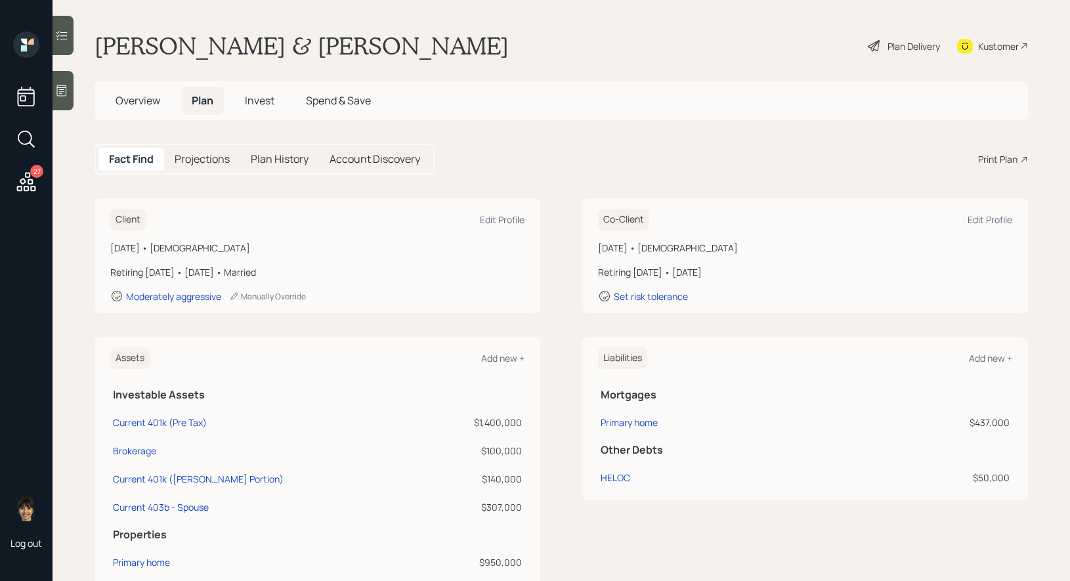
click at [988, 157] on div "Print Plan" at bounding box center [997, 159] width 39 height 14
